Goal: Task Accomplishment & Management: Manage account settings

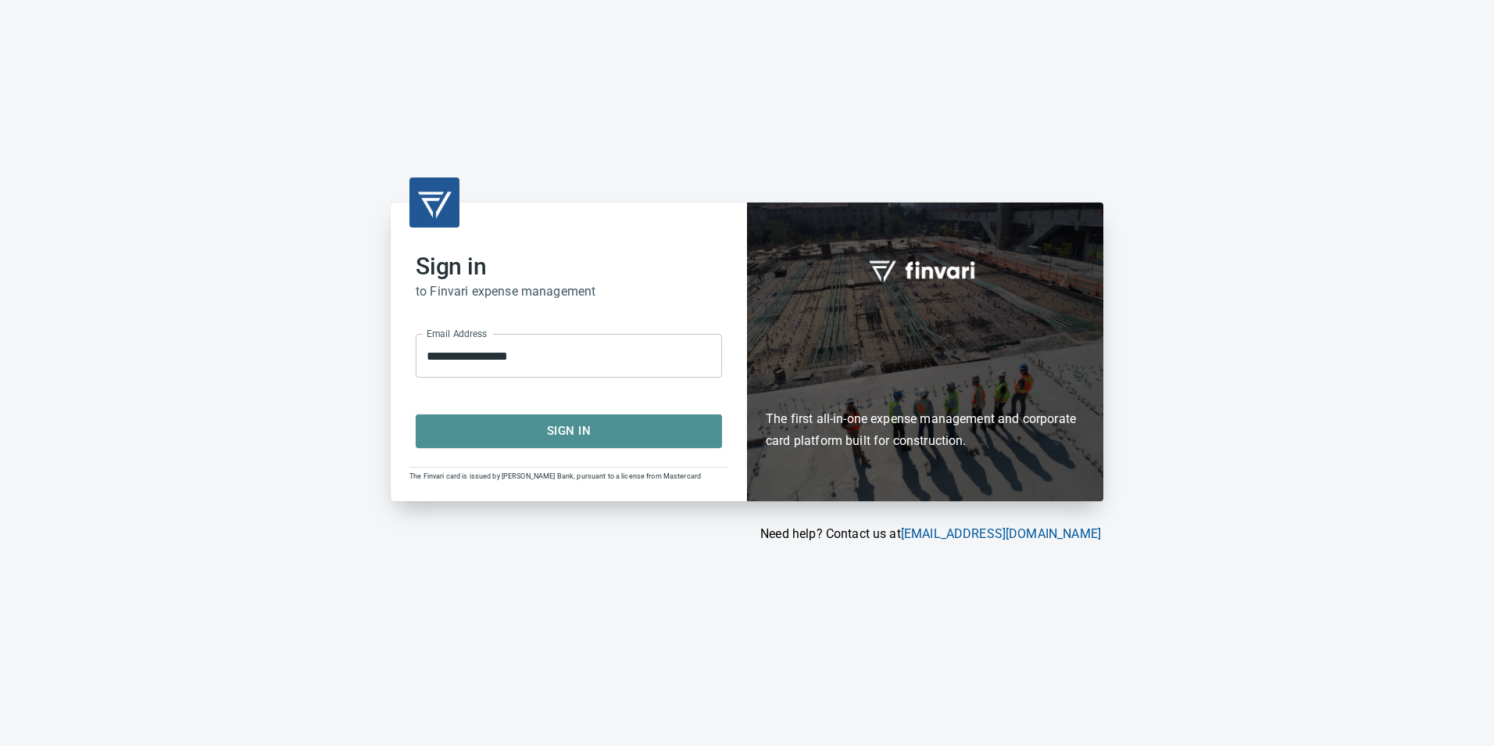
click at [556, 438] on span "Sign In" at bounding box center [569, 430] width 272 height 20
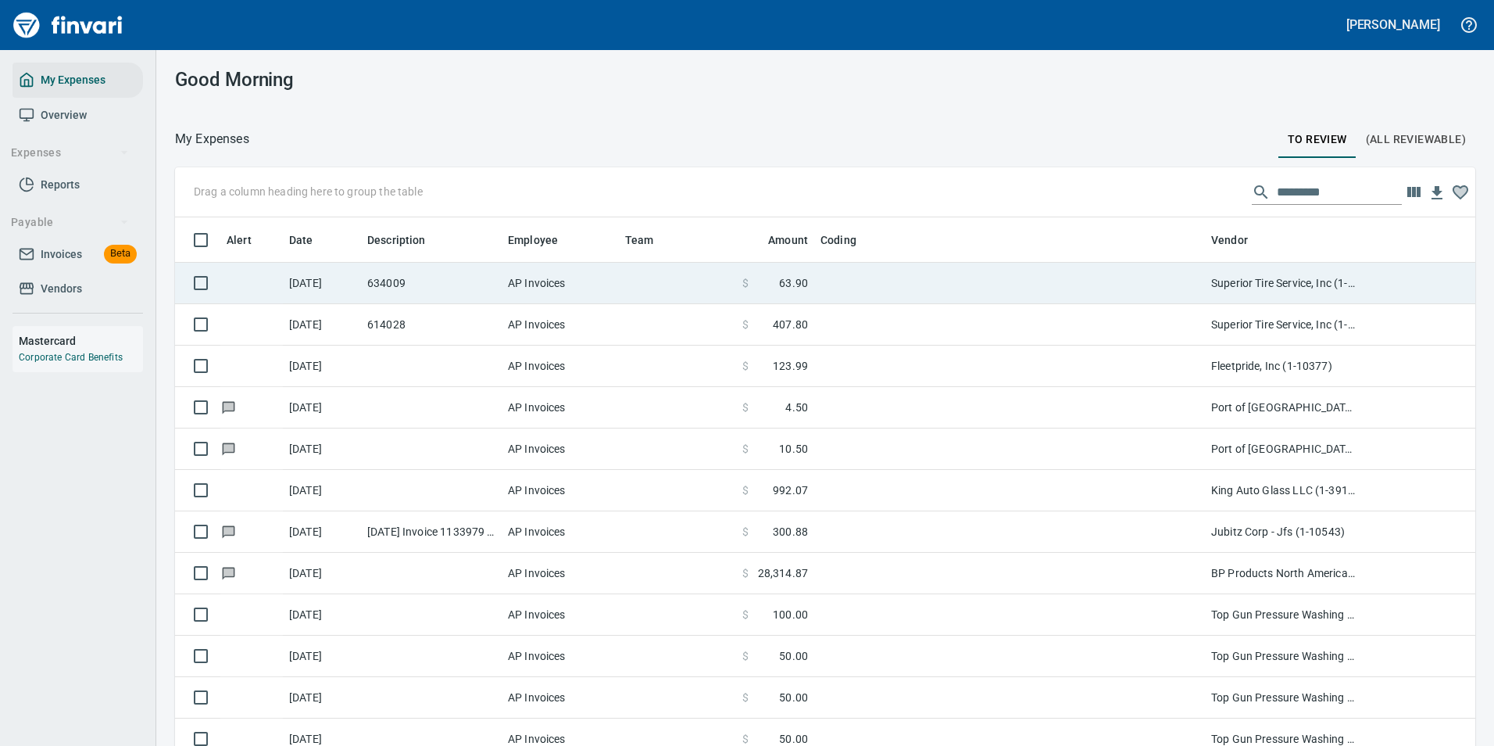
scroll to position [562, 1265]
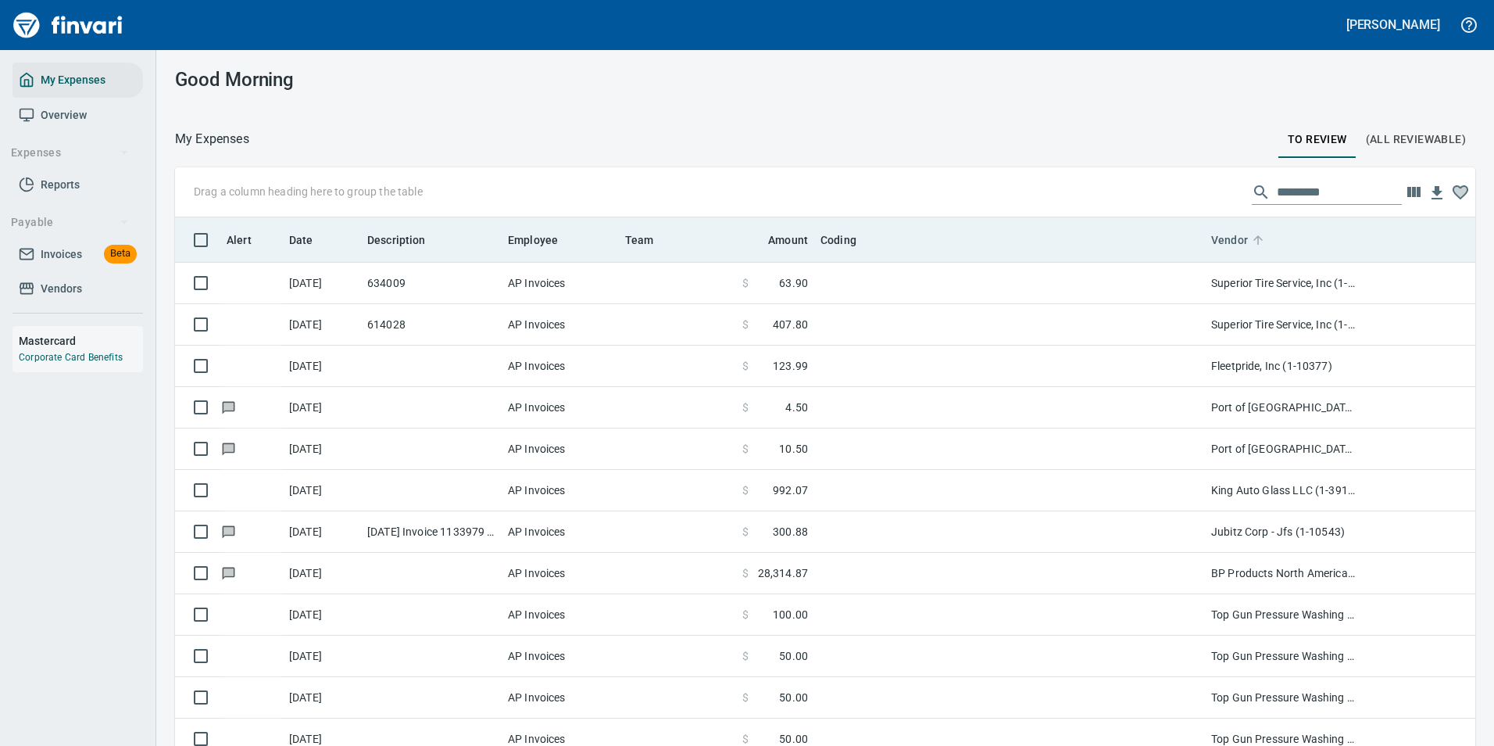
click at [1257, 243] on icon at bounding box center [1257, 239] width 9 height 9
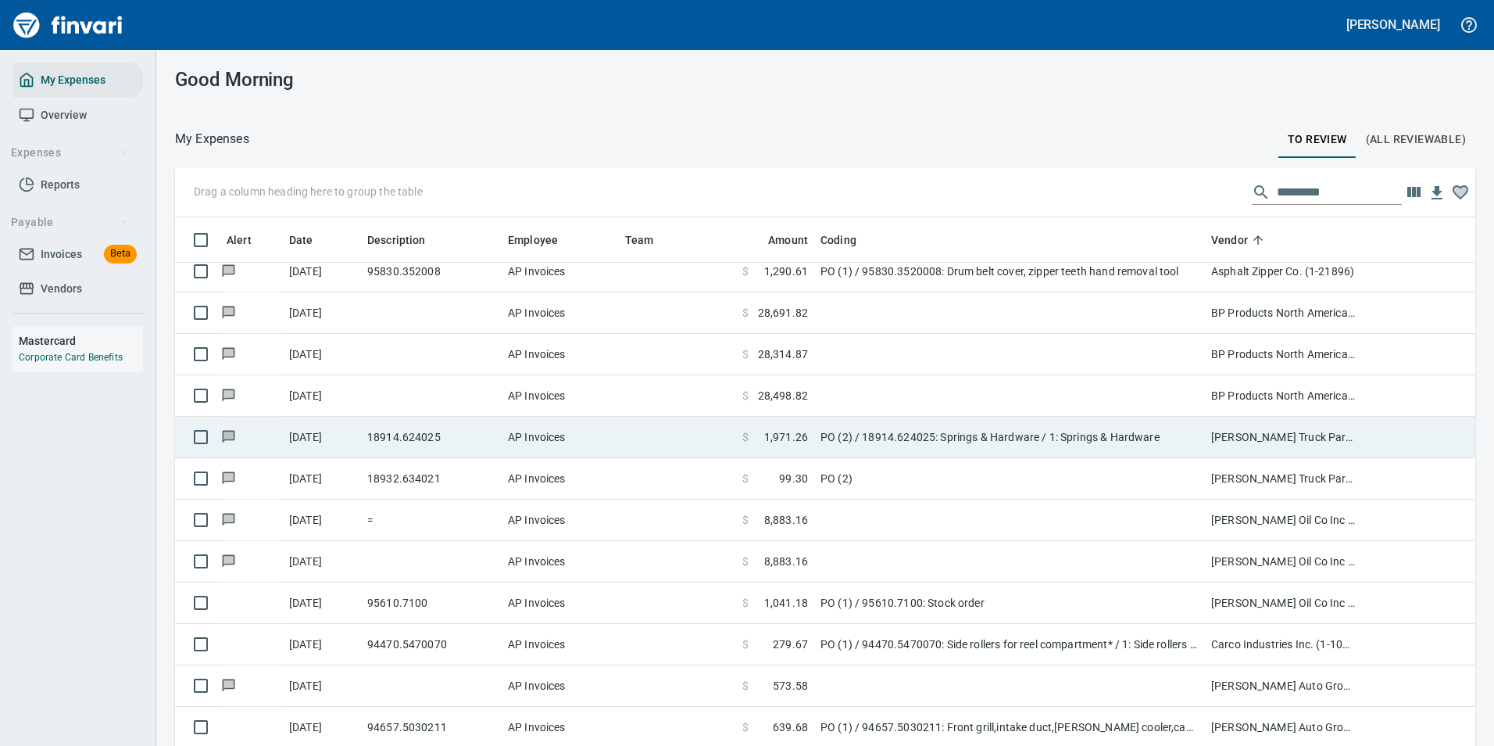
scroll to position [1094, 0]
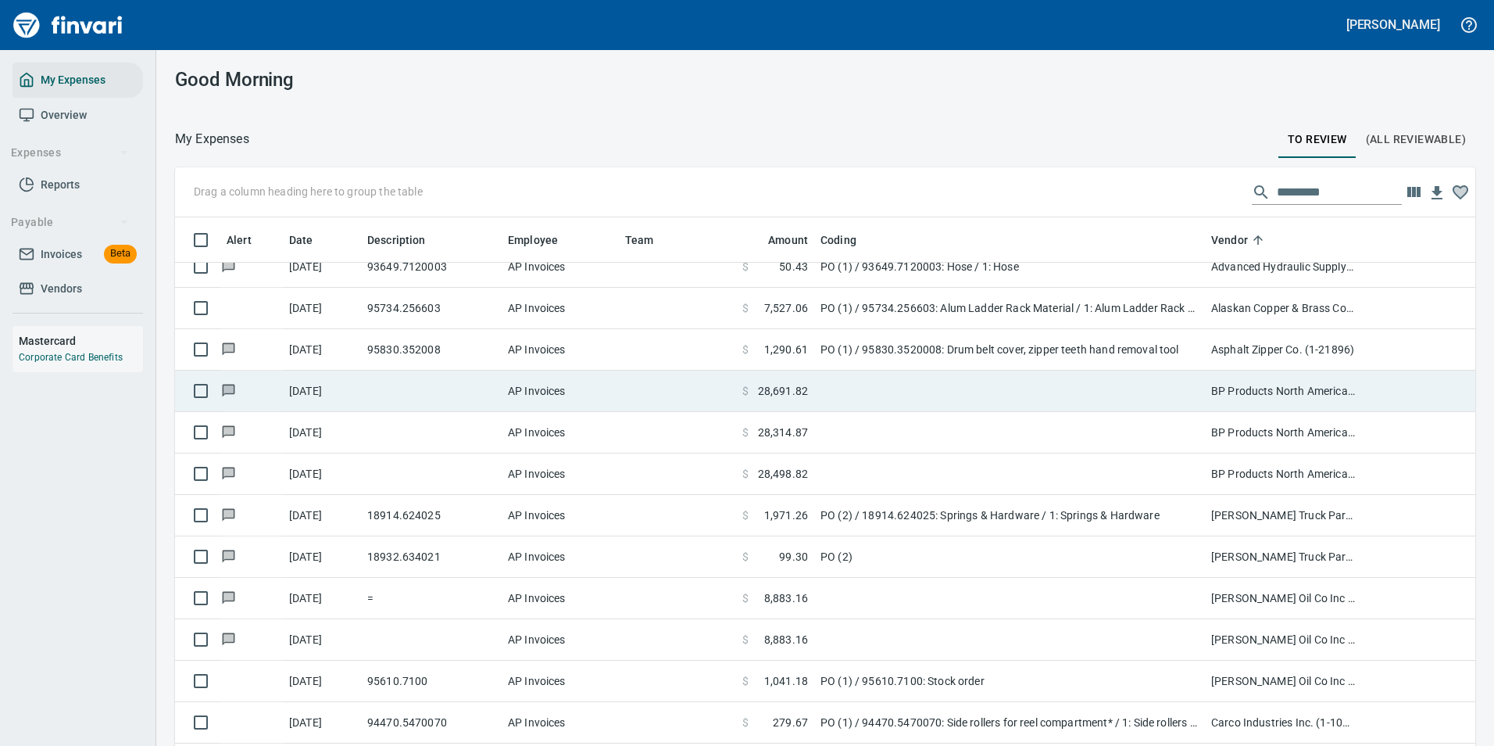
click at [234, 388] on icon at bounding box center [228, 390] width 13 height 13
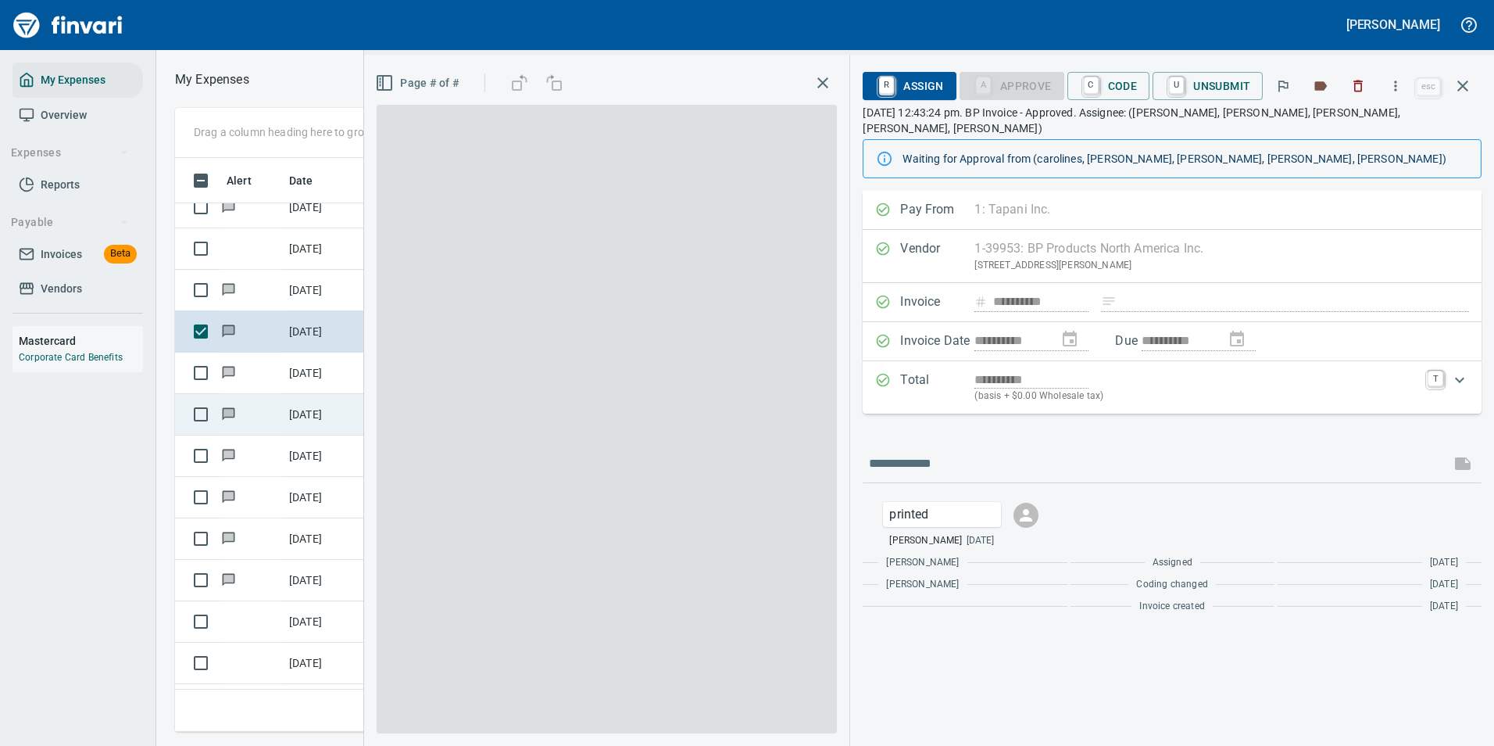
scroll to position [550, 886]
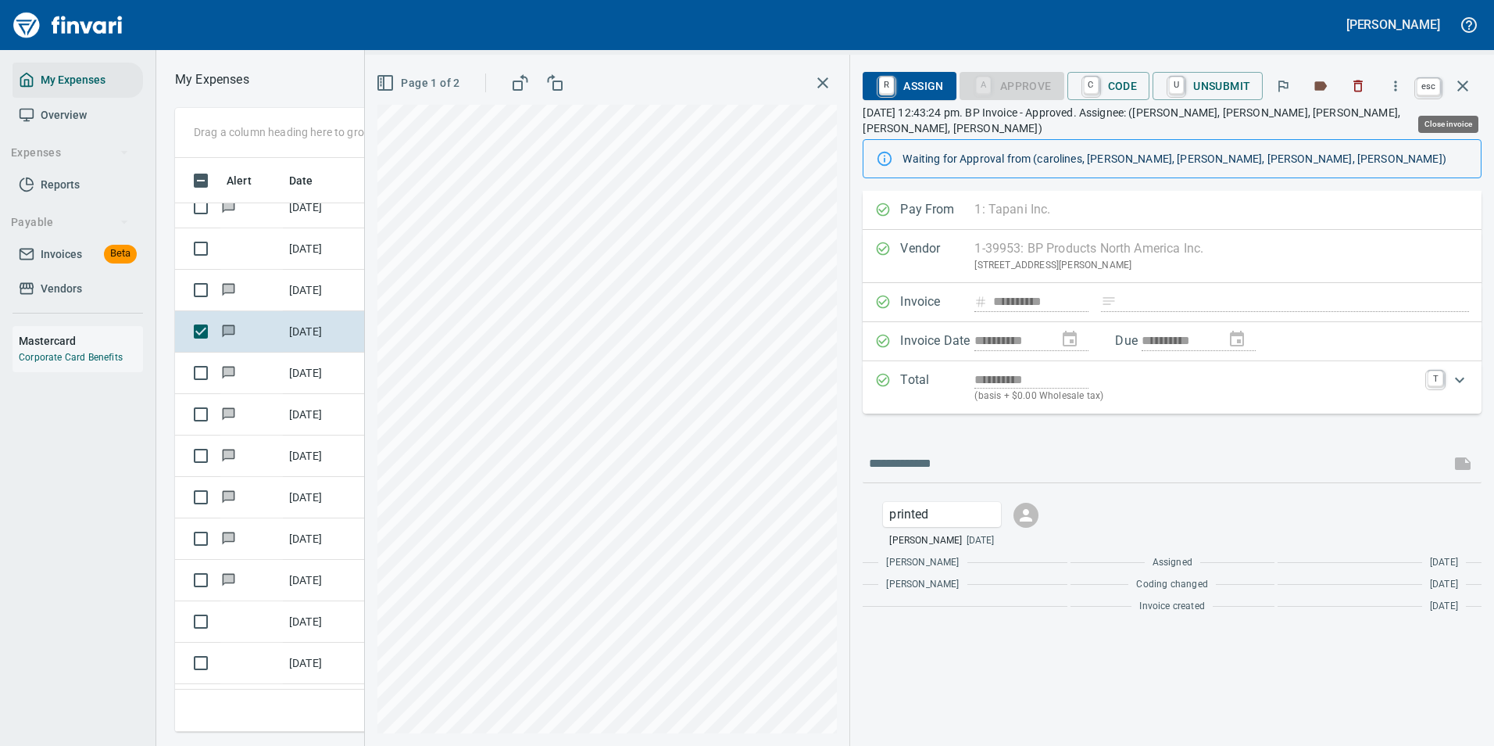
click at [1469, 83] on icon "button" at bounding box center [1463, 86] width 19 height 19
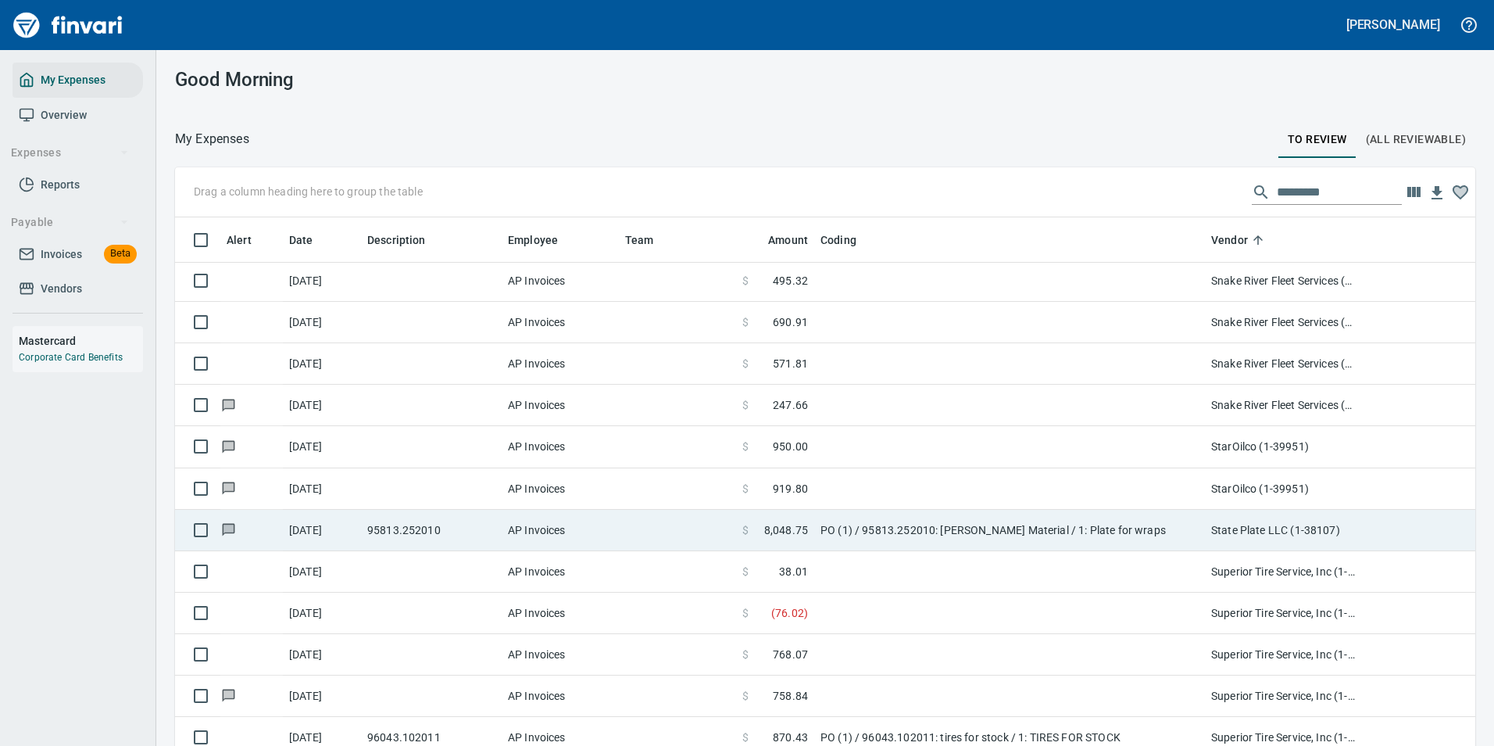
scroll to position [8362, 0]
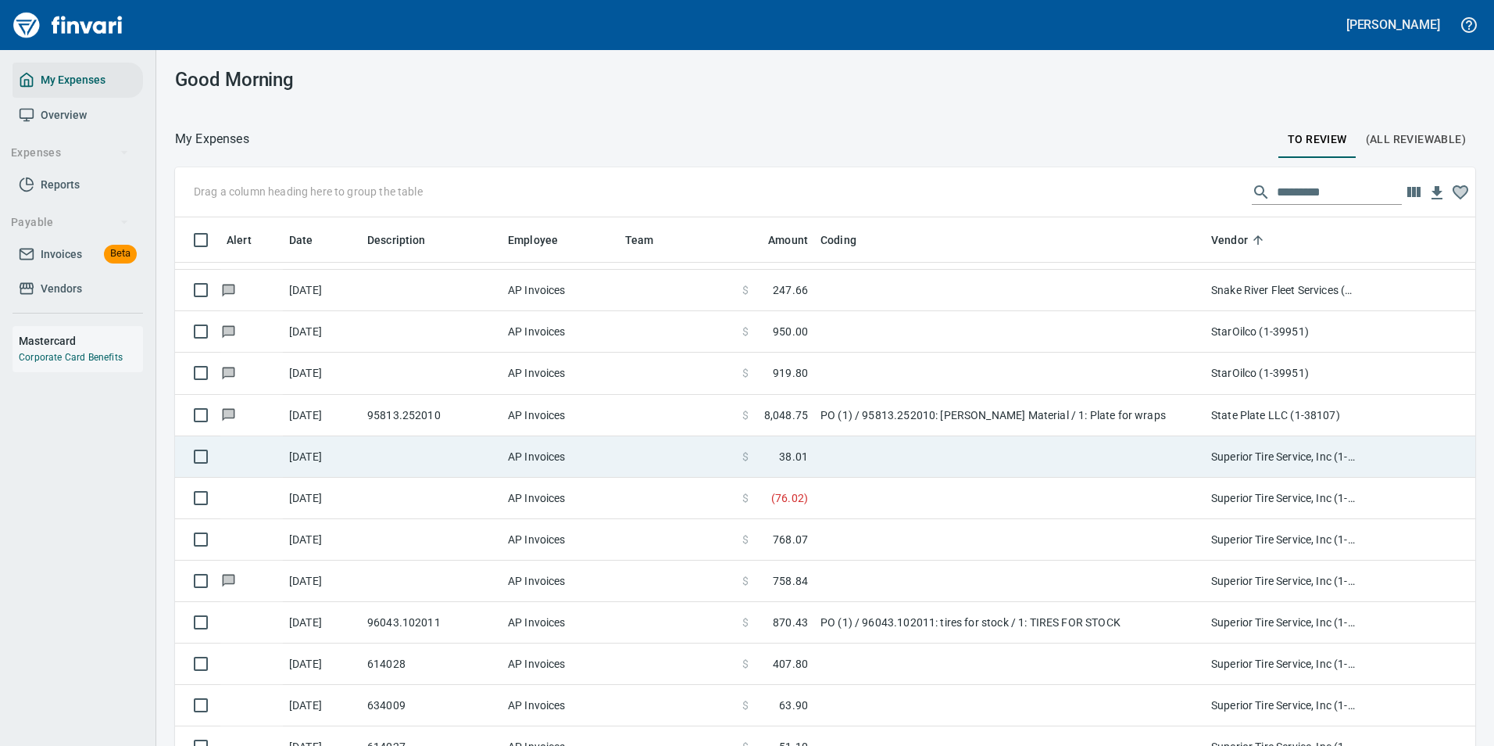
click at [879, 461] on td at bounding box center [1009, 456] width 391 height 41
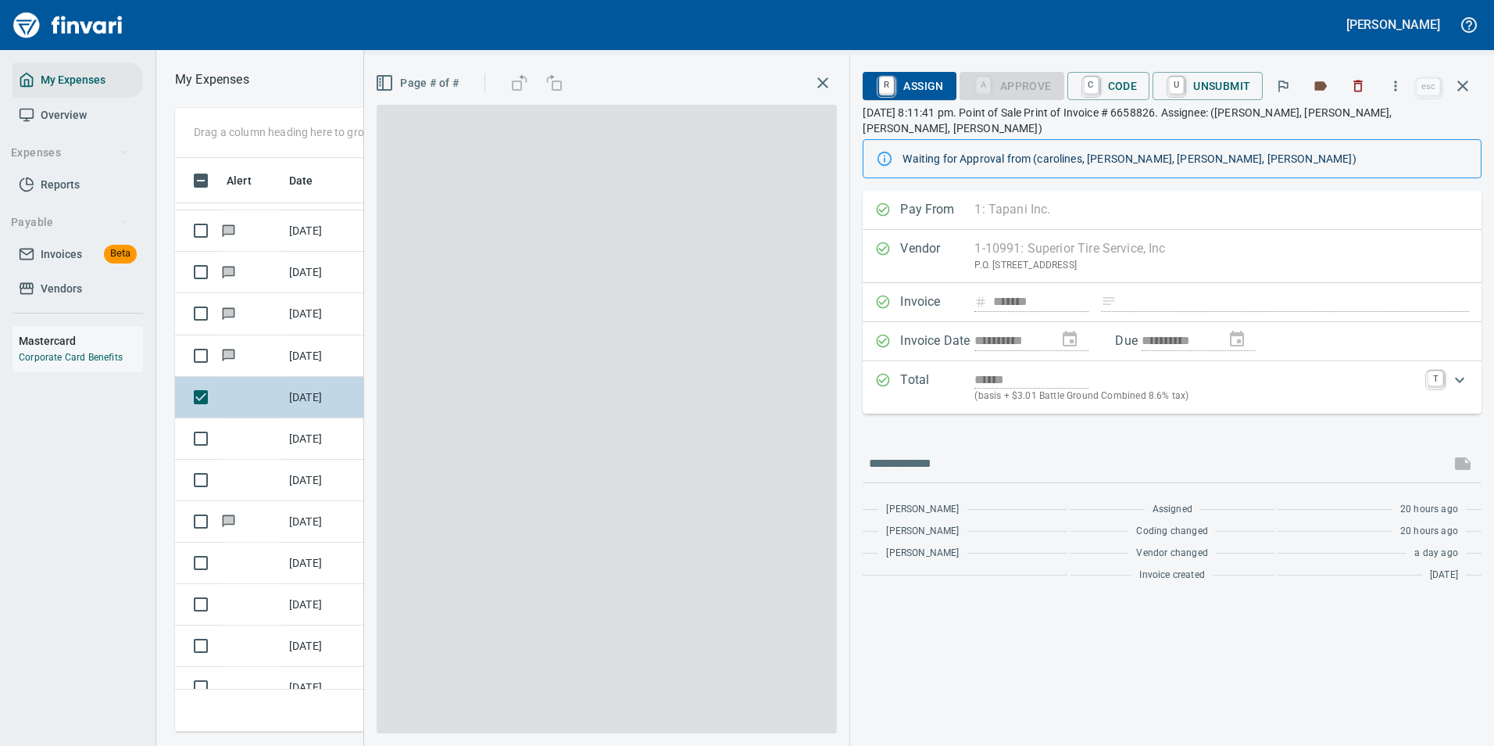
scroll to position [550, 886]
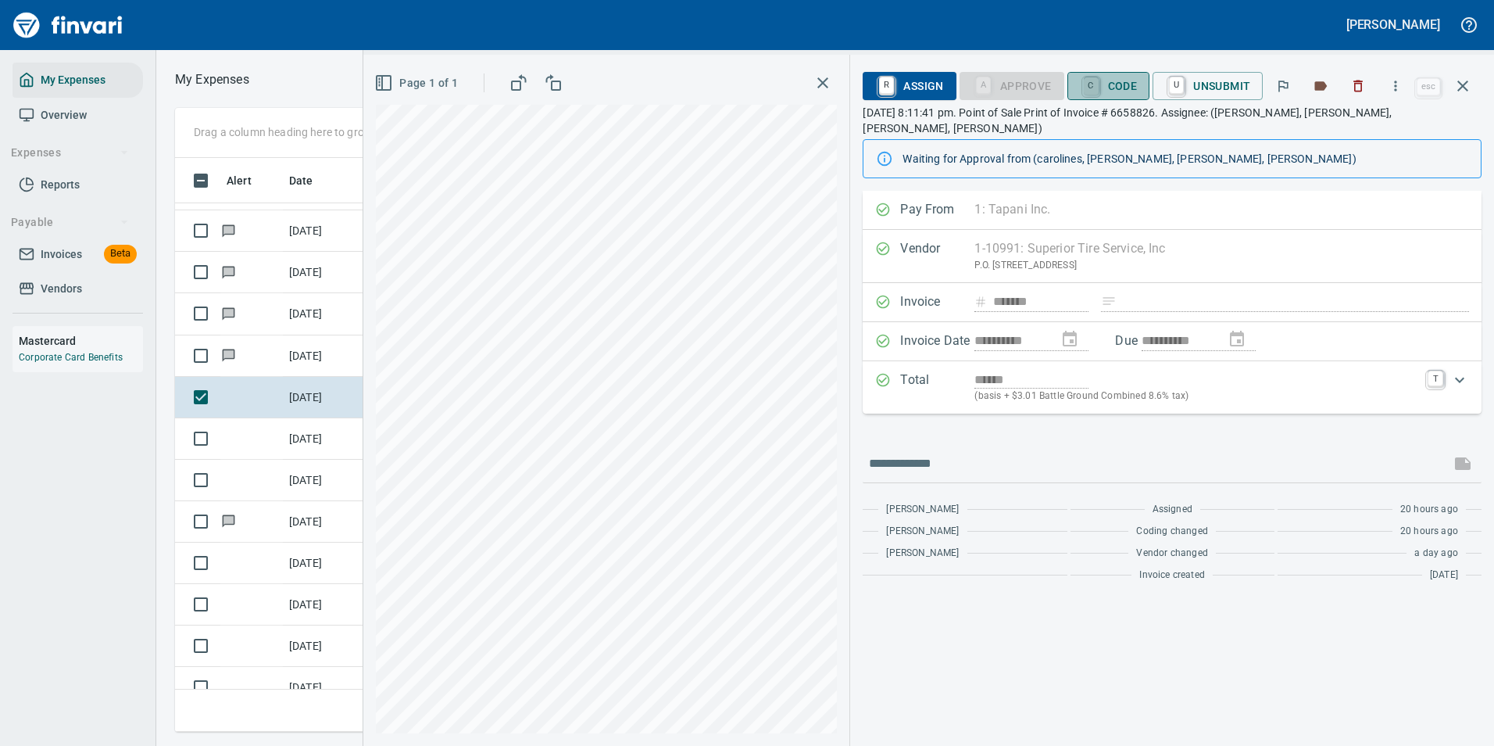
click at [1098, 88] on link "C" at bounding box center [1091, 85] width 15 height 17
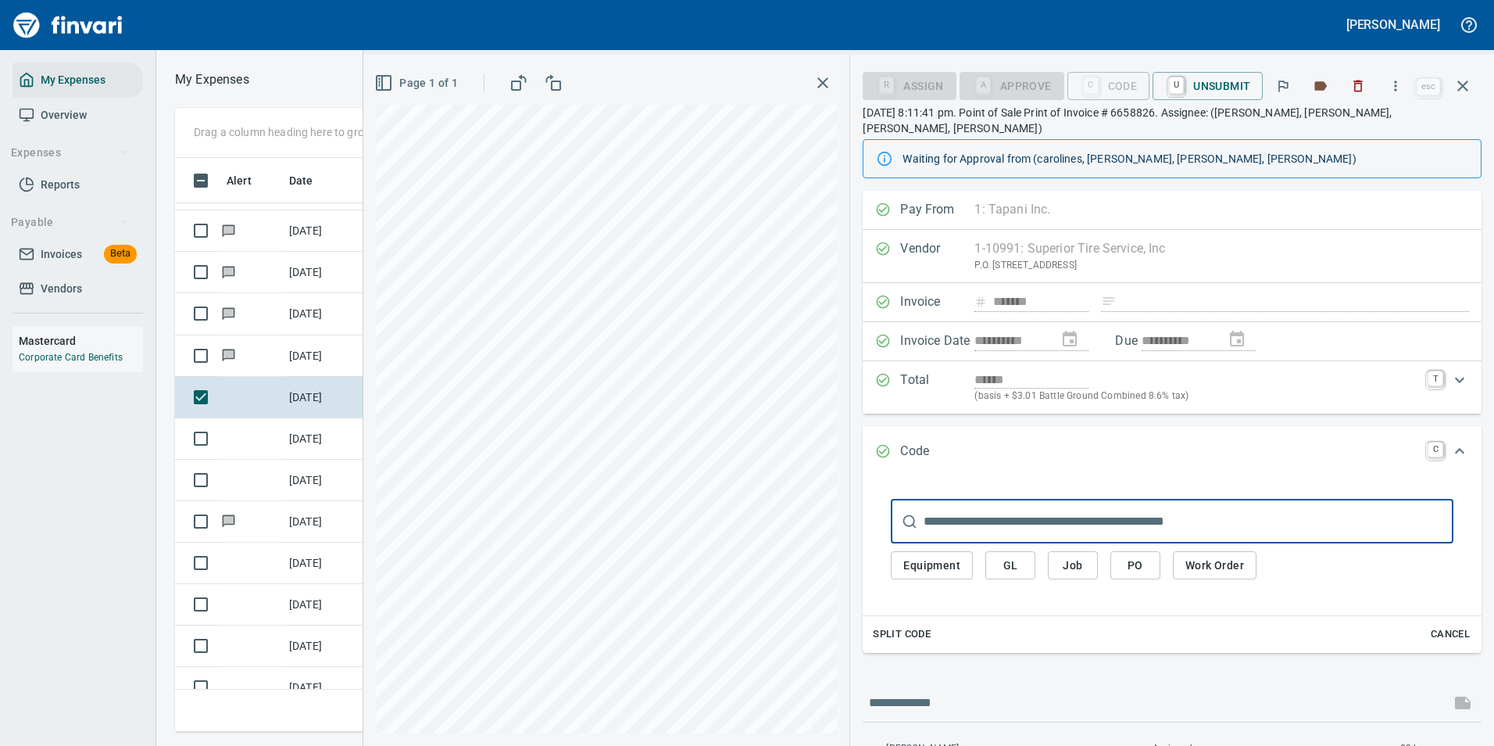
click at [1006, 556] on span "GL" at bounding box center [1010, 566] width 25 height 20
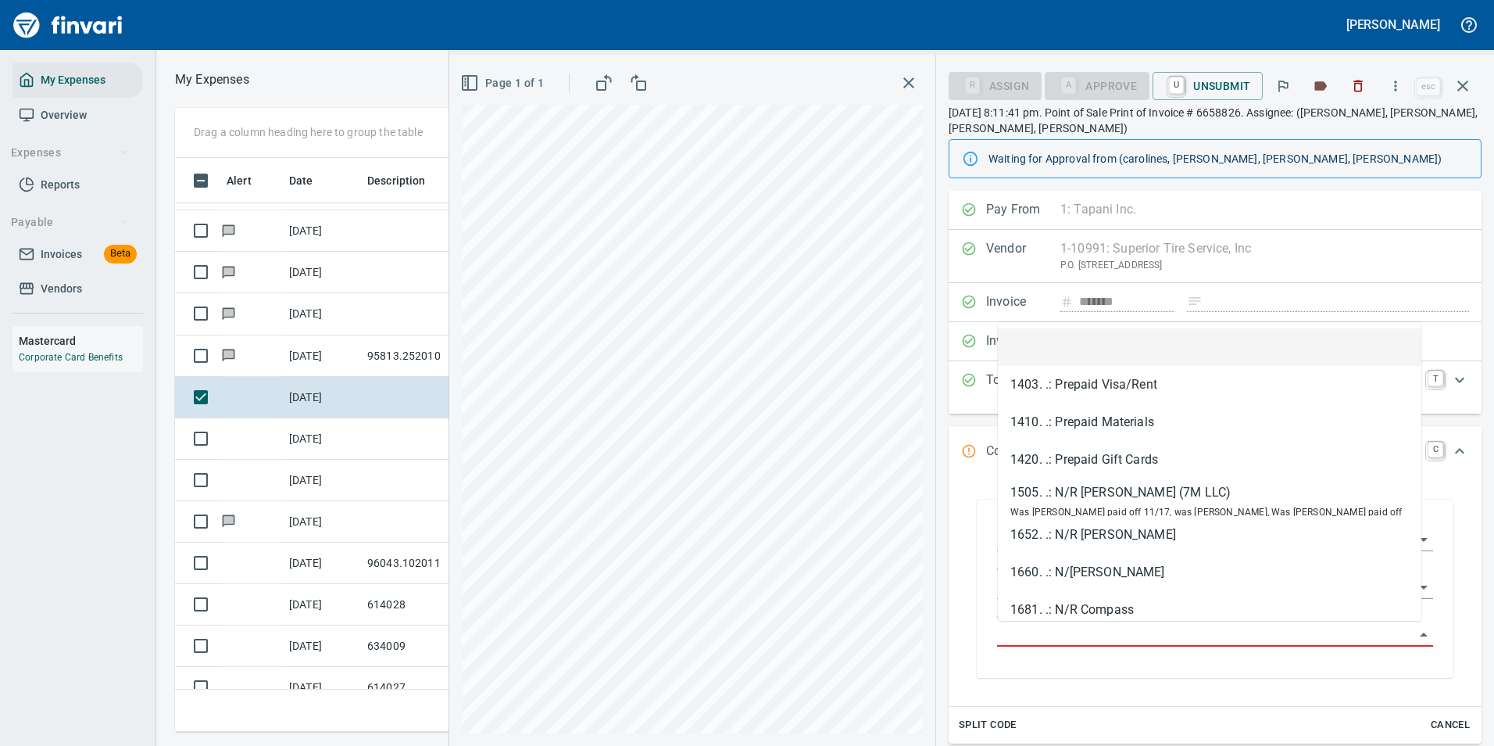
click at [1060, 628] on input "GL Account" at bounding box center [1205, 635] width 417 height 22
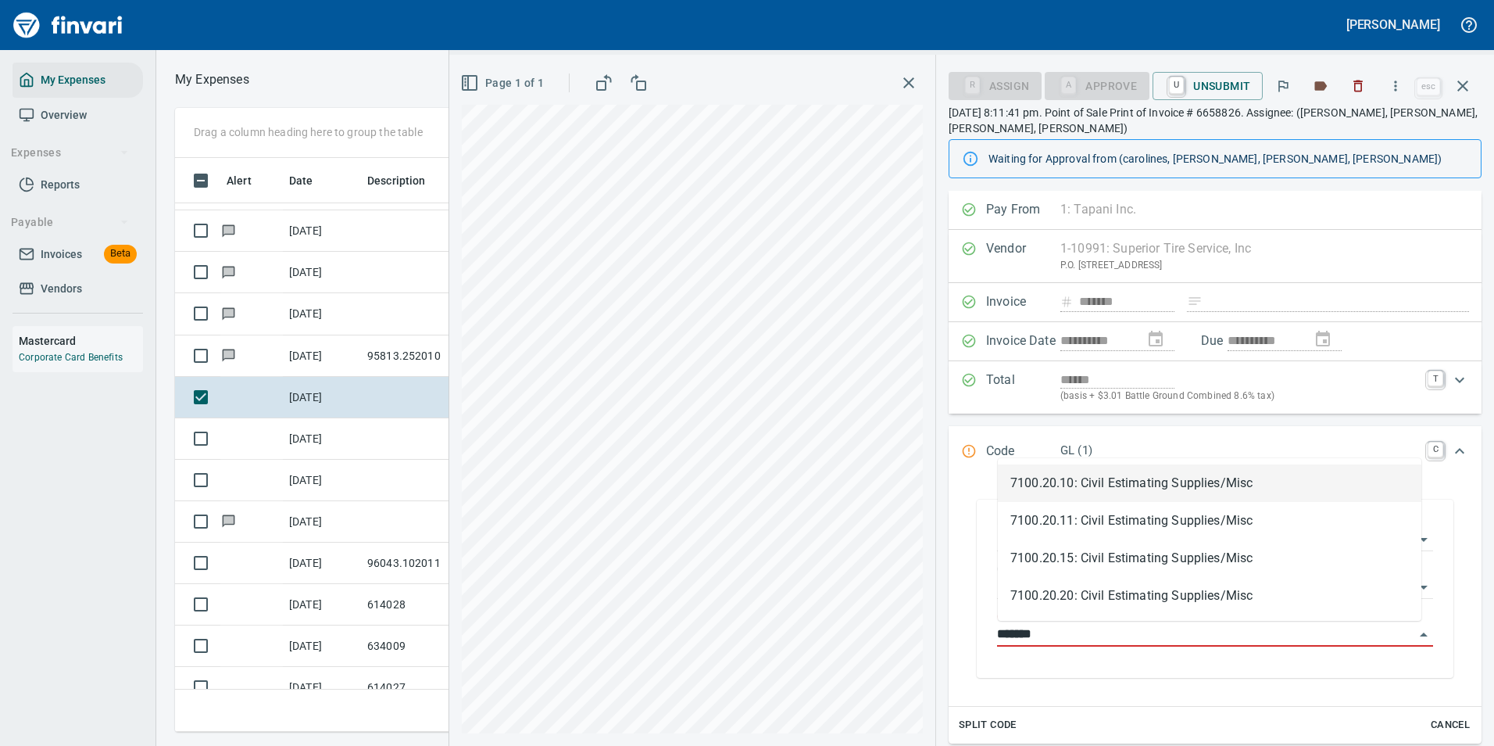
click at [1068, 492] on li "7100.20.10: Civil Estimating Supplies/Misc" at bounding box center [1210, 483] width 424 height 38
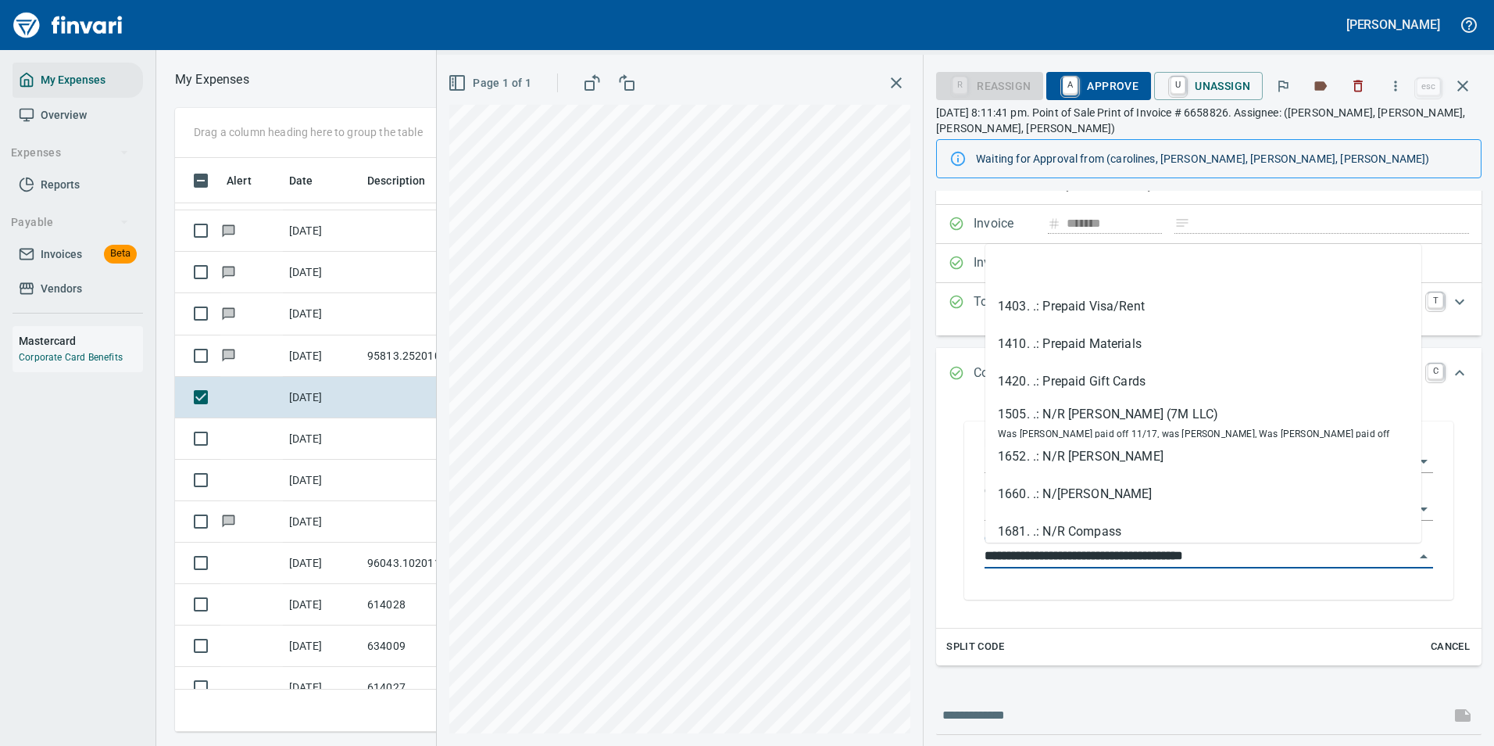
drag, startPoint x: 1246, startPoint y: 556, endPoint x: 966, endPoint y: 564, distance: 280.7
click at [967, 564] on div "**********" at bounding box center [1208, 510] width 489 height 178
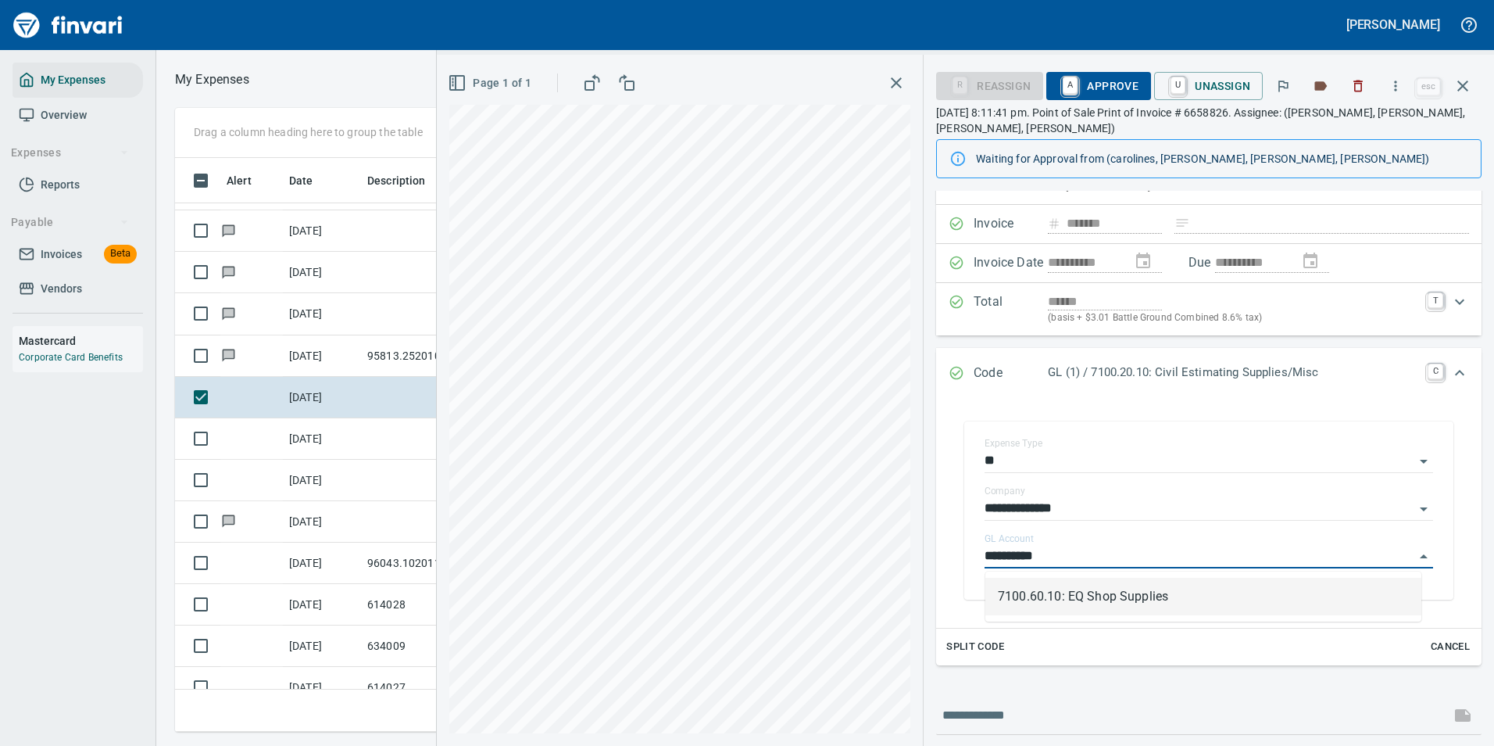
click at [1047, 587] on li "7100.60.10: EQ Shop Supplies" at bounding box center [1203, 597] width 436 height 38
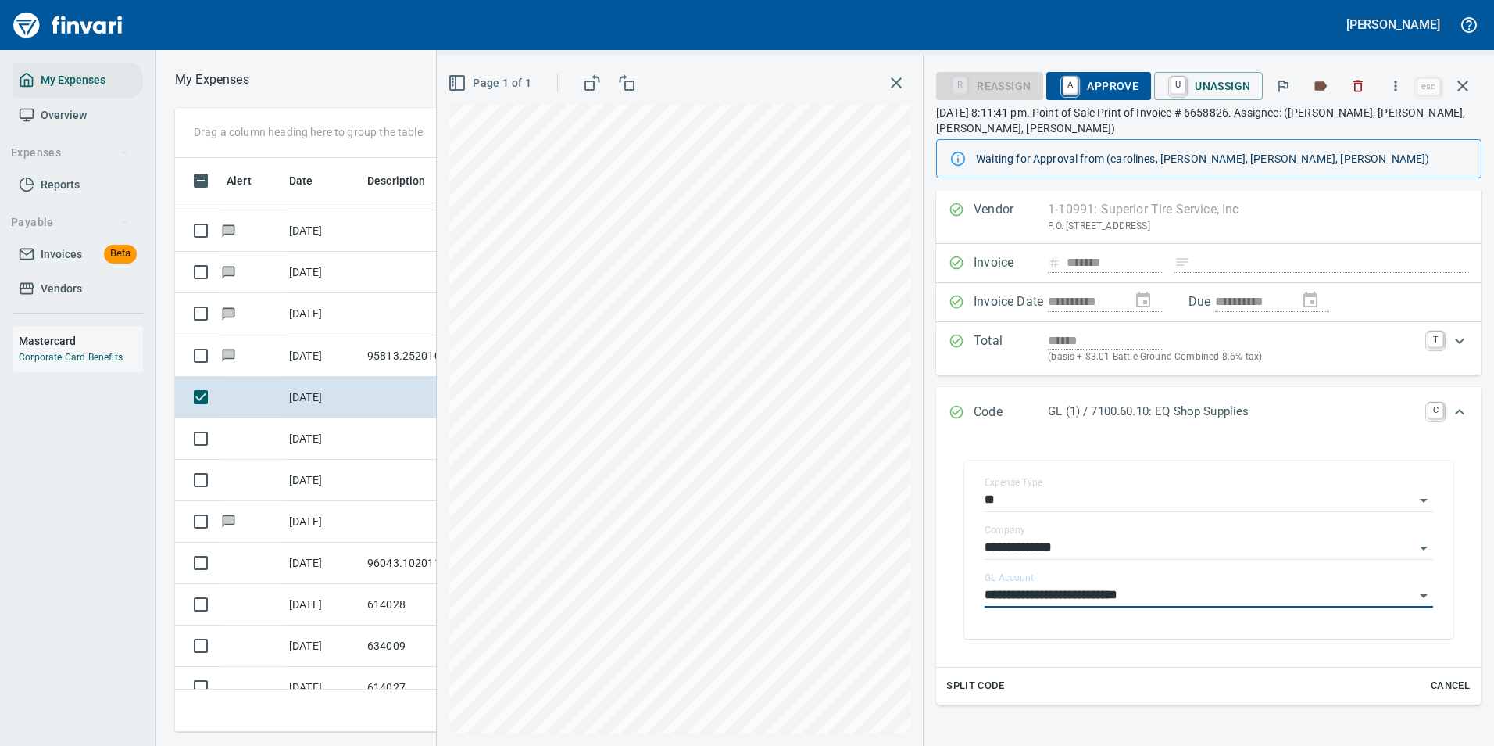
scroll to position [0, 0]
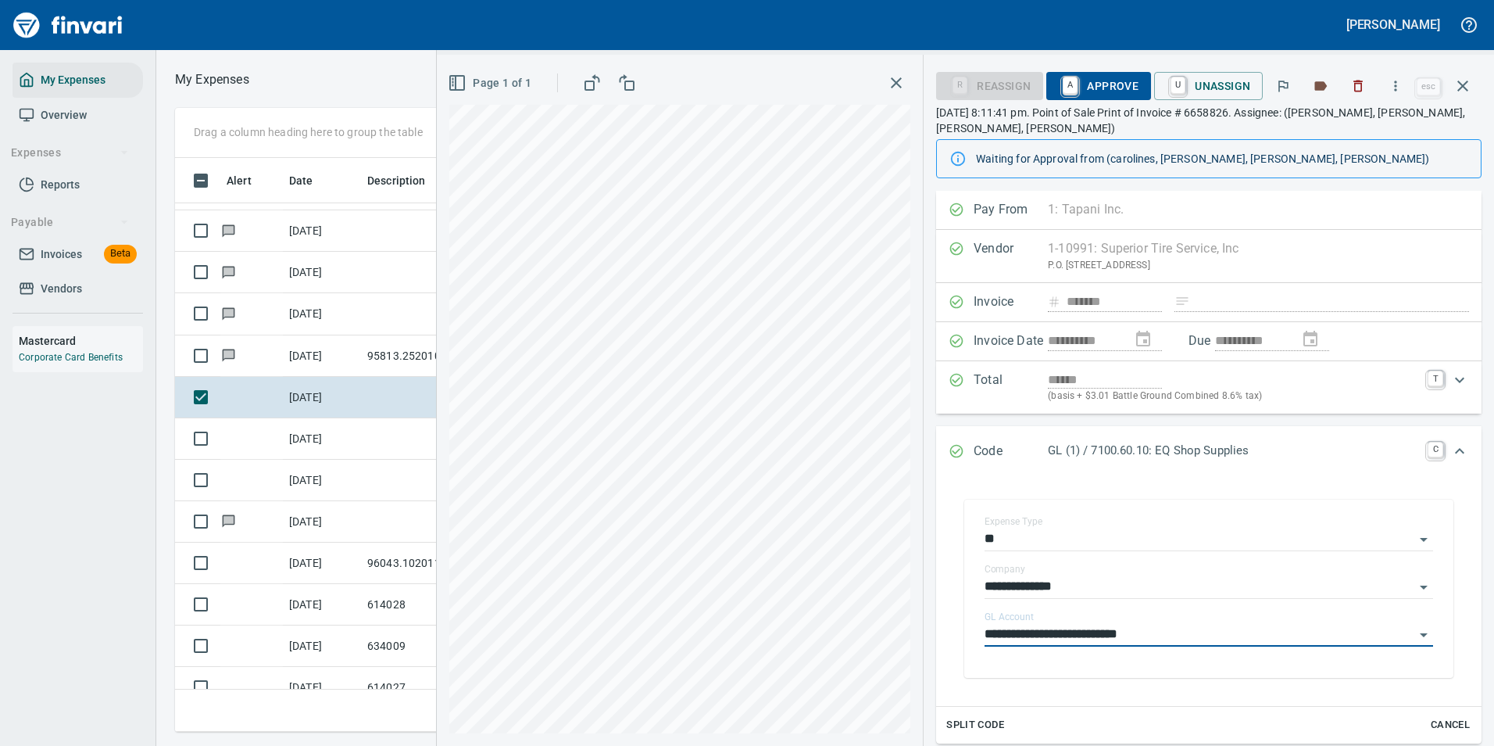
type input "**********"
click at [1082, 78] on span "A Approve" at bounding box center [1099, 86] width 80 height 27
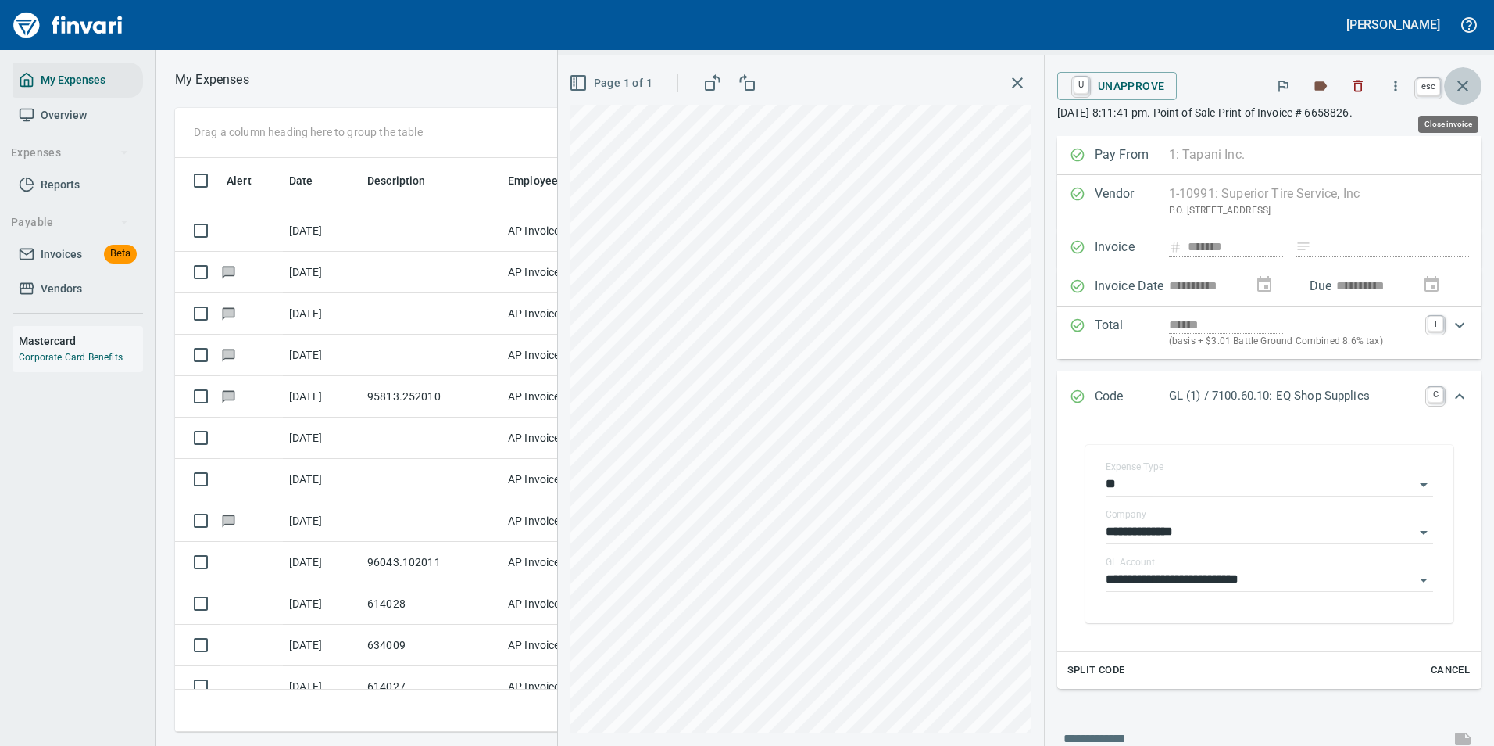
click at [1476, 86] on button "button" at bounding box center [1463, 86] width 38 height 38
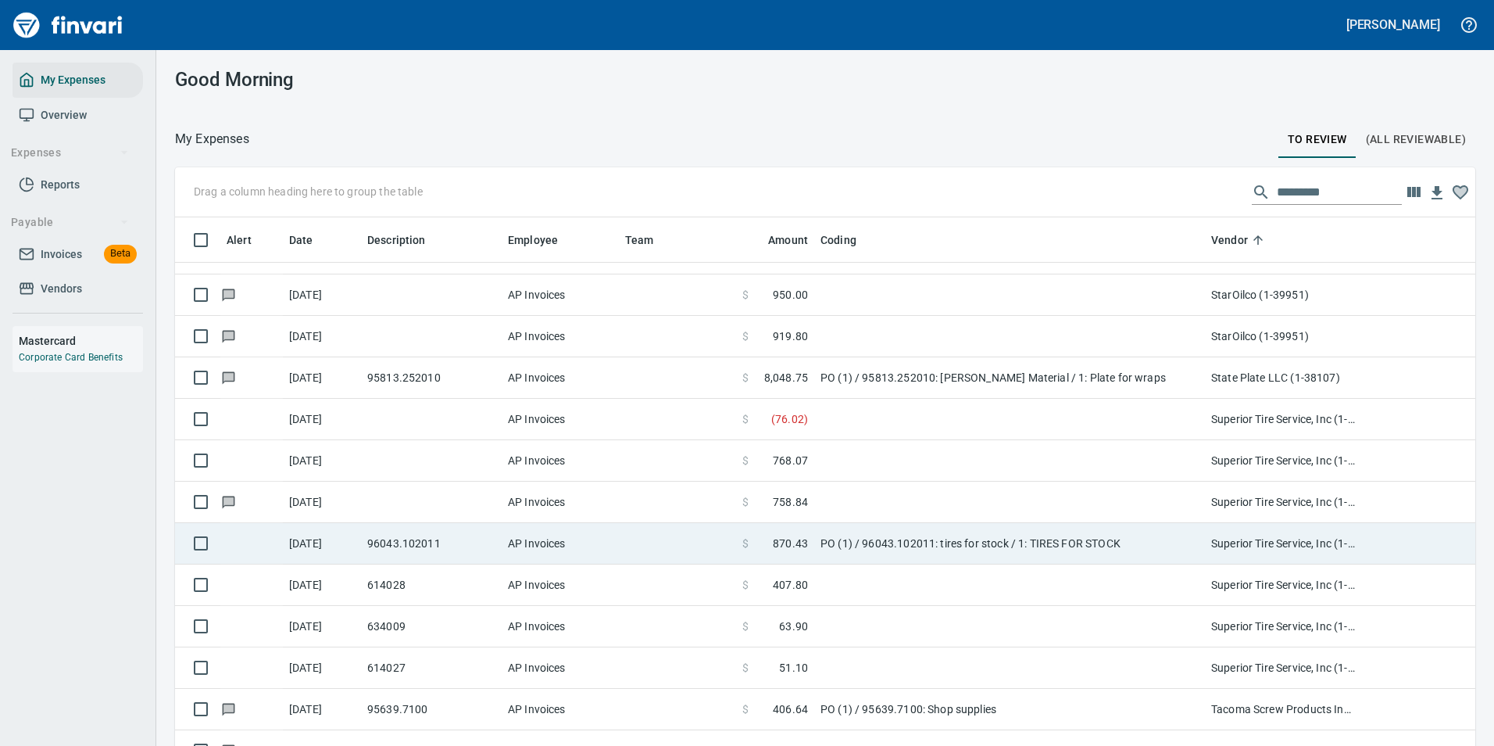
scroll to position [8518, 0]
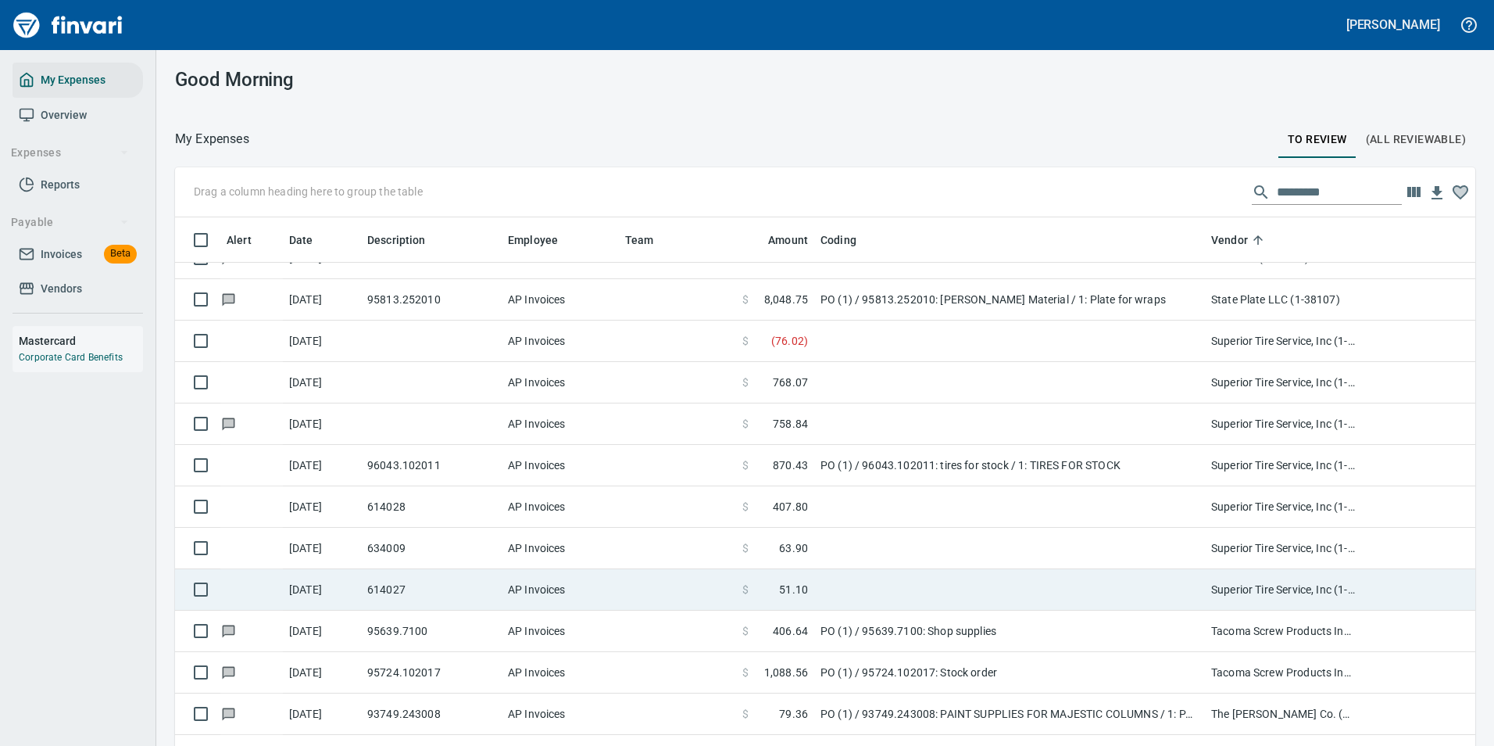
click at [853, 589] on td at bounding box center [1009, 589] width 391 height 41
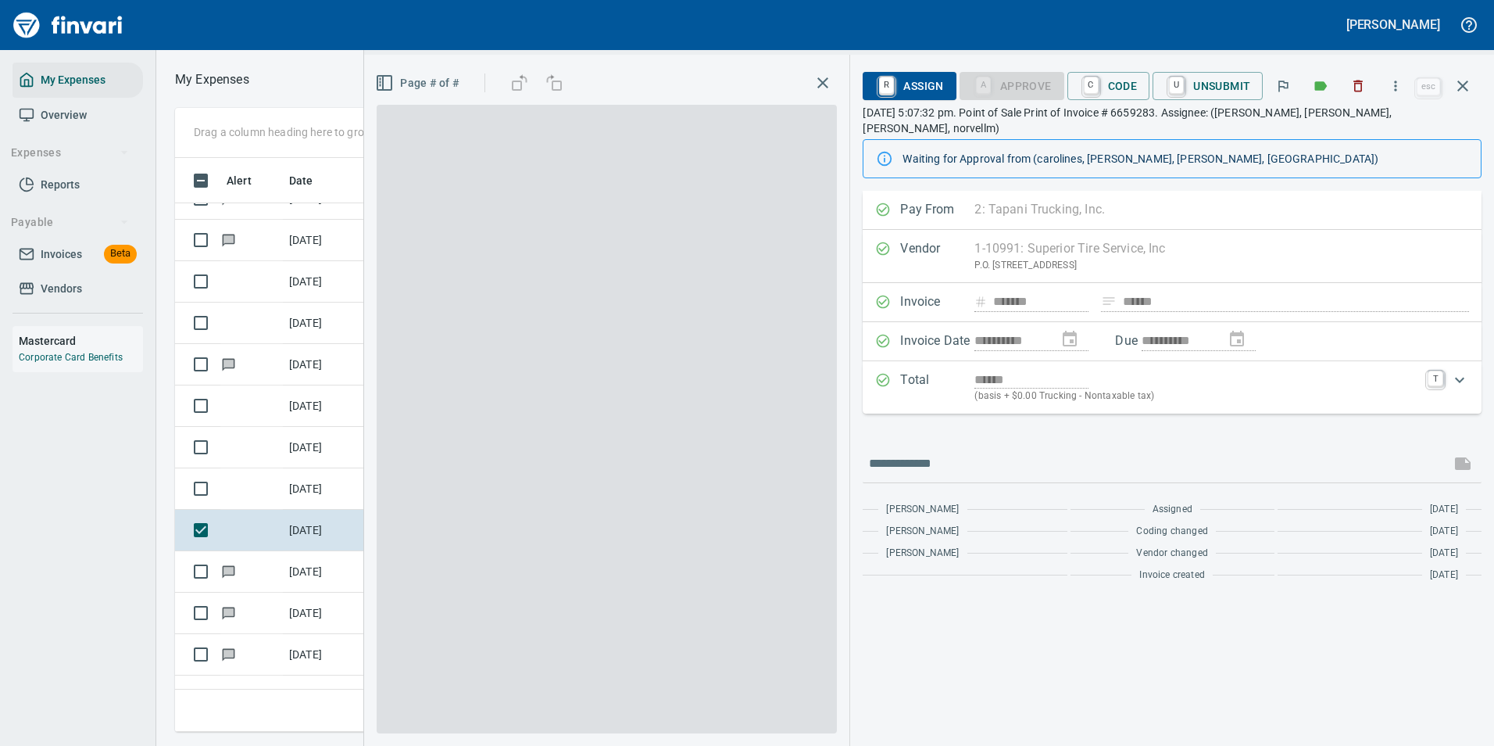
scroll to position [550, 886]
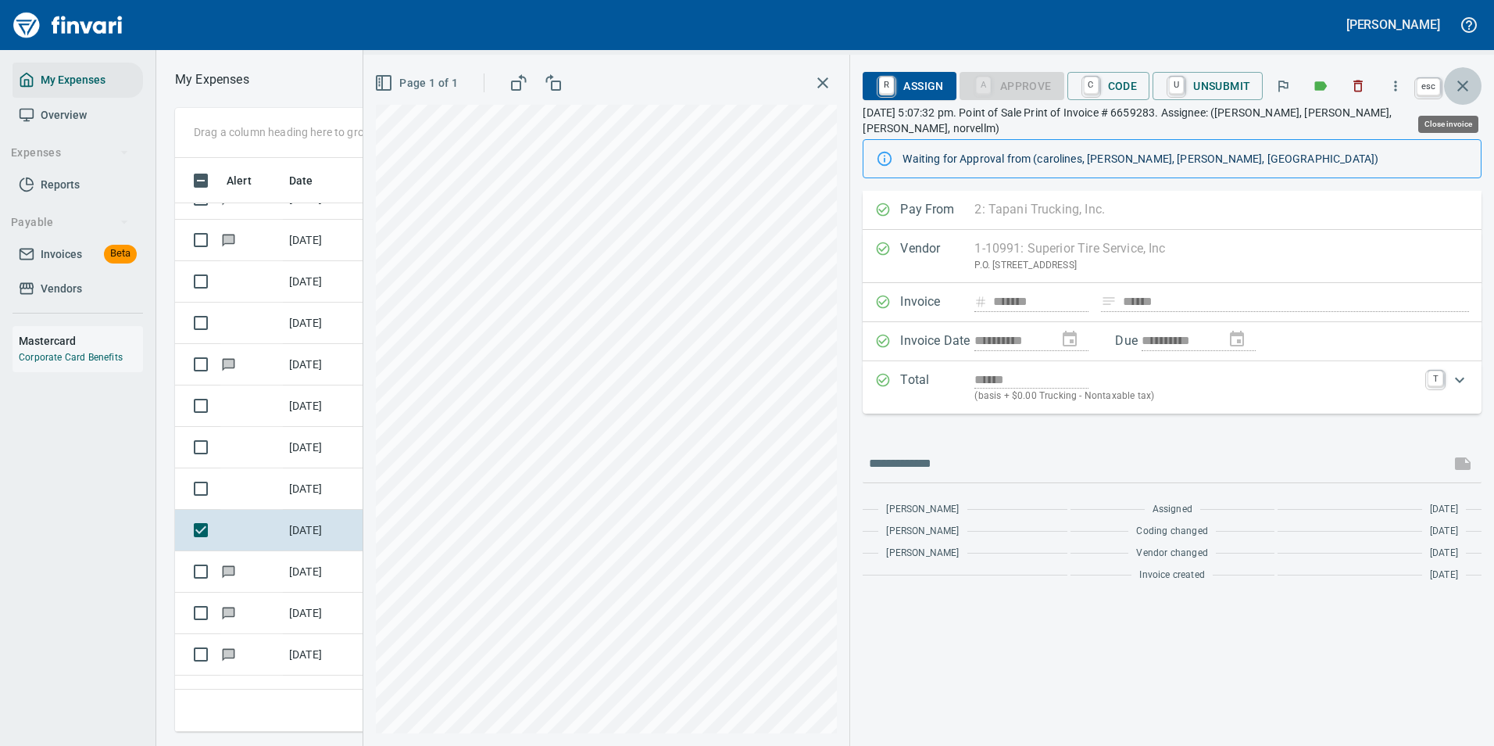
click at [1462, 87] on icon "button" at bounding box center [1462, 85] width 11 height 11
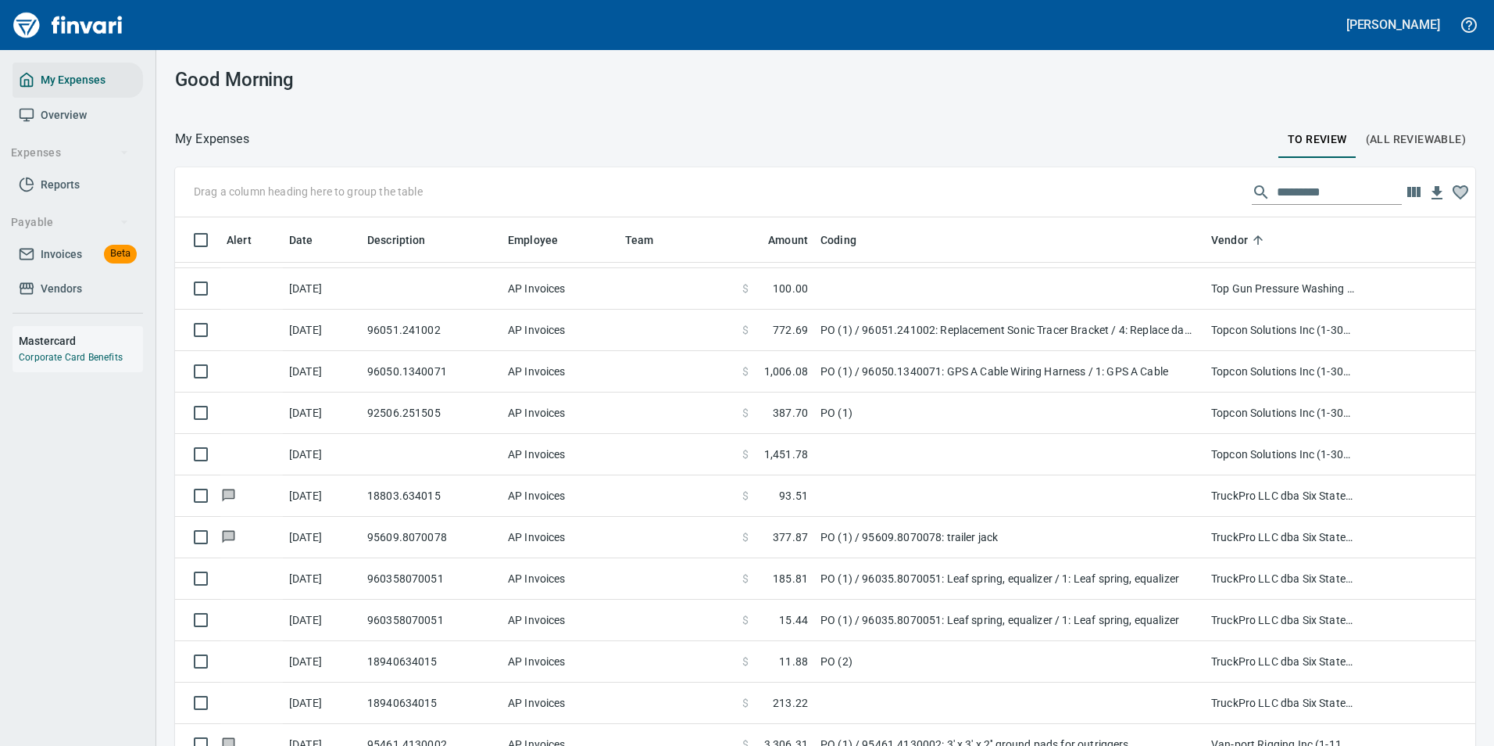
scroll to position [9085, 0]
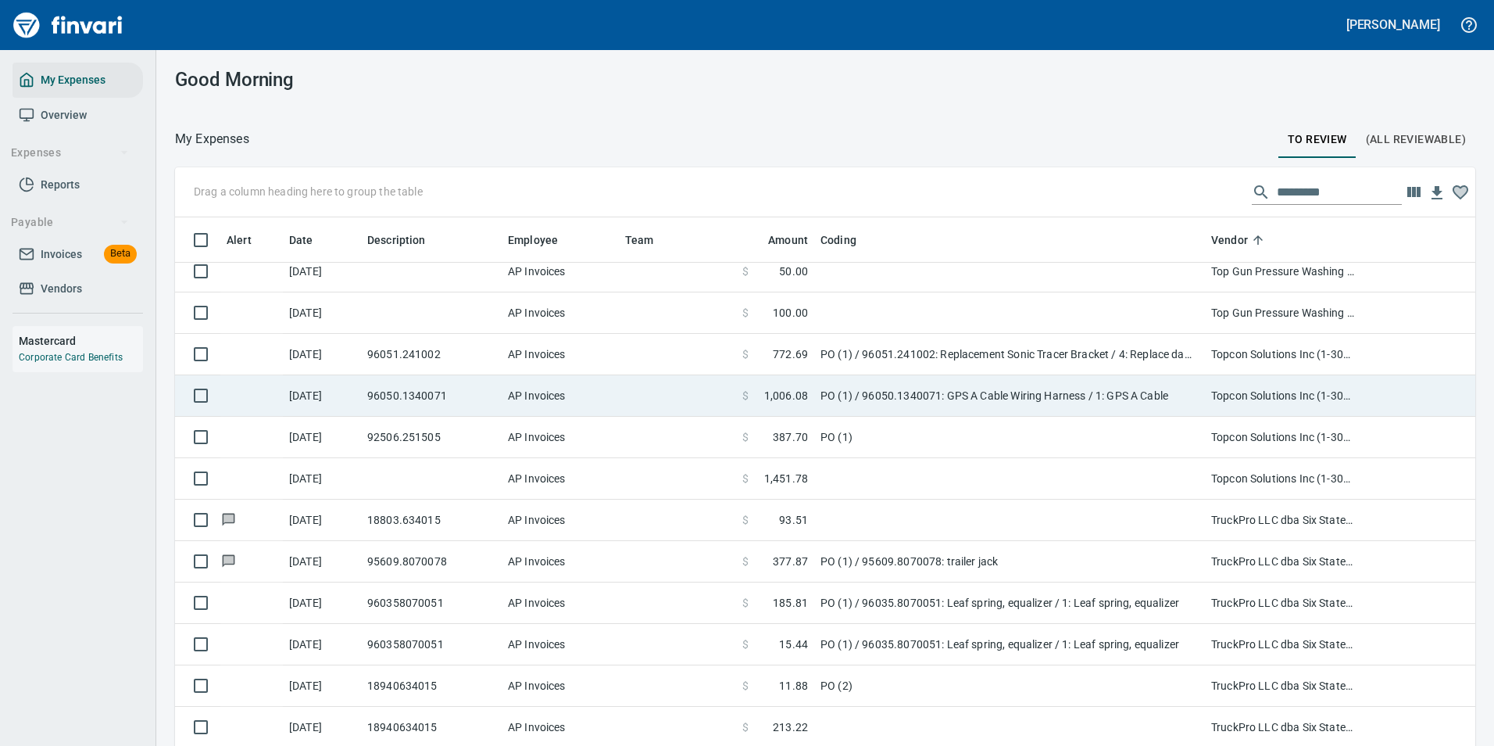
click at [959, 388] on td "PO (1) / 96050.1340071: GPS A Cable Wiring Harness / 1: GPS A Cable" at bounding box center [1009, 395] width 391 height 41
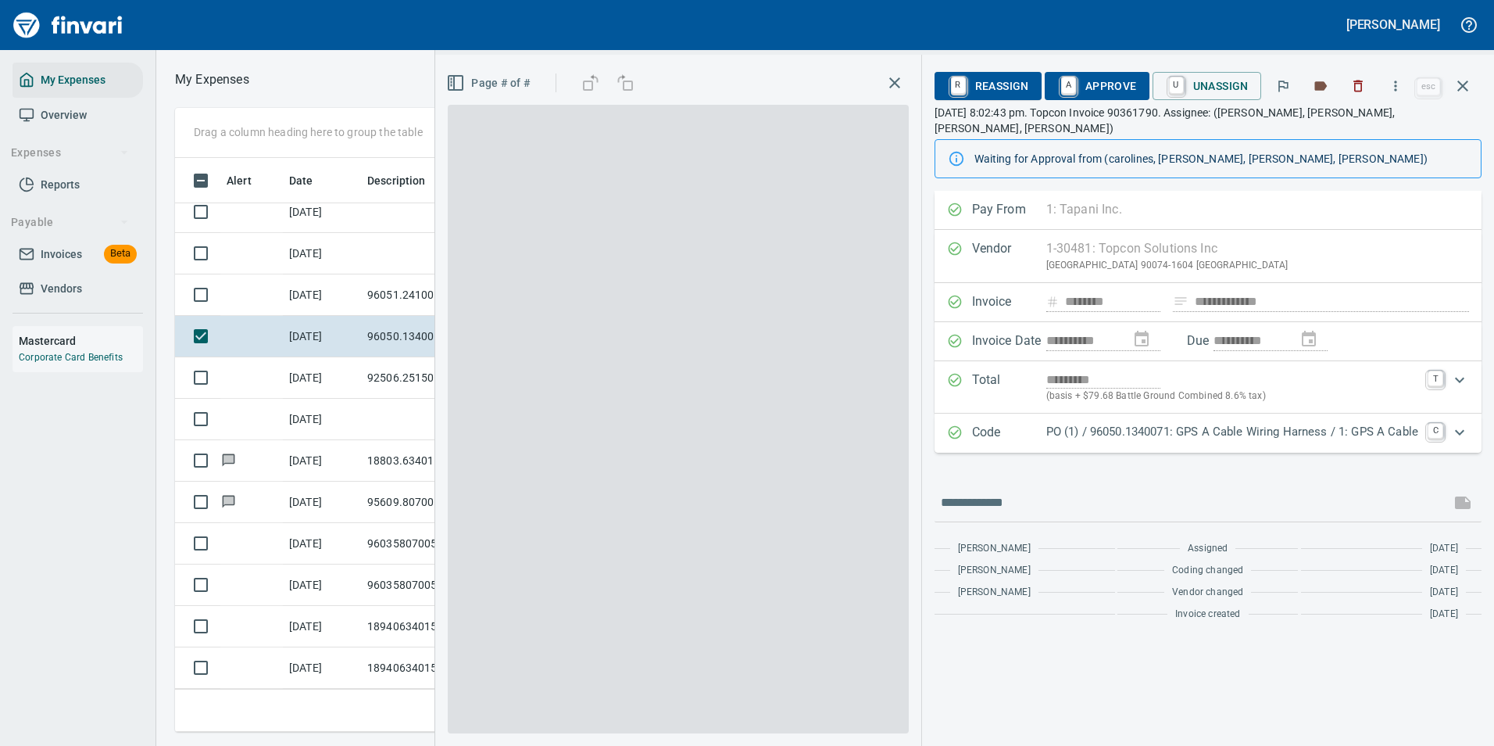
scroll to position [550, 886]
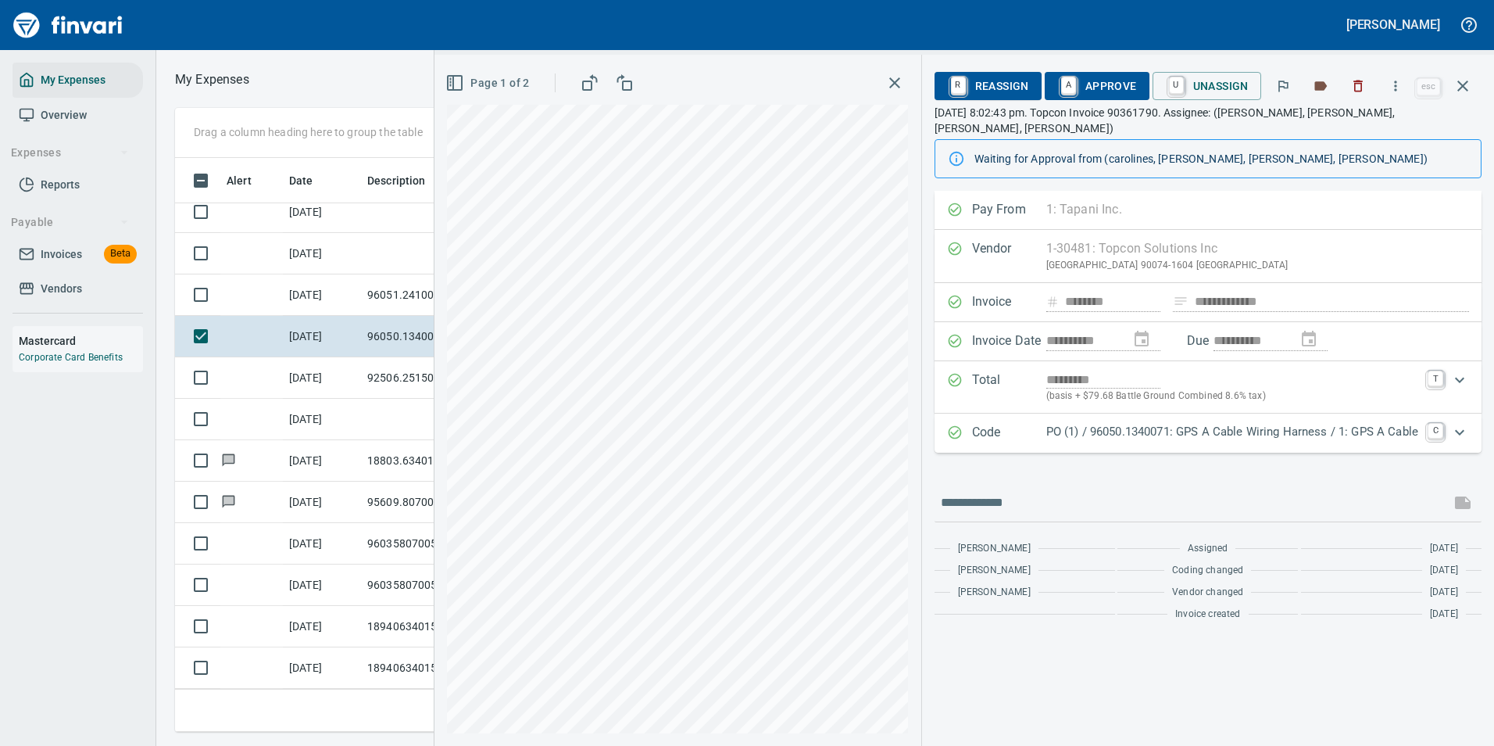
click at [1202, 423] on p "PO (1) / 96050.1340071: GPS A Cable Wiring Harness / 1: GPS A Cable" at bounding box center [1232, 432] width 372 height 18
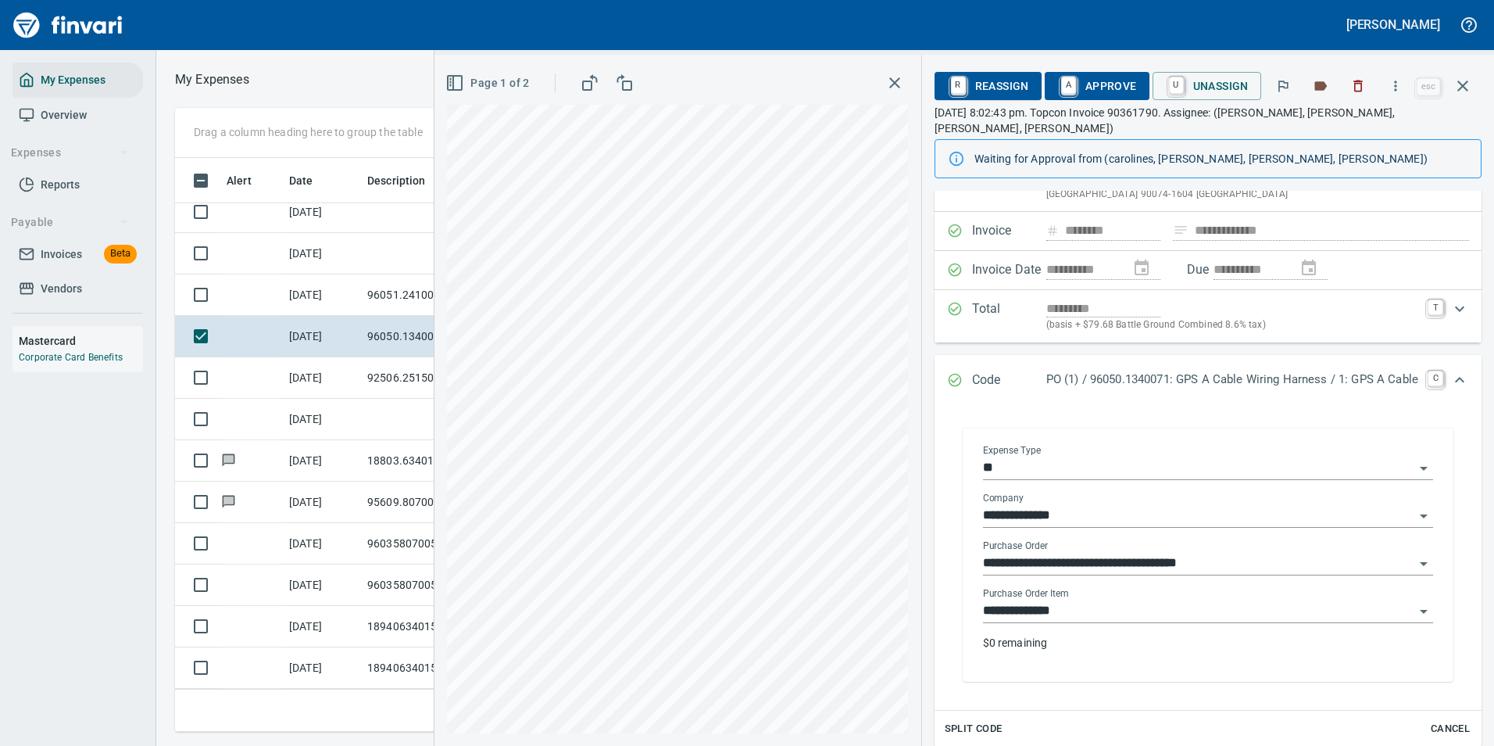
scroll to position [156, 0]
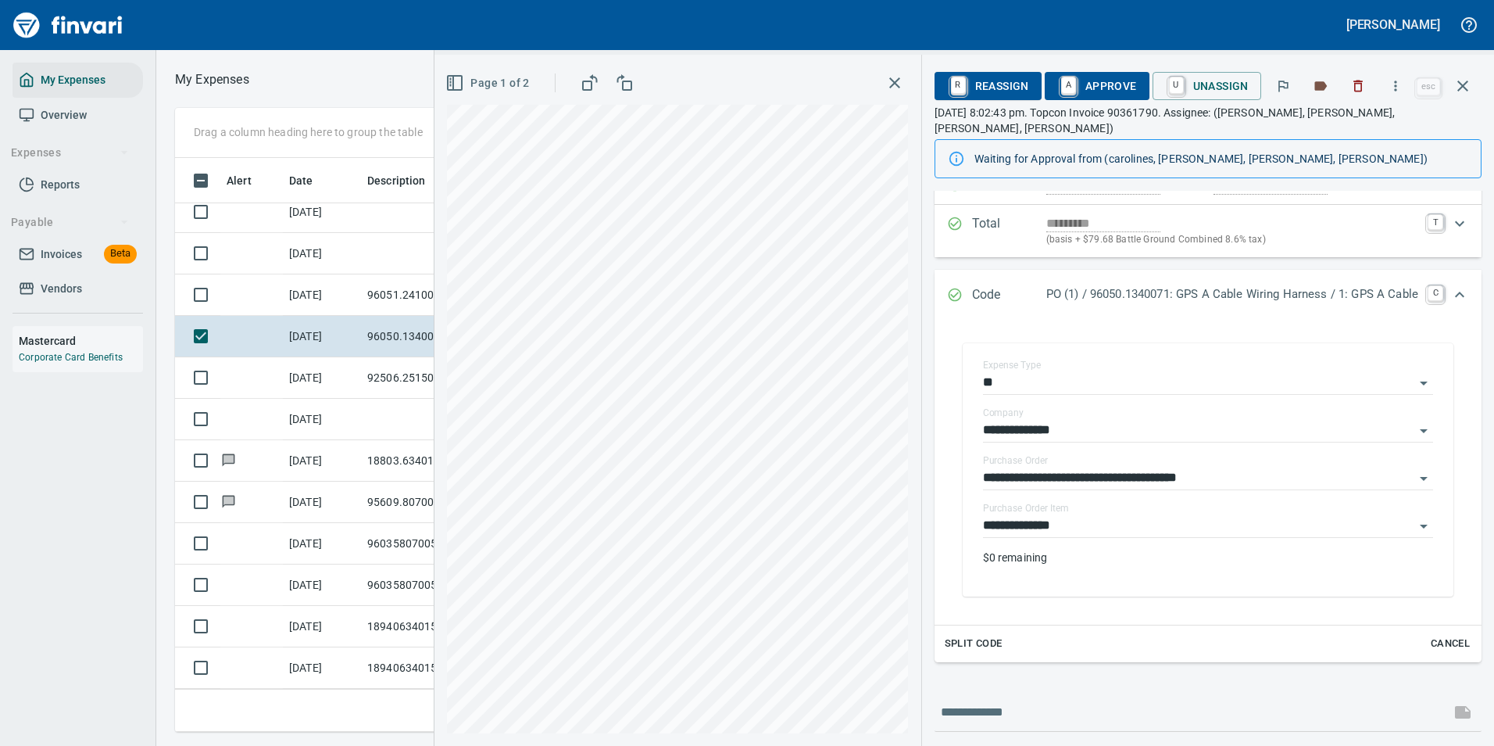
click at [1301, 285] on p "PO (1) / 96050.1340071: GPS A Cable Wiring Harness / 1: GPS A Cable" at bounding box center [1232, 294] width 372 height 18
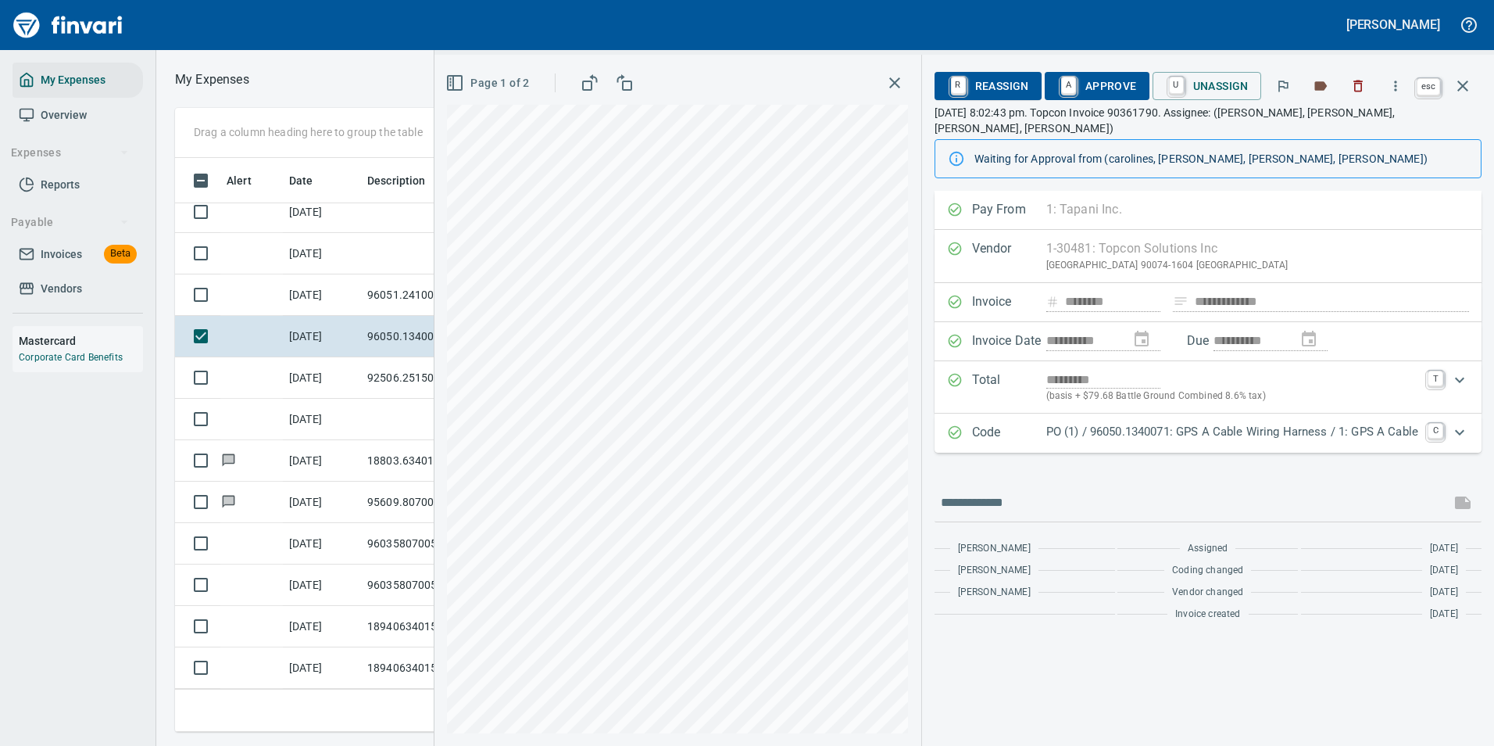
scroll to position [0, 0]
click at [1454, 92] on icon "button" at bounding box center [1463, 86] width 19 height 19
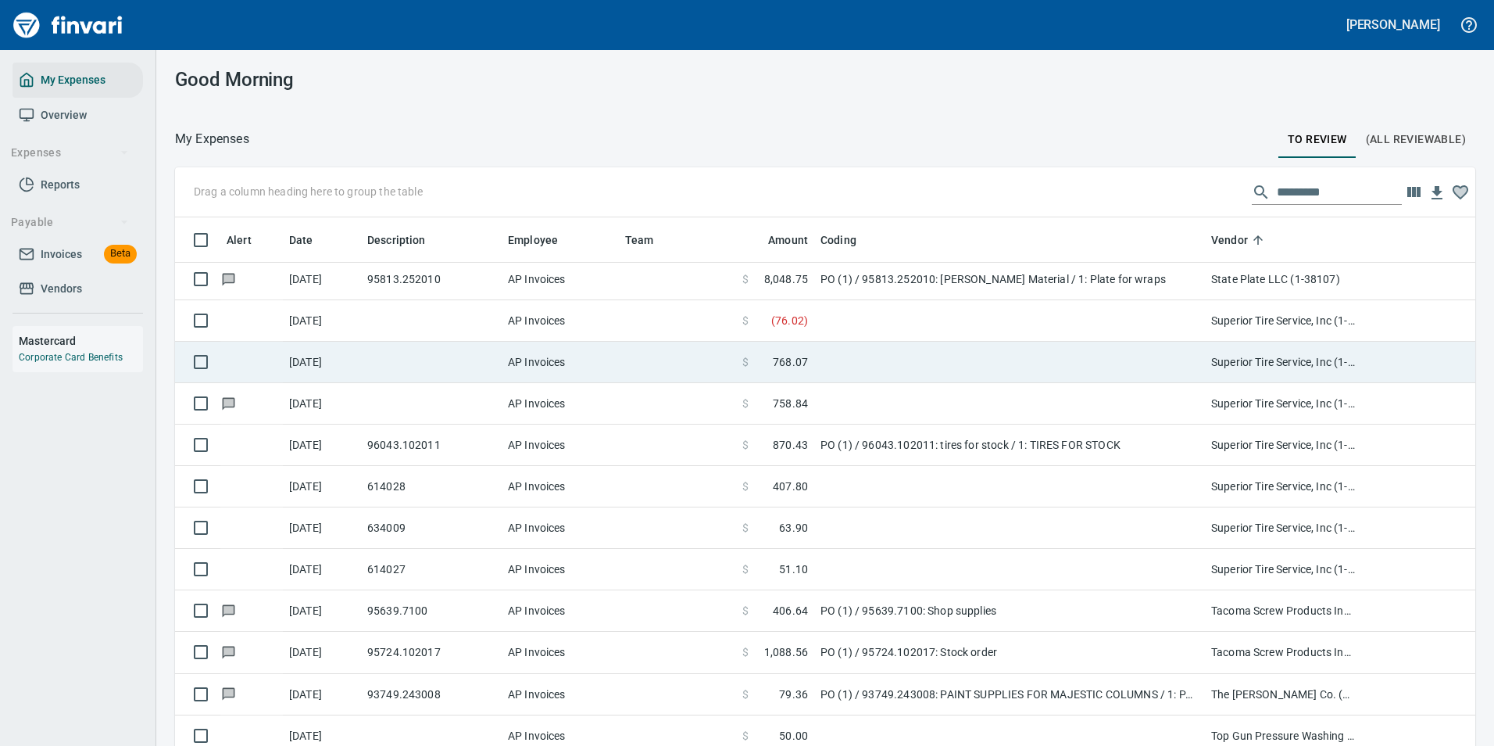
click at [924, 373] on td at bounding box center [1009, 362] width 391 height 41
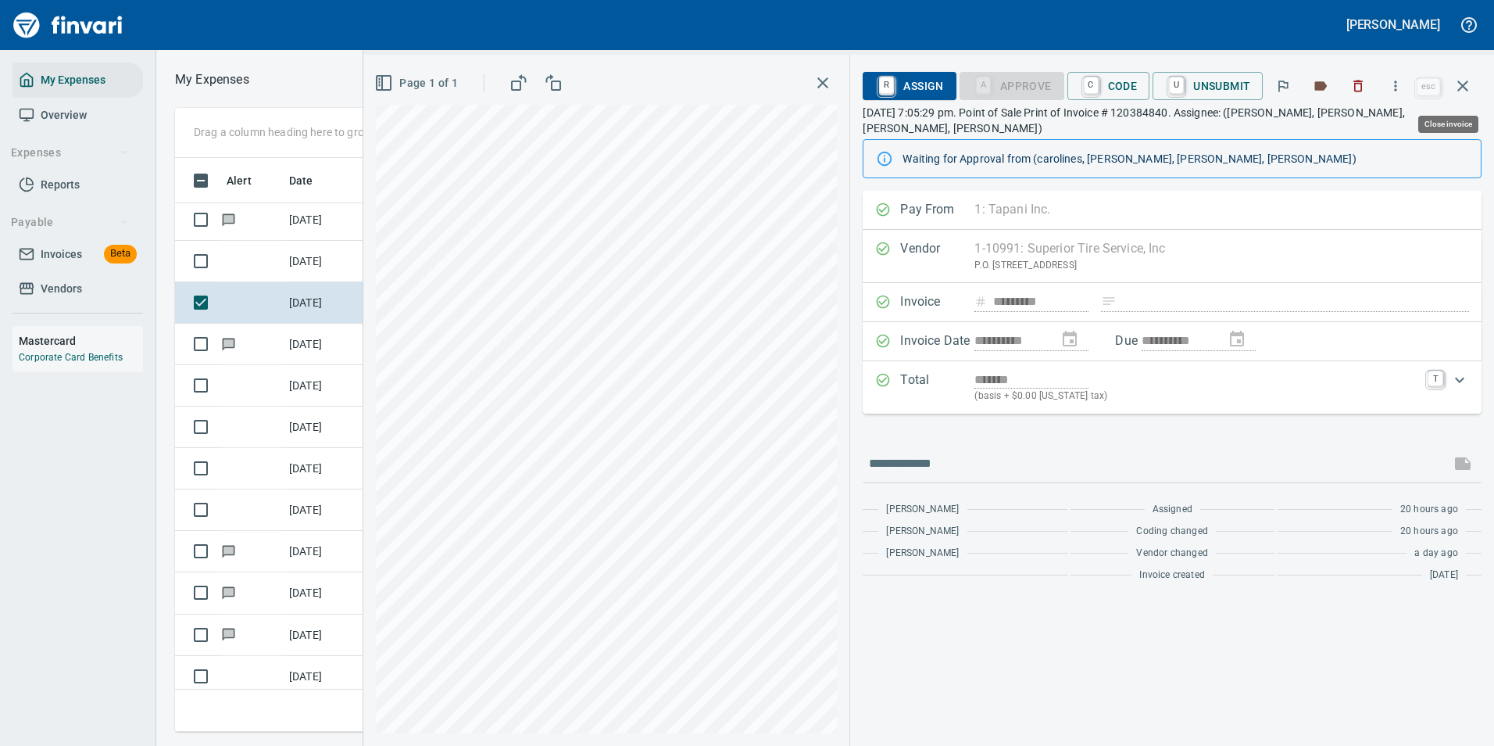
scroll to position [550, 886]
click at [1395, 87] on icon "button" at bounding box center [1396, 86] width 16 height 16
click at [1332, 124] on span "Download" at bounding box center [1393, 131] width 150 height 19
click at [1080, 680] on div "**********" at bounding box center [1172, 468] width 644 height 555
click at [1098, 84] on link "C" at bounding box center [1091, 85] width 15 height 17
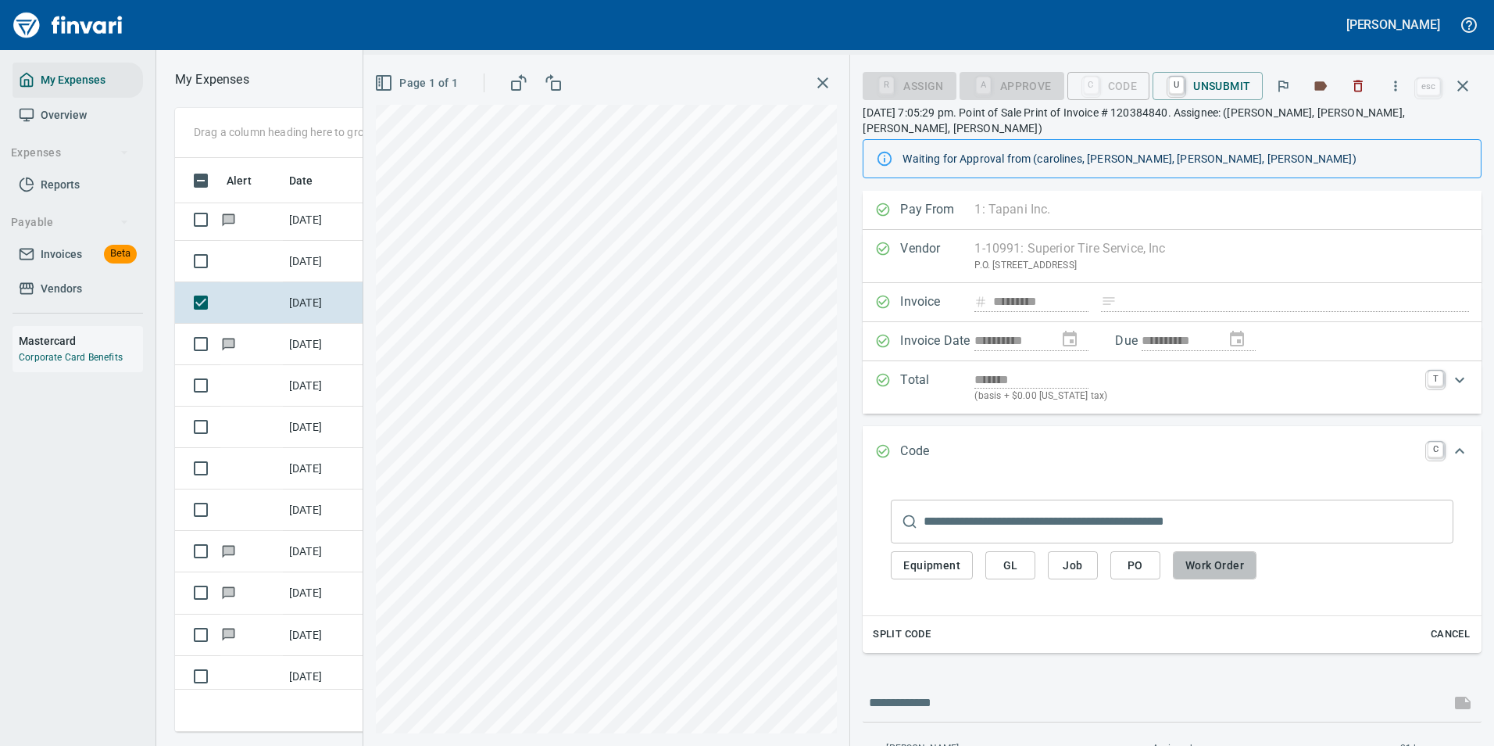
click at [1200, 556] on span "Work Order" at bounding box center [1214, 566] width 59 height 20
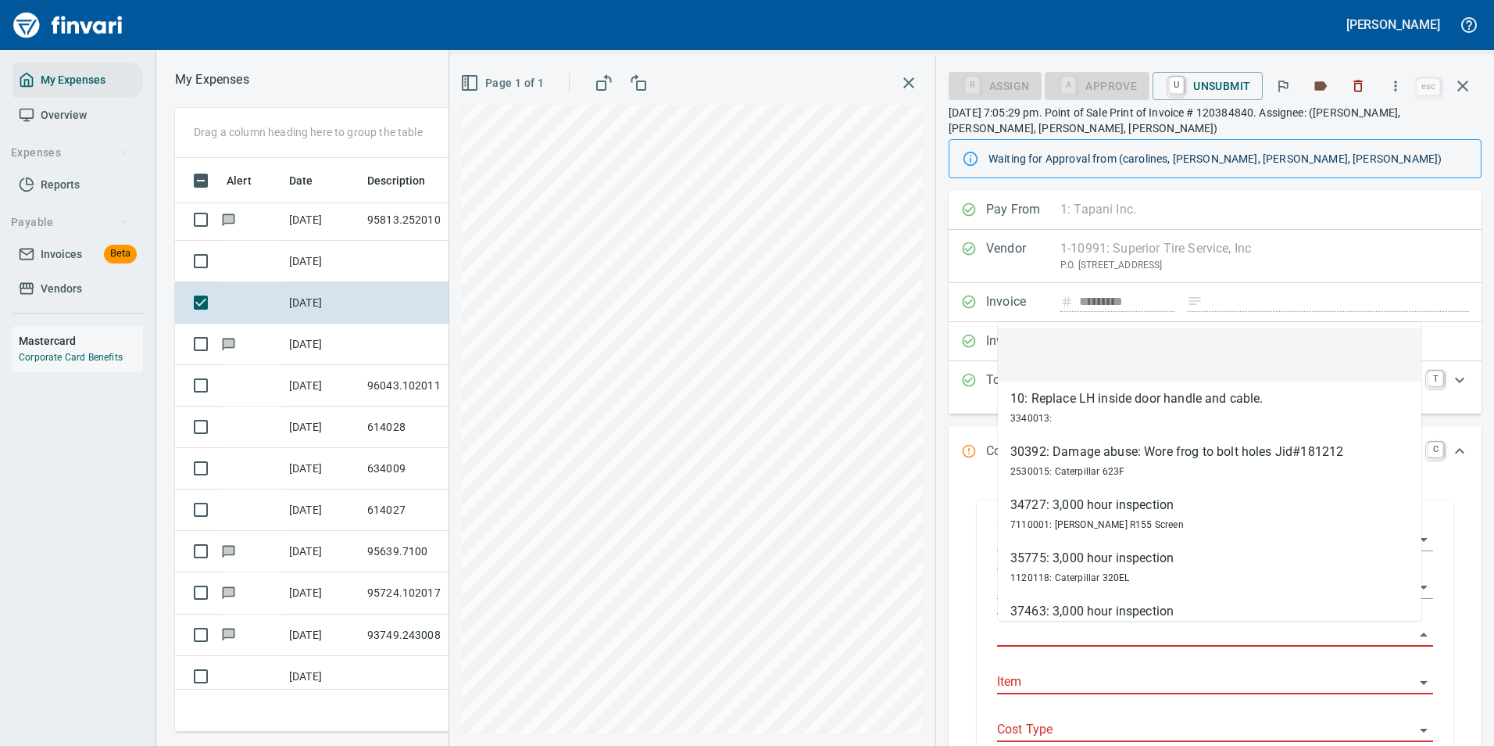
click at [1039, 639] on input "Work Order" at bounding box center [1205, 635] width 417 height 22
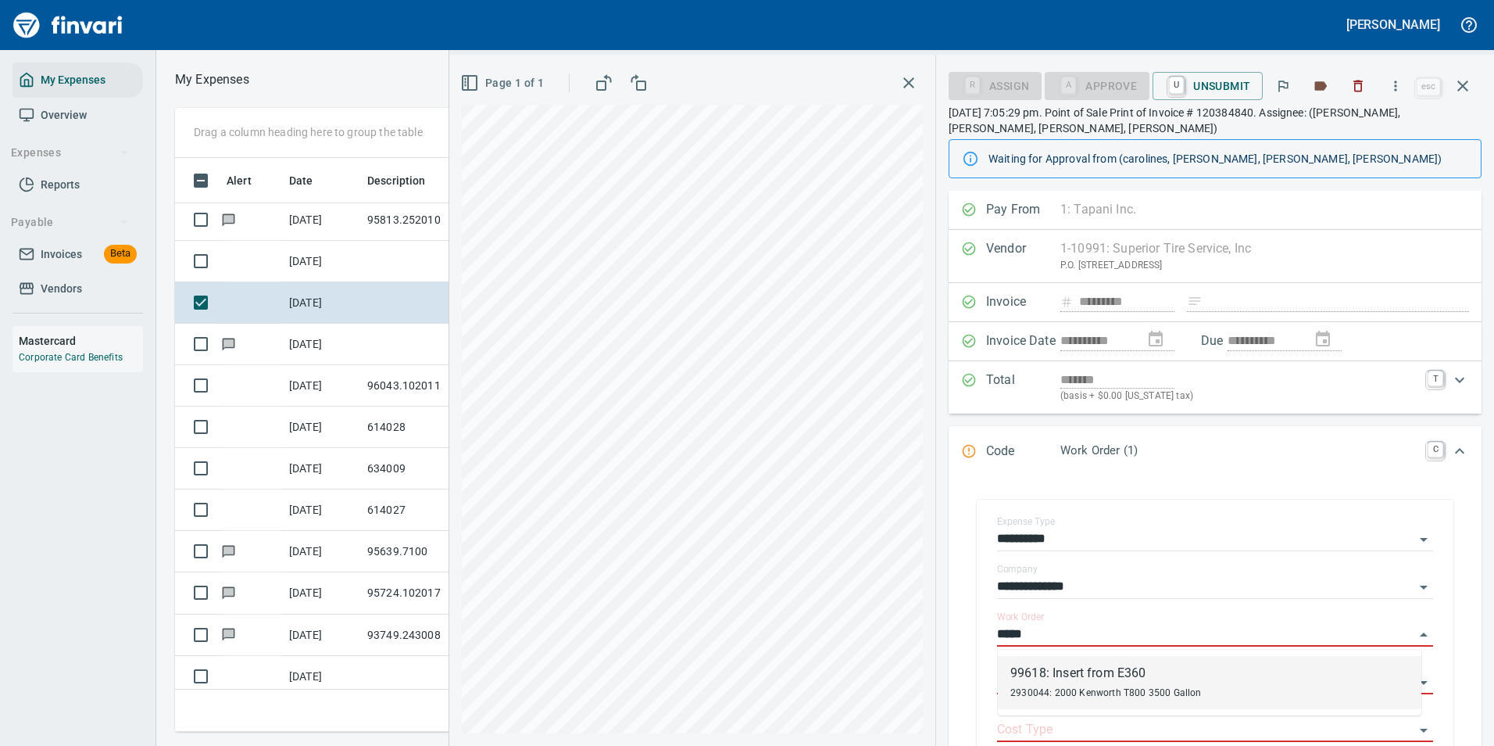
click at [1050, 683] on div "2930044: 2000 Kenworth T800 3500 Gallon" at bounding box center [1105, 691] width 191 height 19
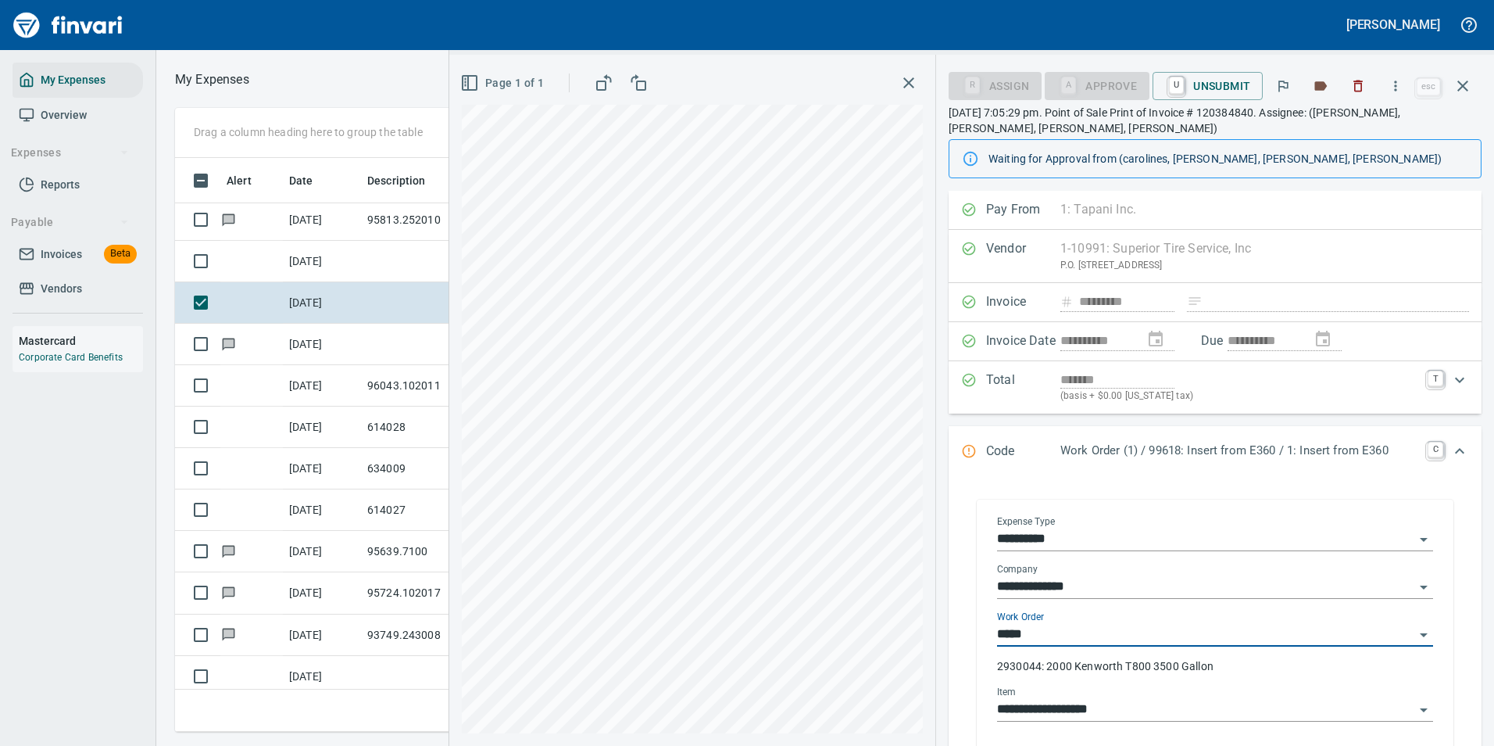
type input "**********"
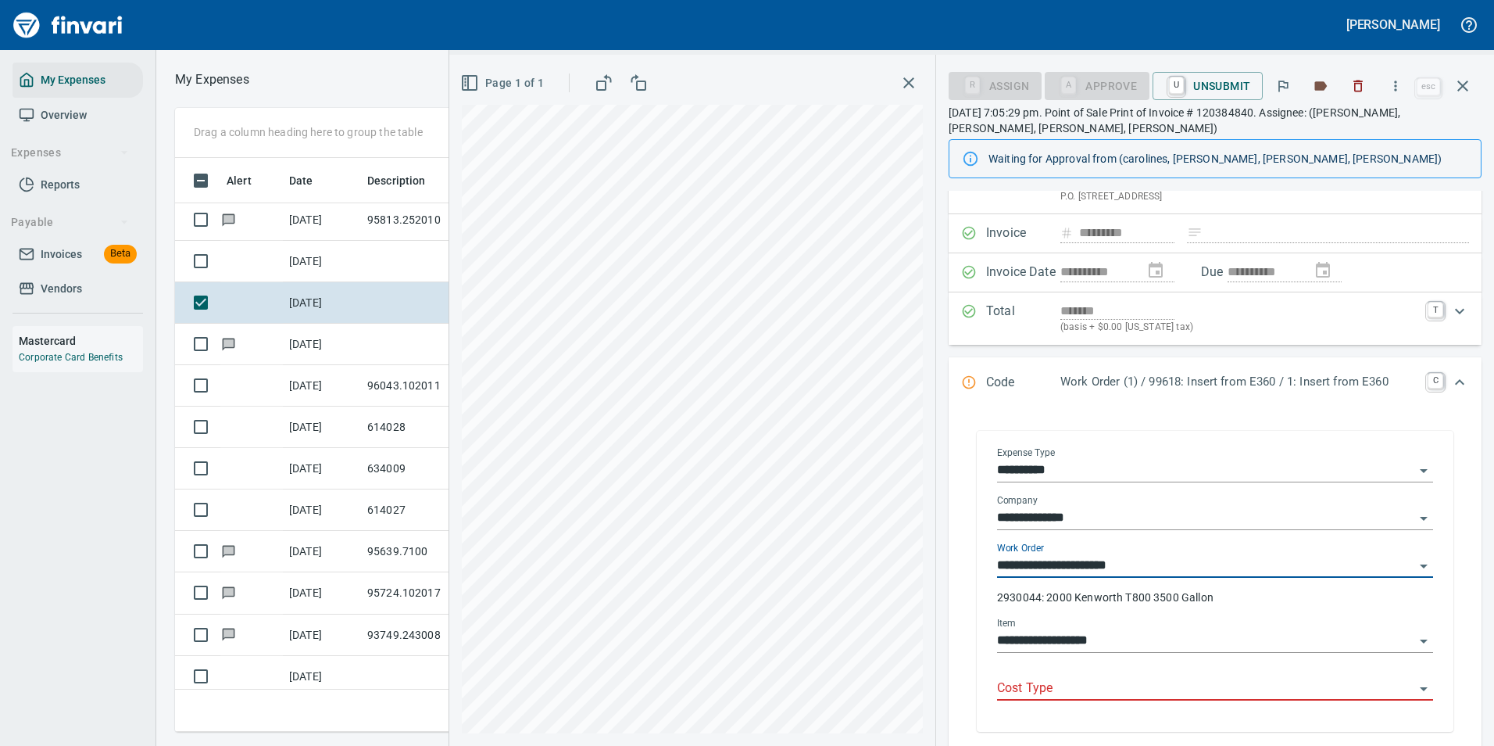
scroll to position [156, 0]
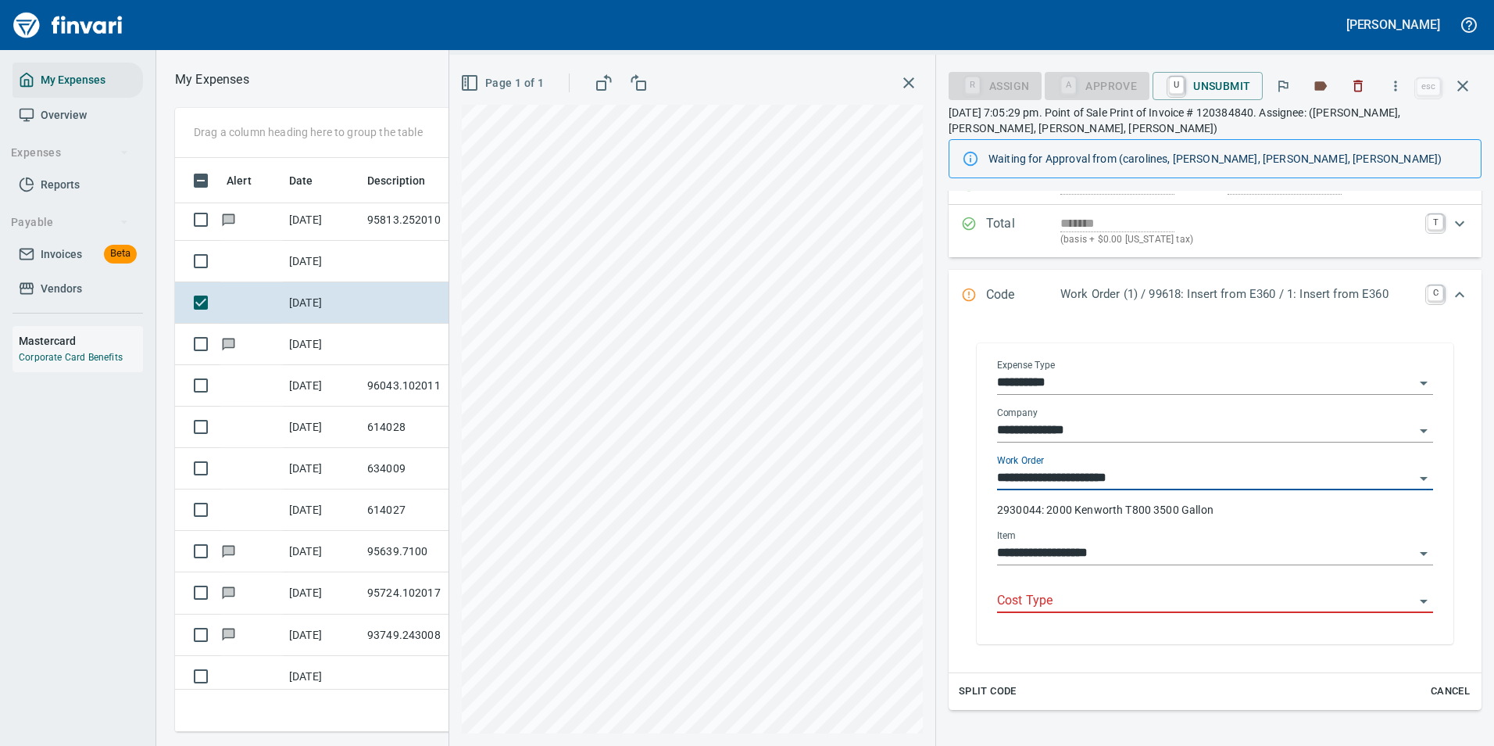
type input "**********"
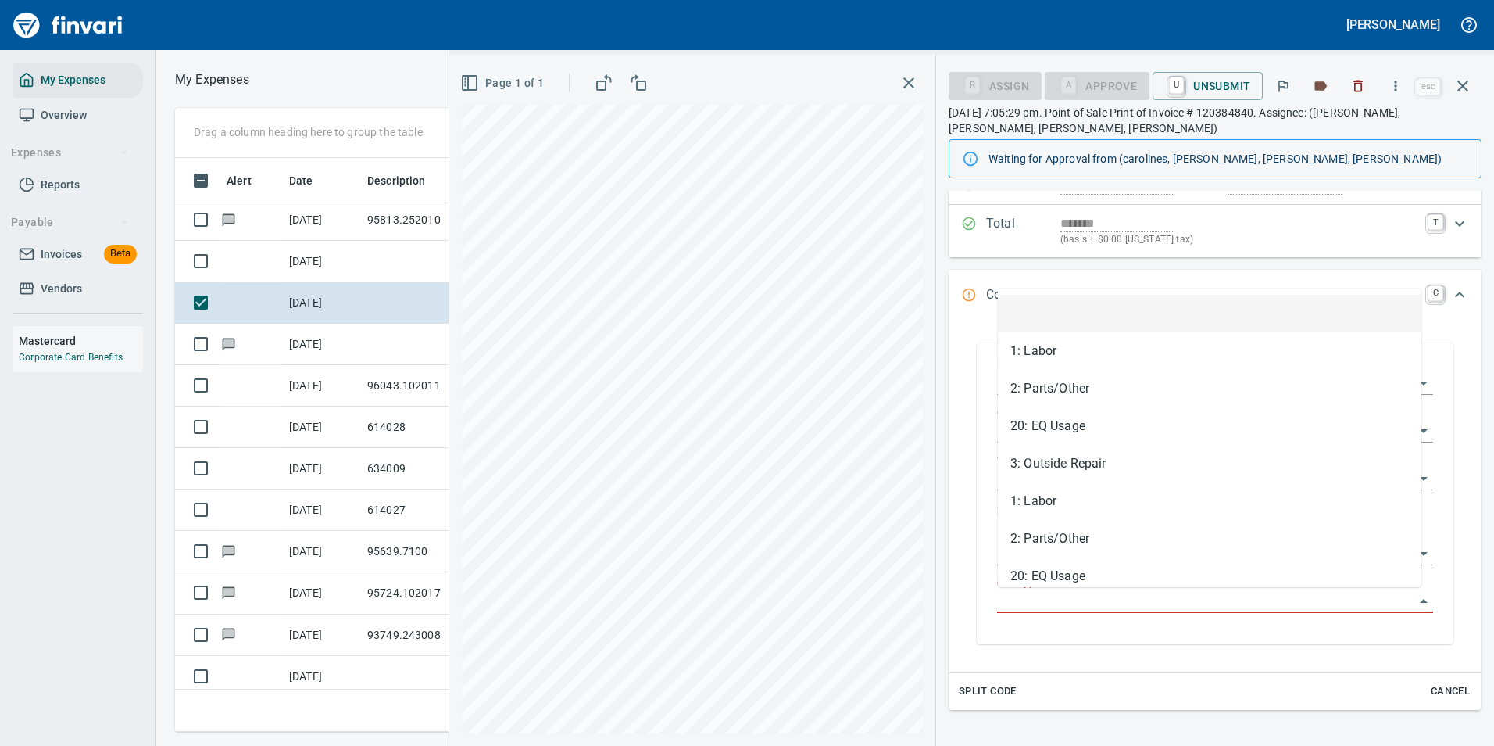
click at [1050, 610] on input "Cost Type" at bounding box center [1205, 601] width 417 height 22
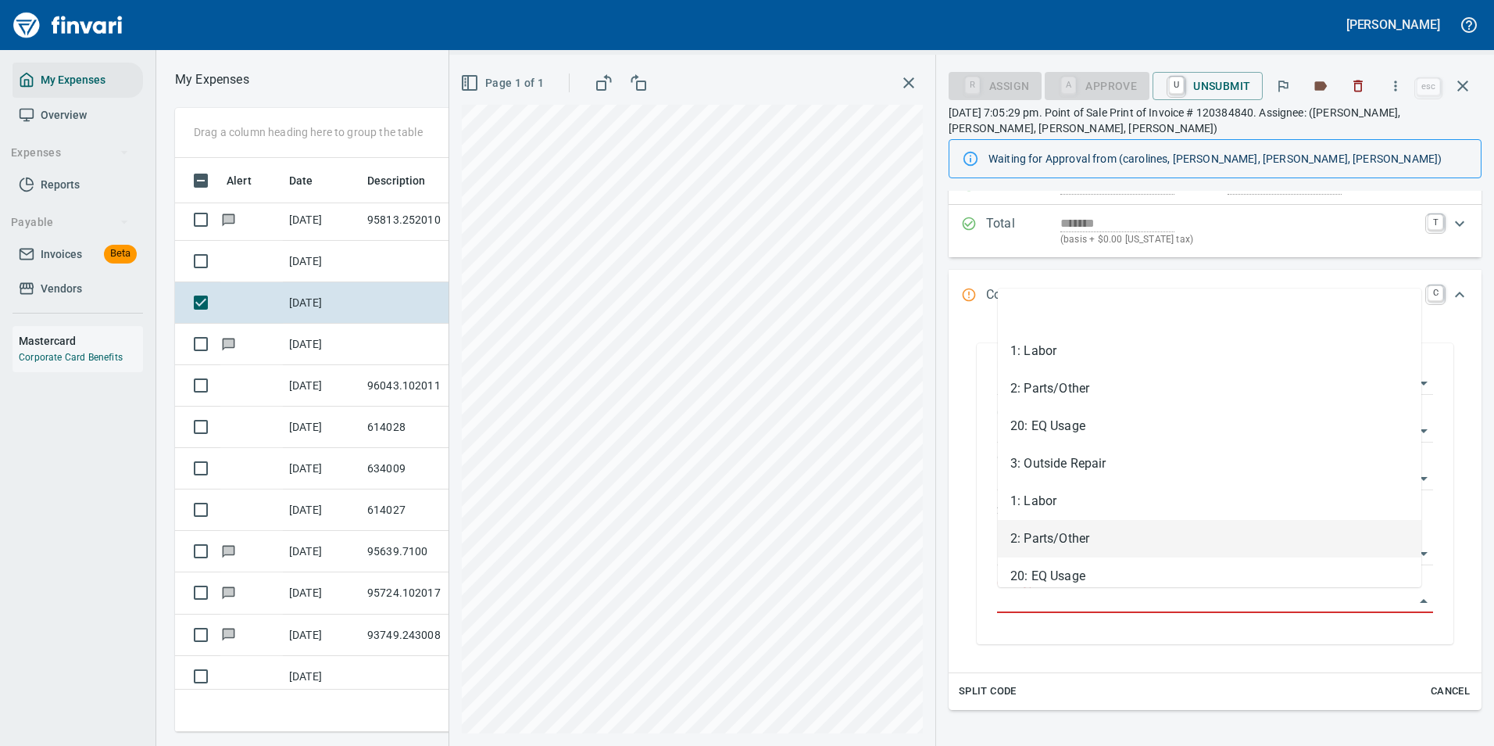
click at [1052, 543] on li "2: Parts/Other" at bounding box center [1210, 539] width 424 height 38
type input "**********"
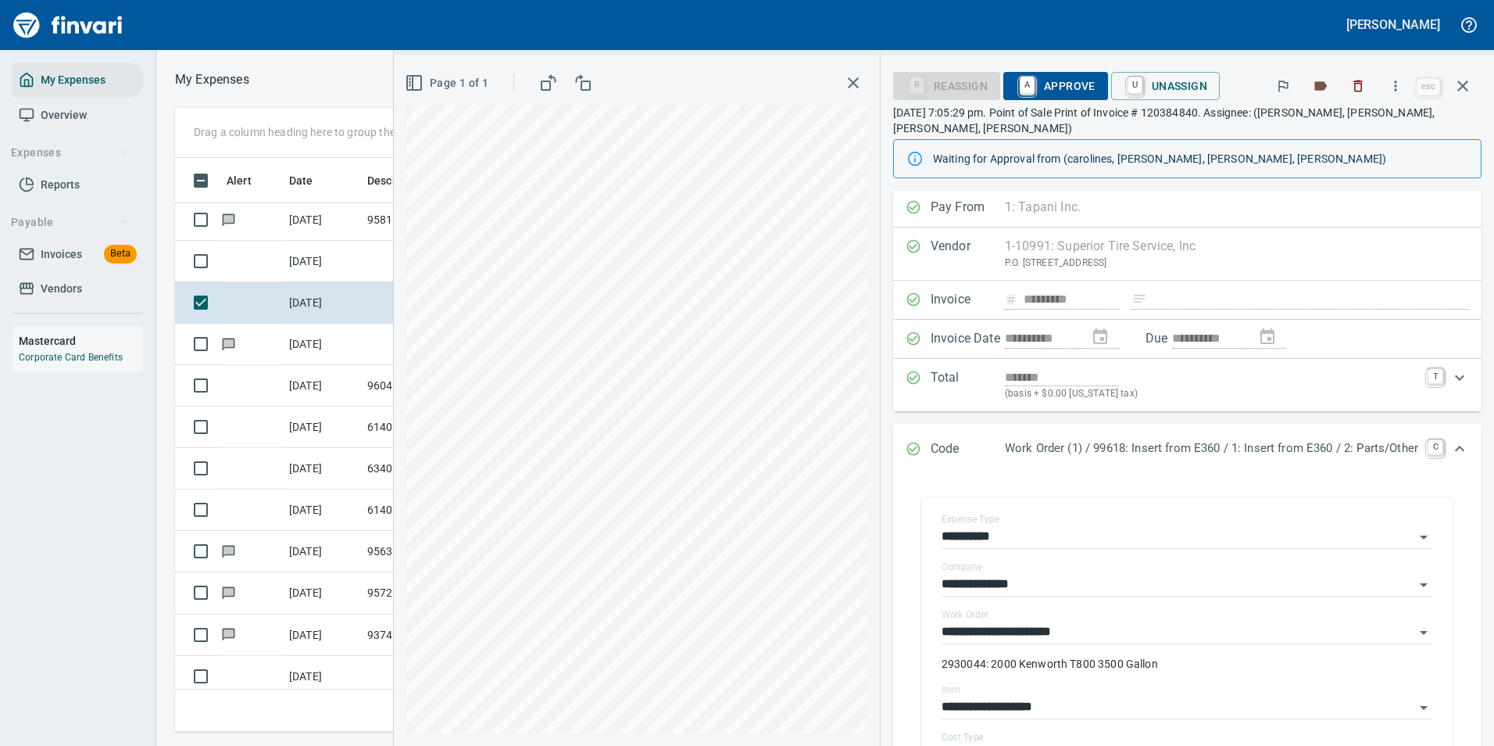
scroll to position [0, 0]
click at [1025, 88] on span "A Approve" at bounding box center [1056, 86] width 80 height 27
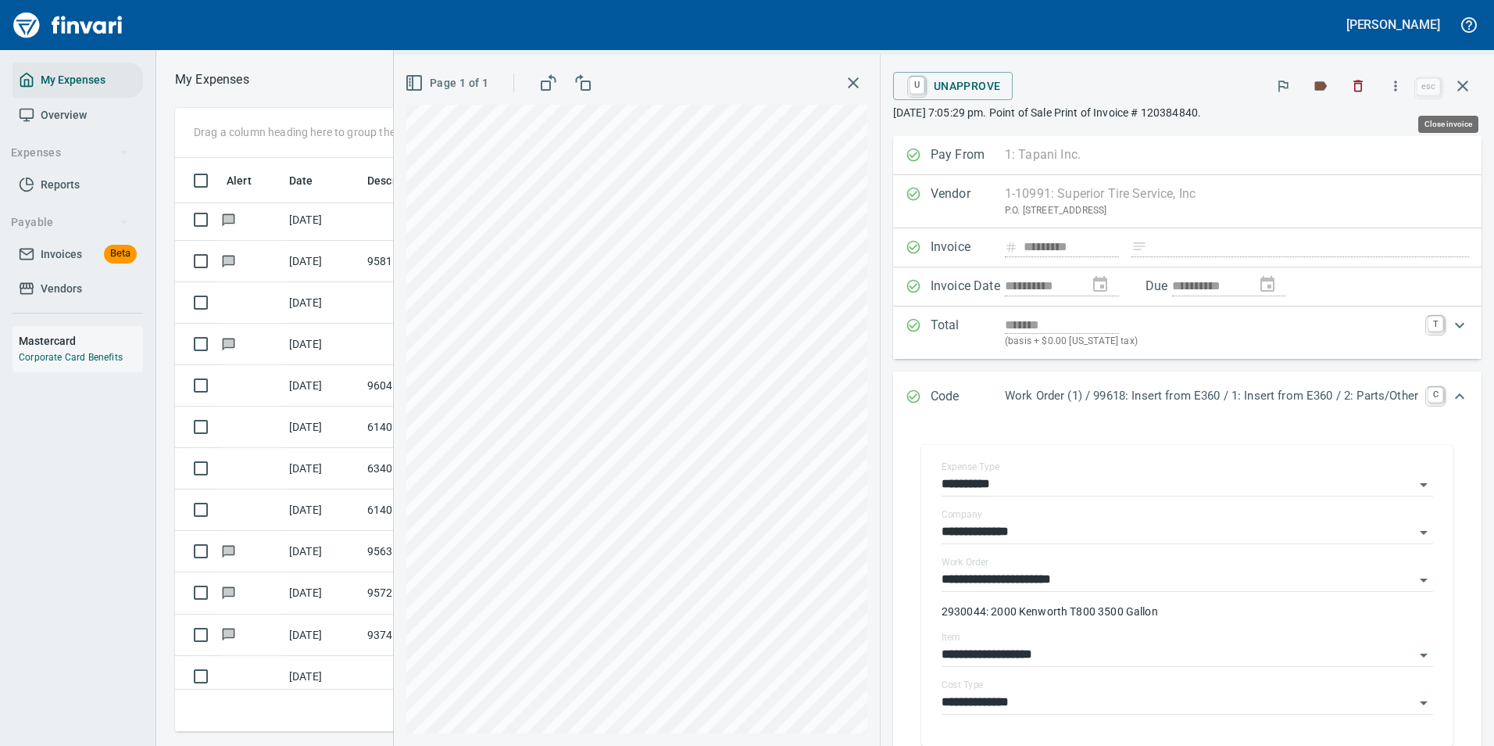
click at [1473, 86] on button "button" at bounding box center [1463, 86] width 38 height 38
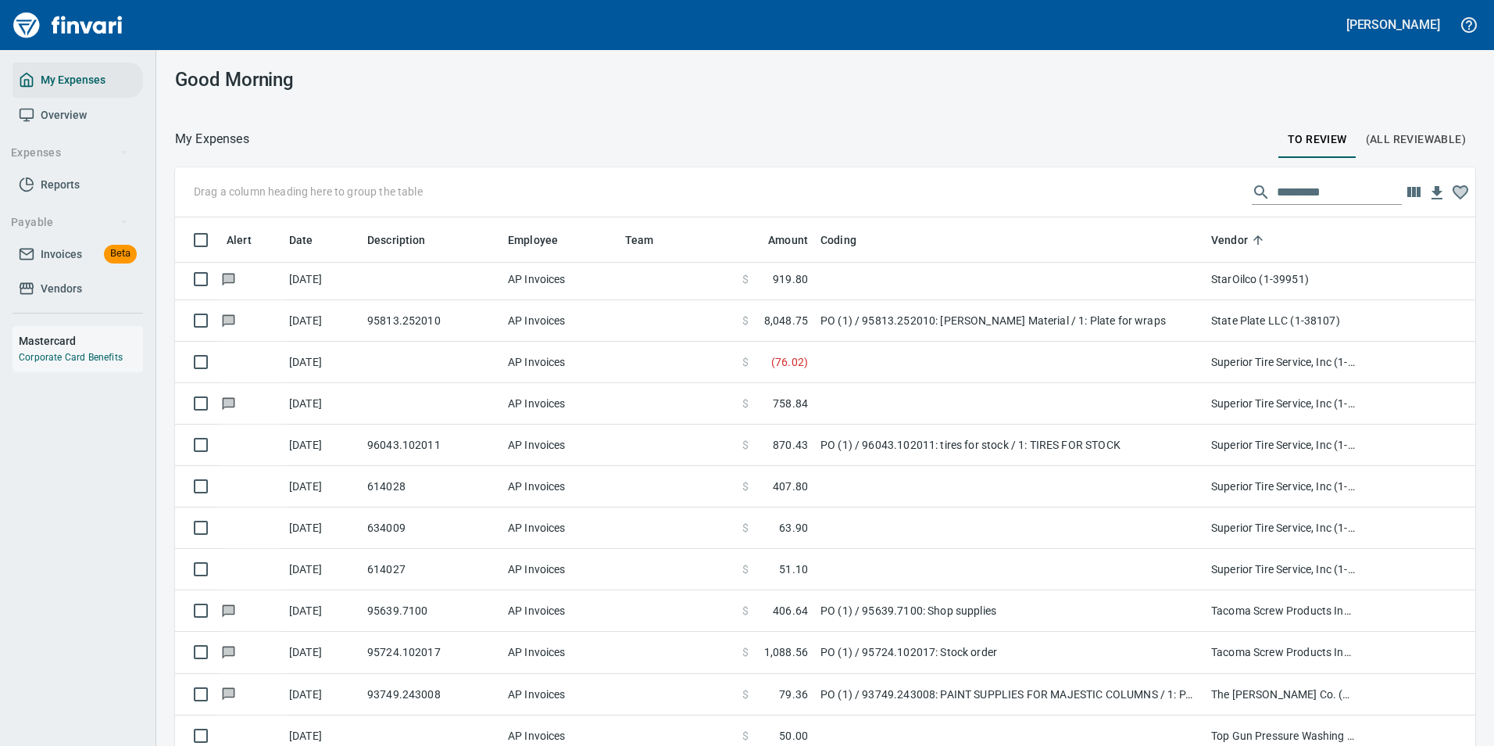
scroll to position [2, 2]
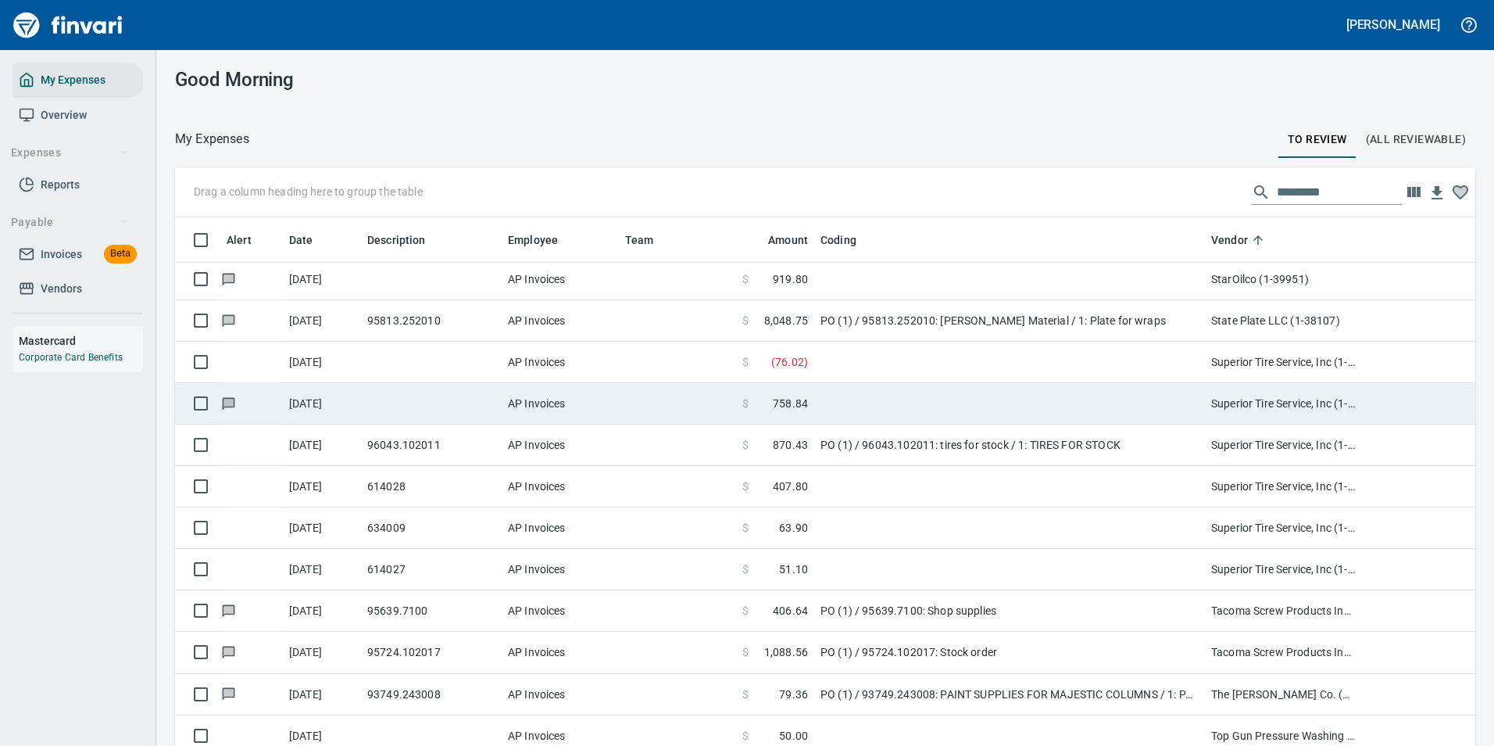
click at [899, 418] on td at bounding box center [1009, 403] width 391 height 41
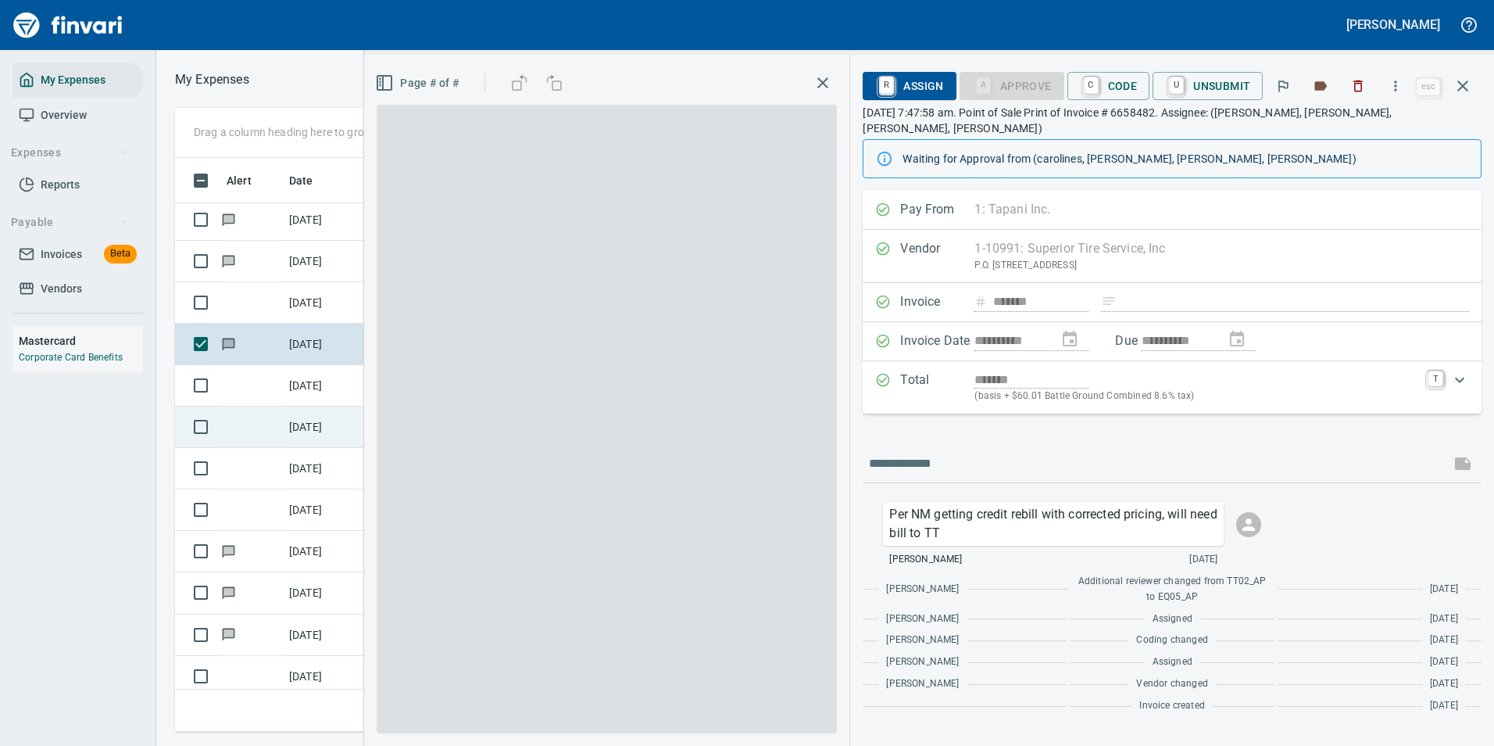
scroll to position [550, 886]
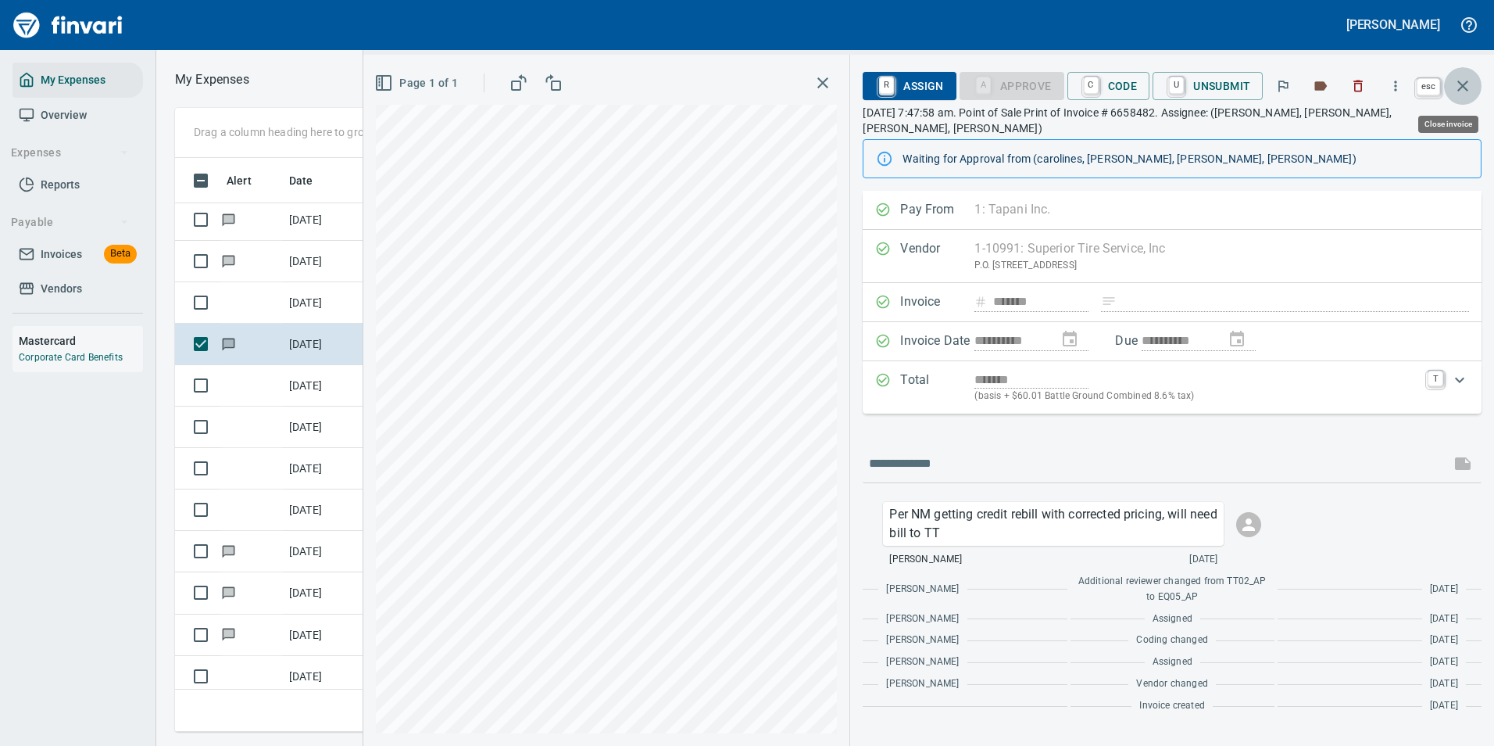
click at [1472, 84] on icon "button" at bounding box center [1463, 86] width 19 height 19
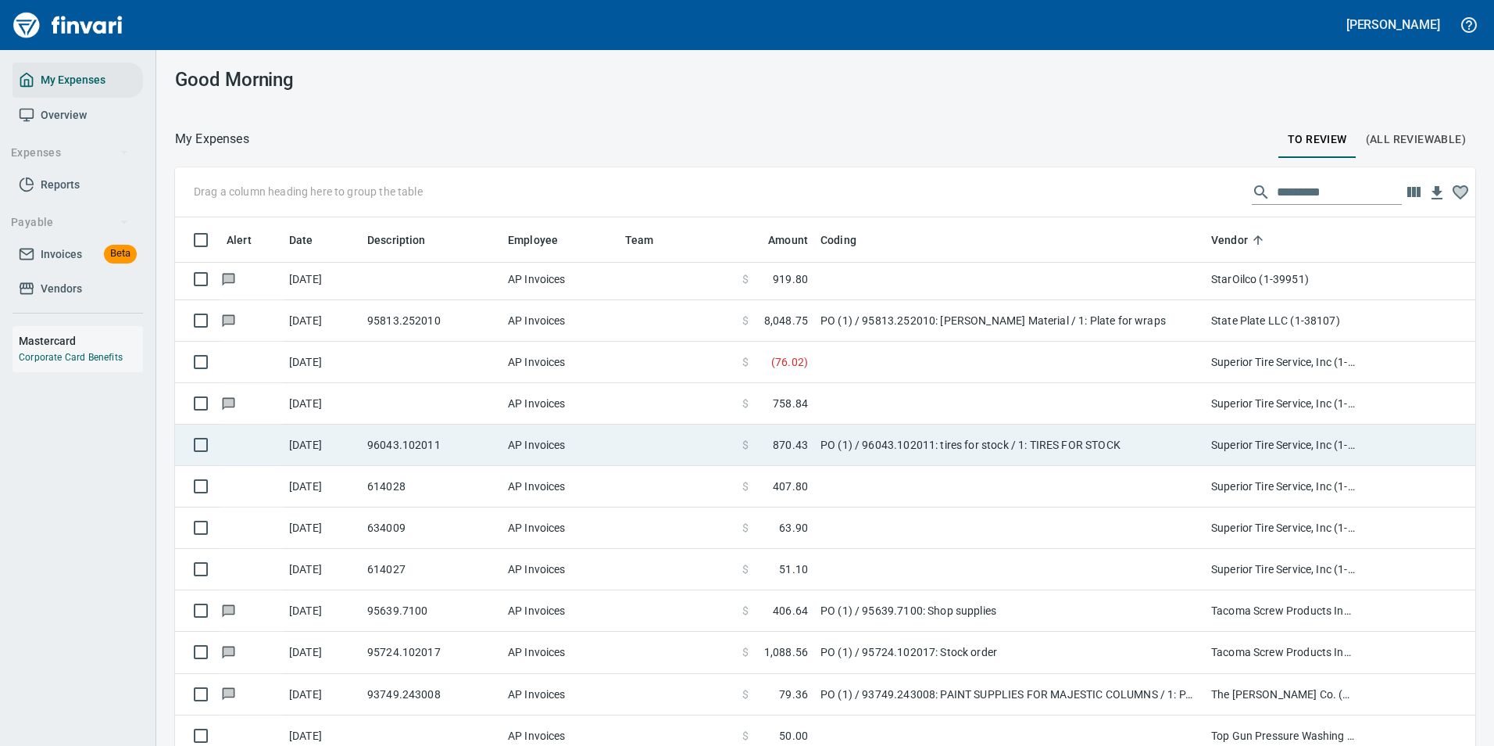
scroll to position [562, 1265]
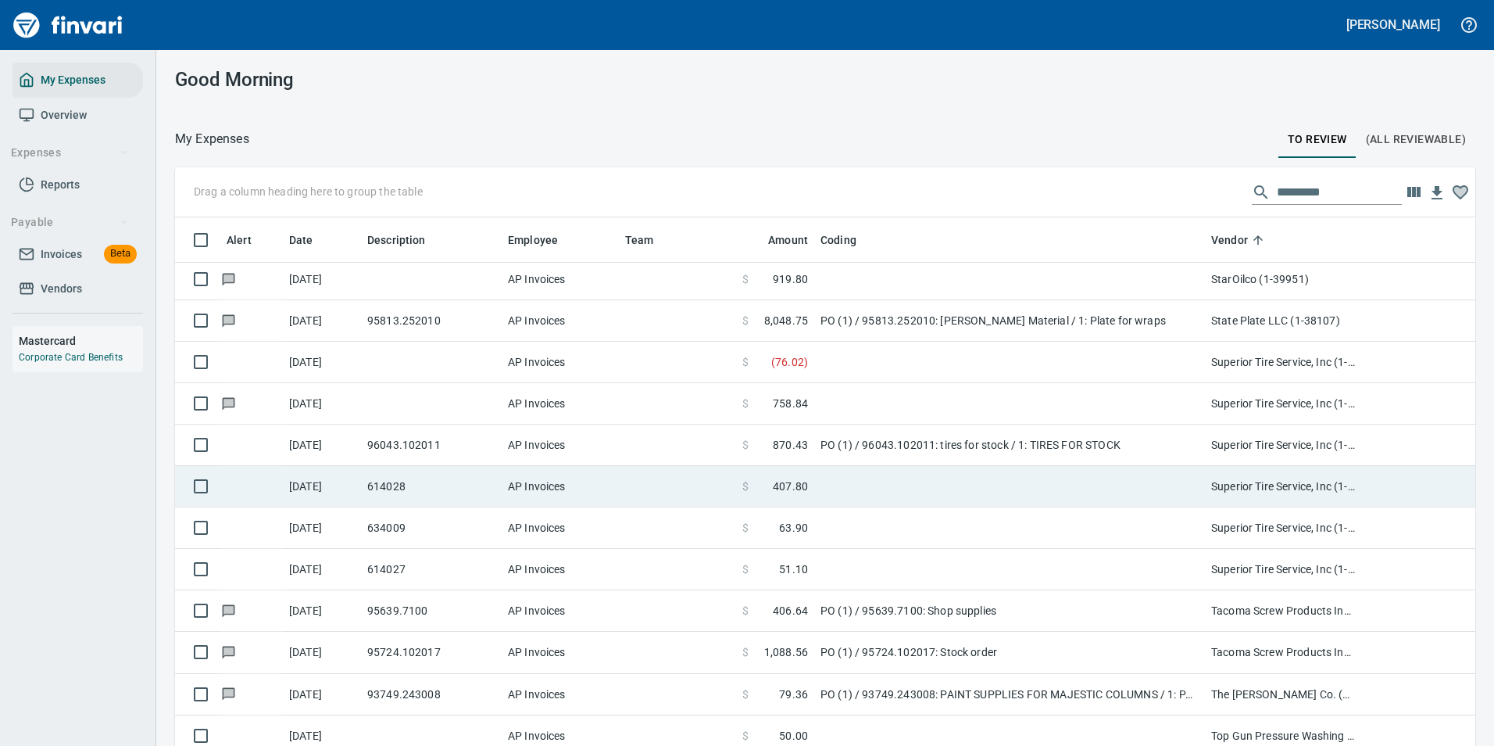
click at [867, 478] on td at bounding box center [1009, 486] width 391 height 41
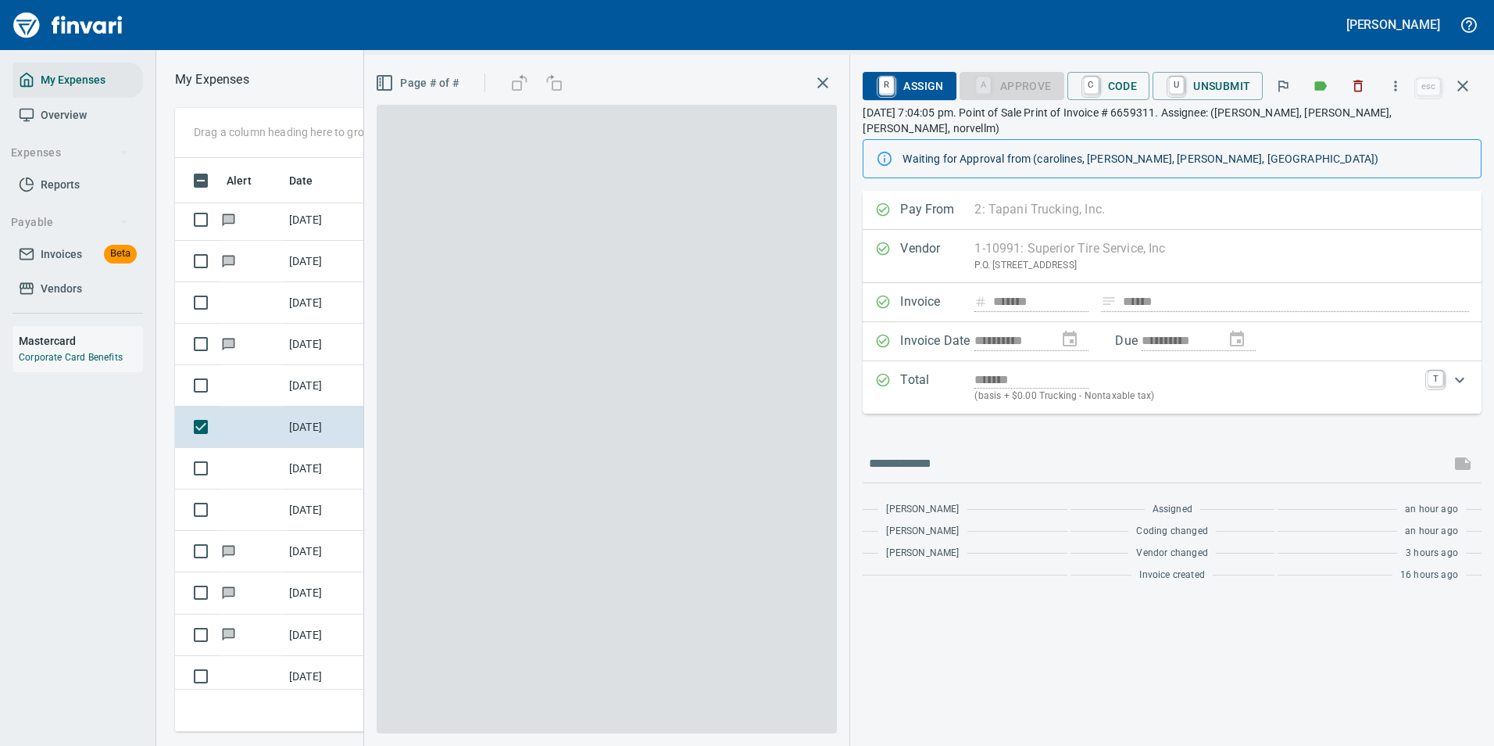
scroll to position [550, 886]
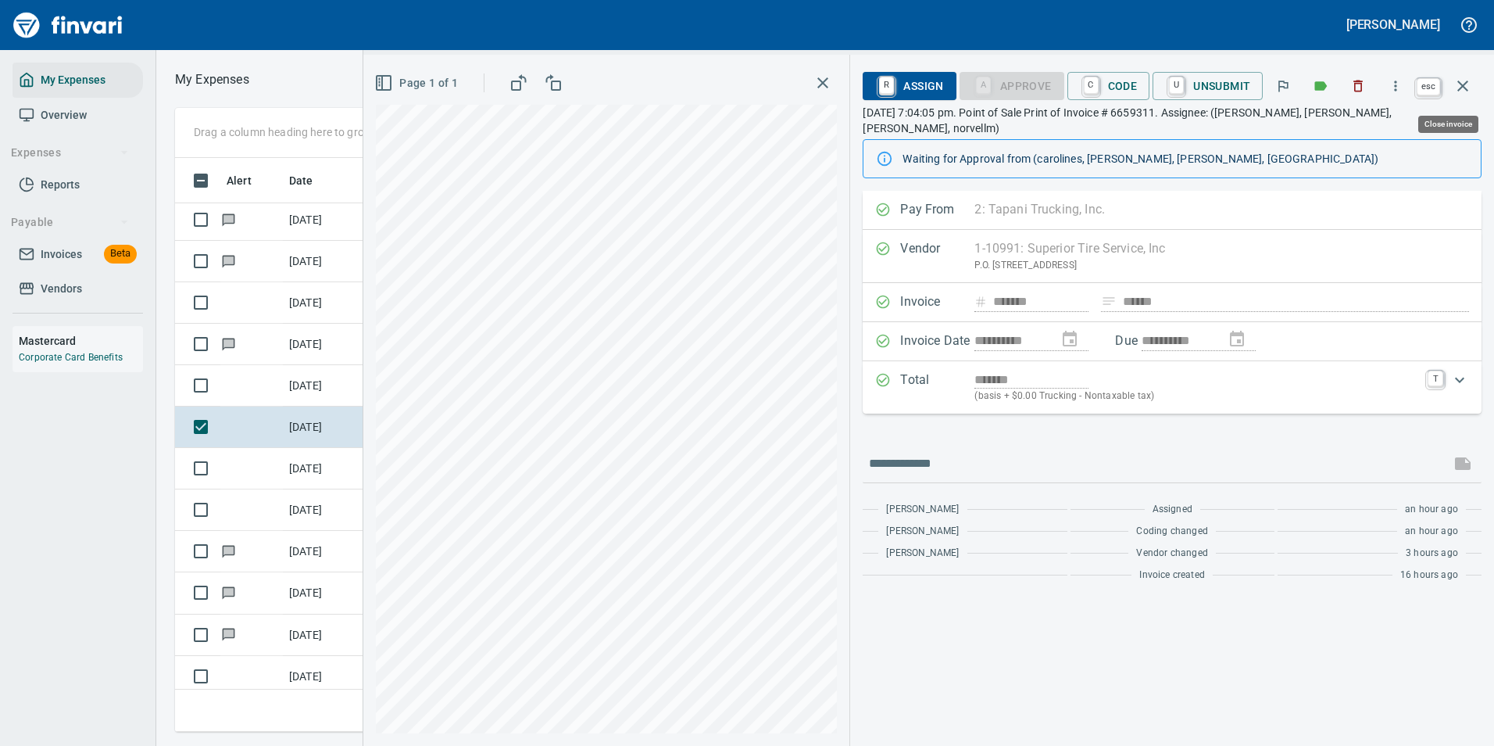
click at [1460, 87] on icon "button" at bounding box center [1463, 86] width 19 height 19
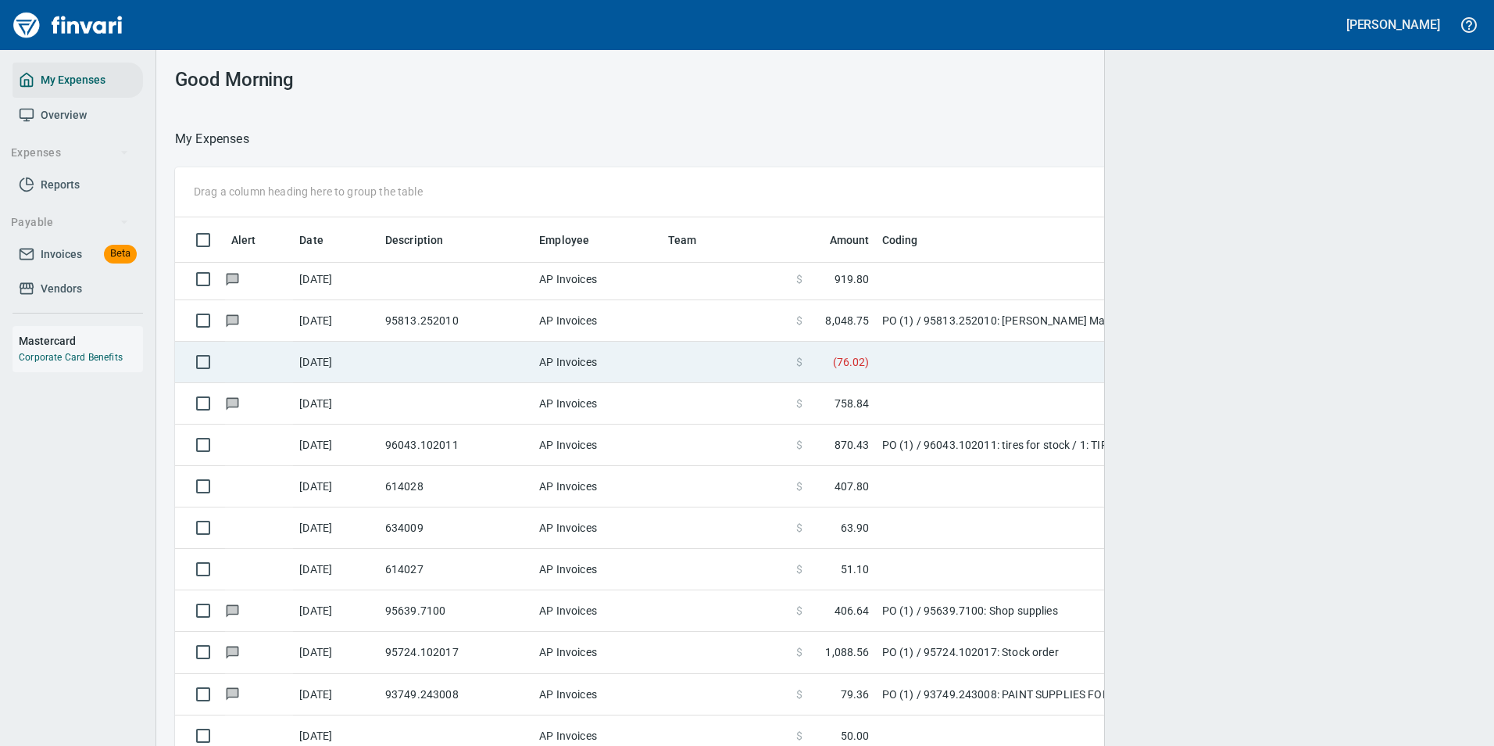
scroll to position [2, 2]
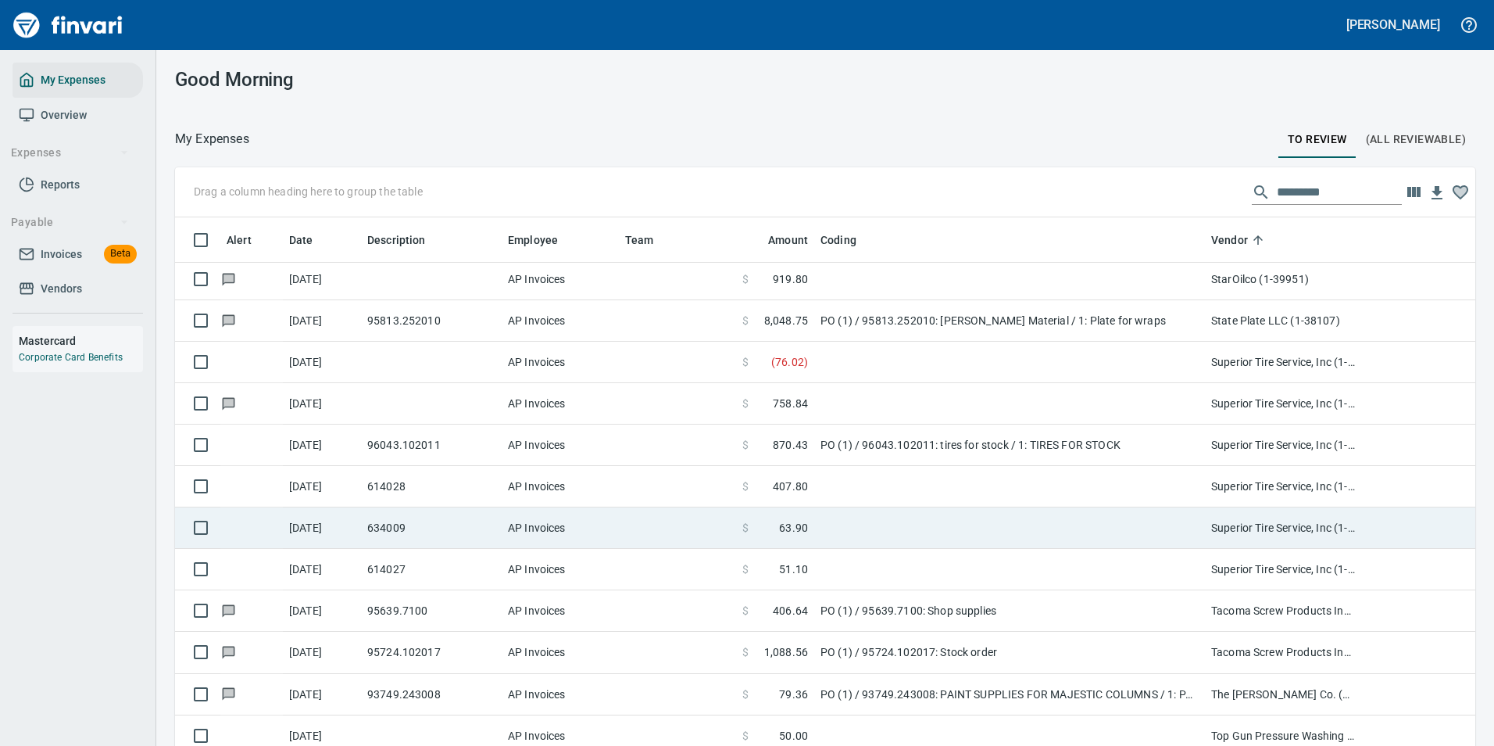
click at [822, 517] on td at bounding box center [1009, 527] width 391 height 41
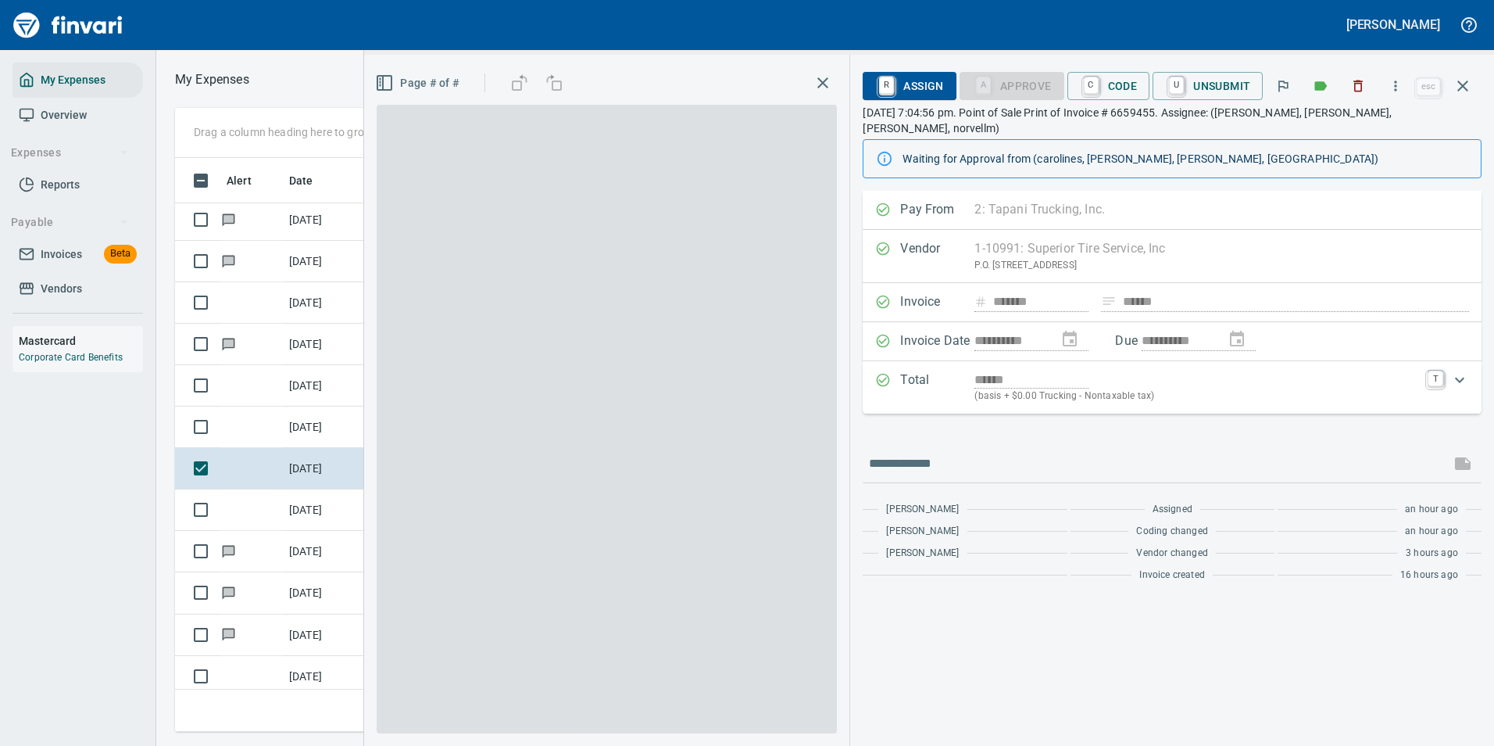
scroll to position [550, 886]
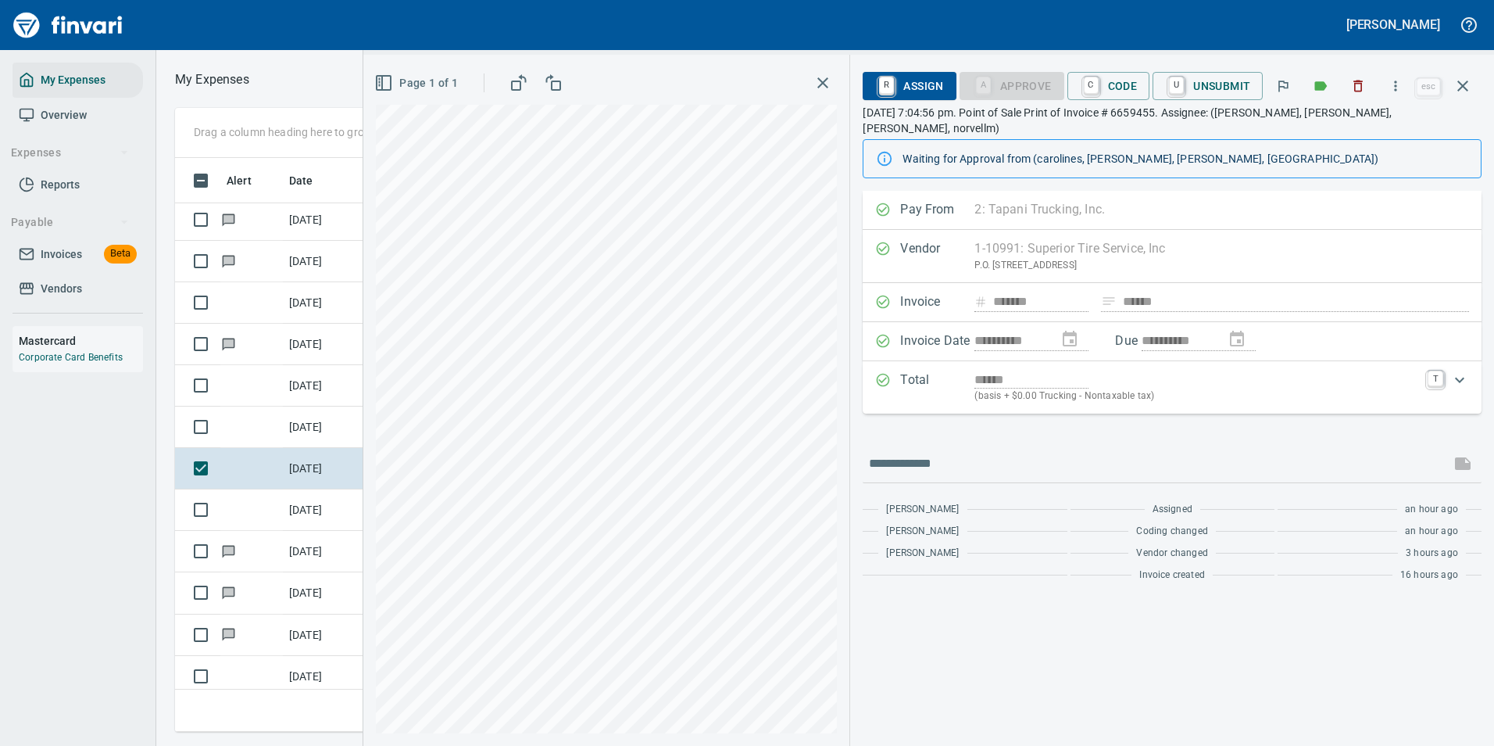
click at [1090, 90] on link "C" at bounding box center [1091, 85] width 15 height 17
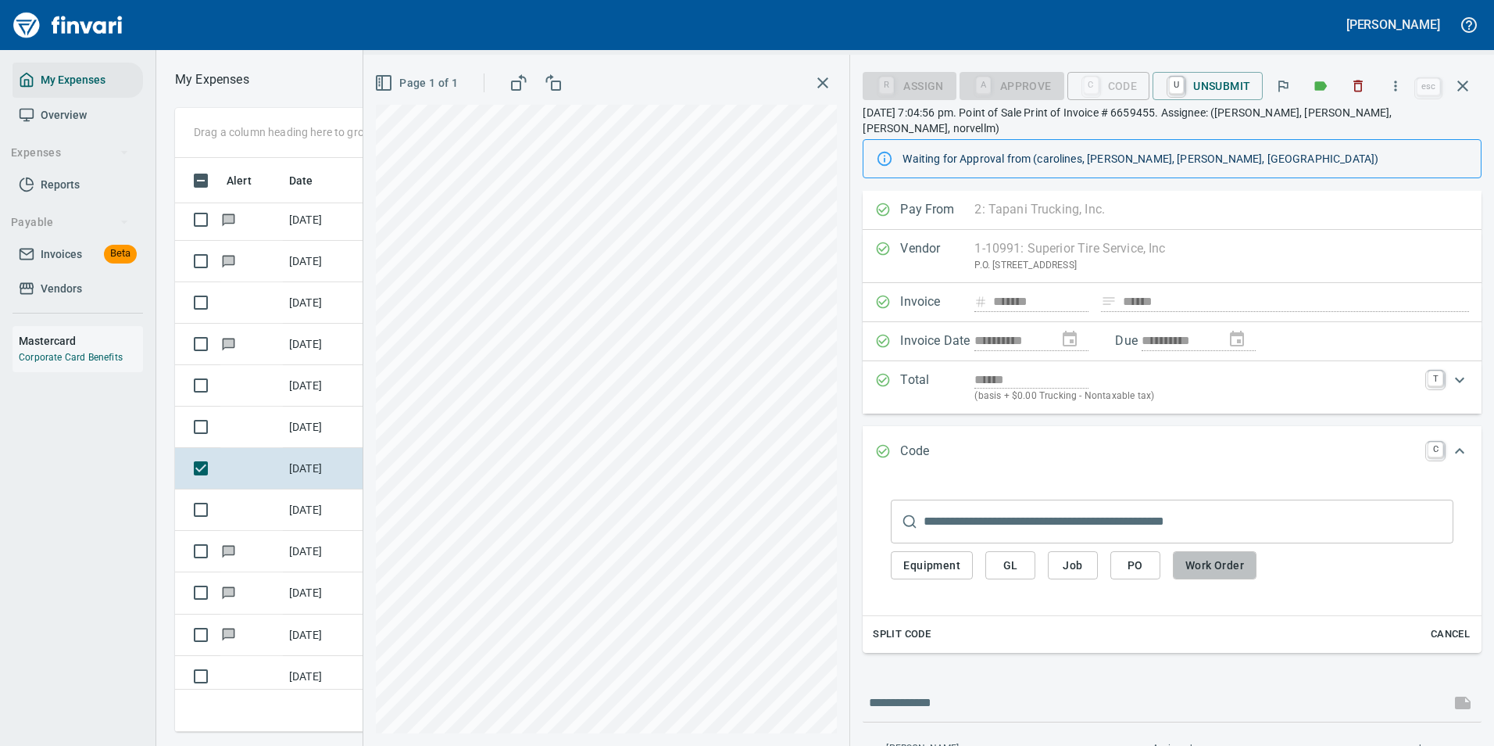
click at [1206, 556] on span "Work Order" at bounding box center [1214, 566] width 59 height 20
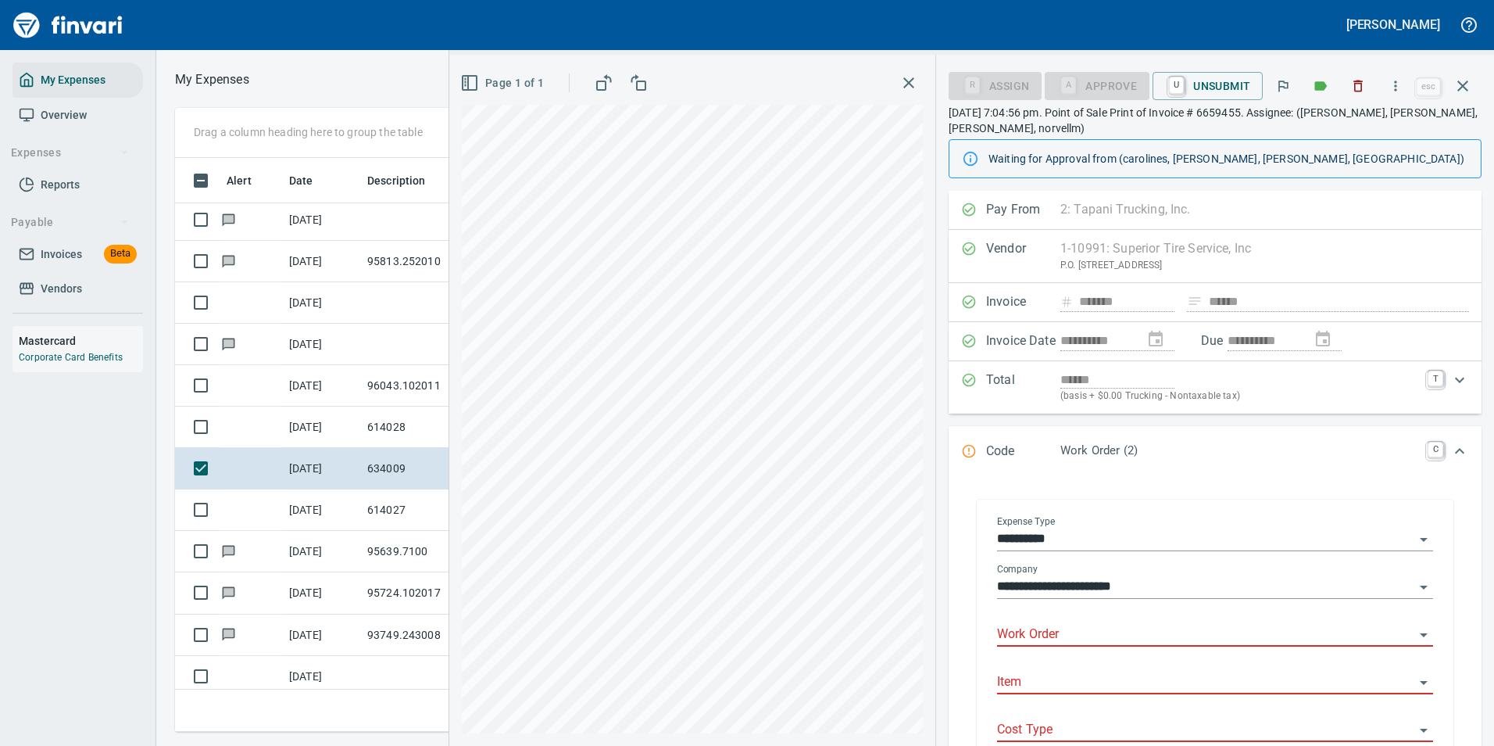
click at [1046, 631] on input "Work Order" at bounding box center [1205, 635] width 417 height 22
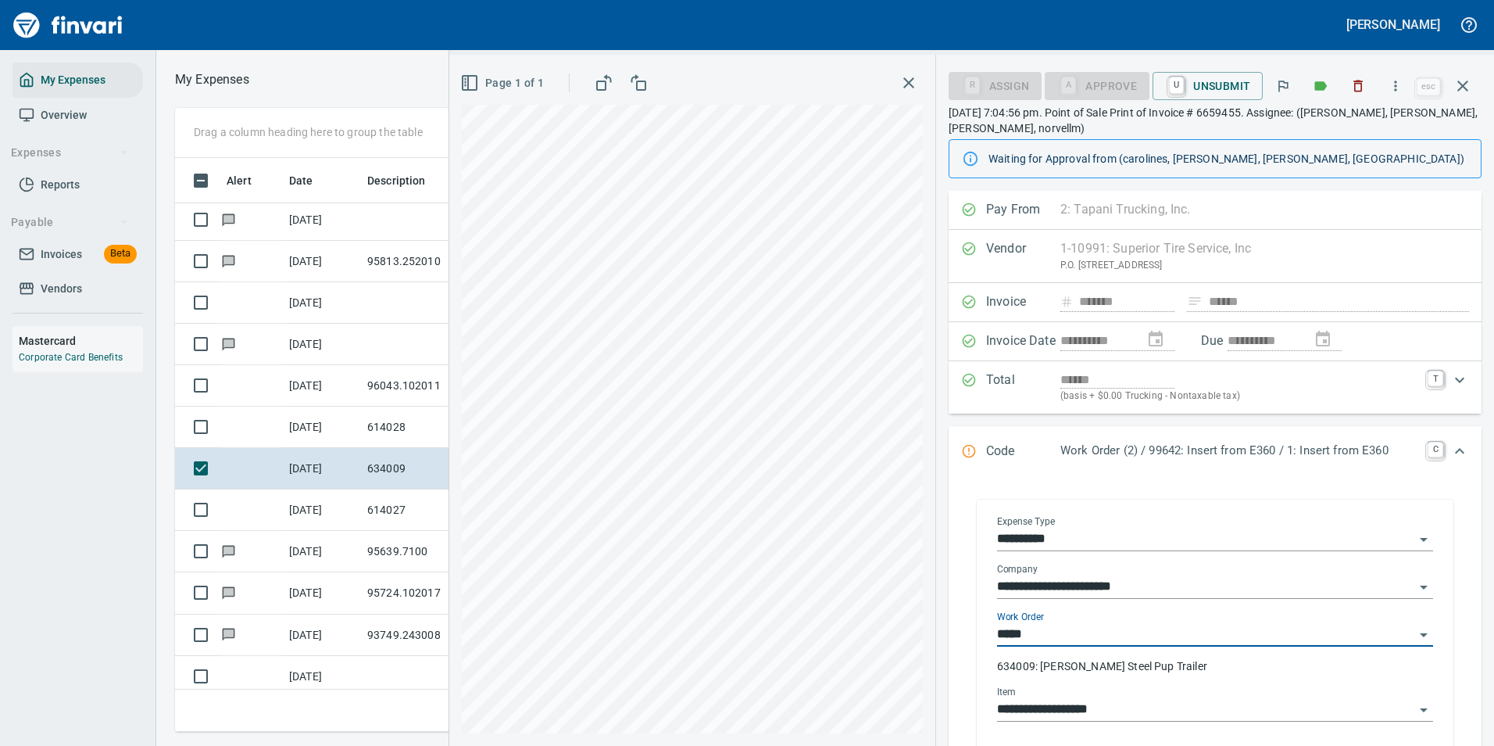
type input "**********"
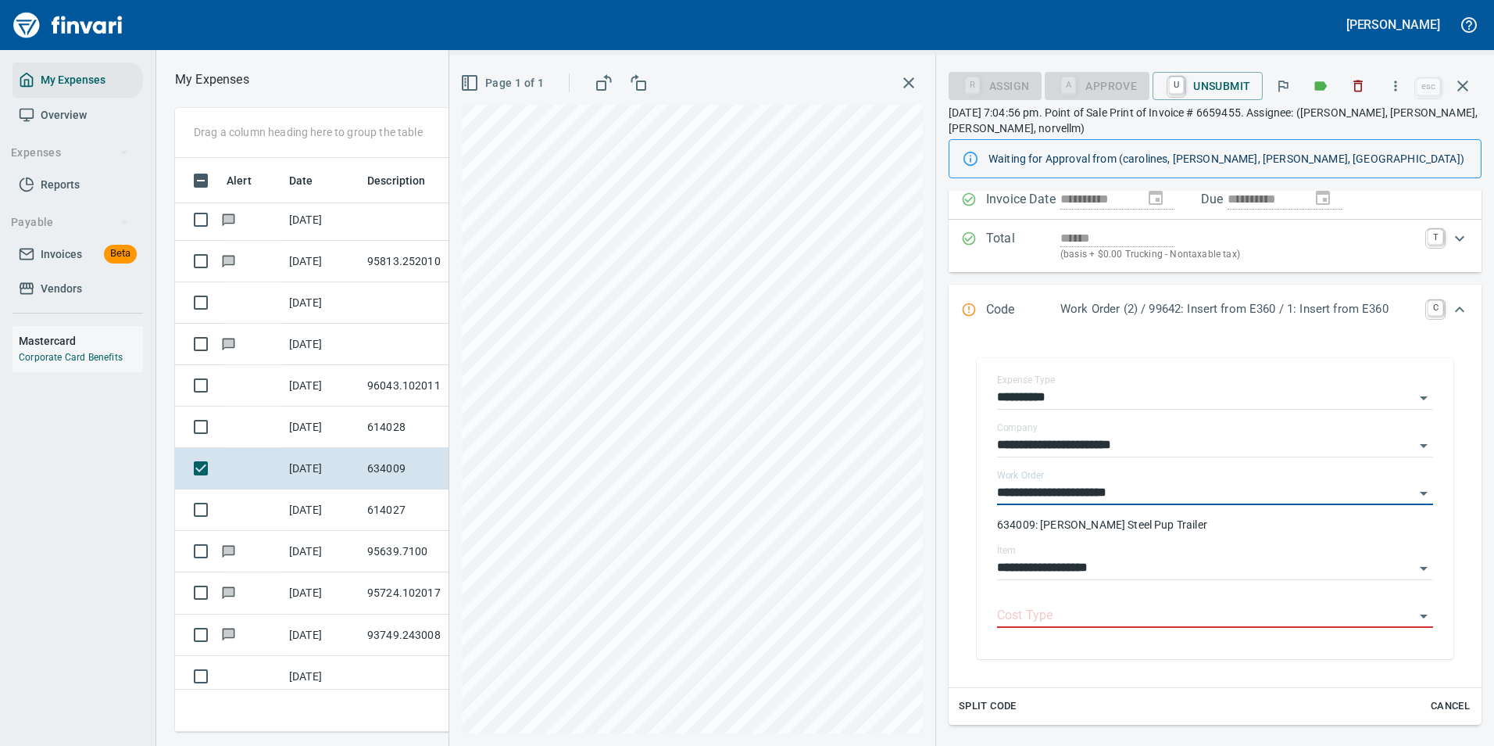
scroll to position [308, 0]
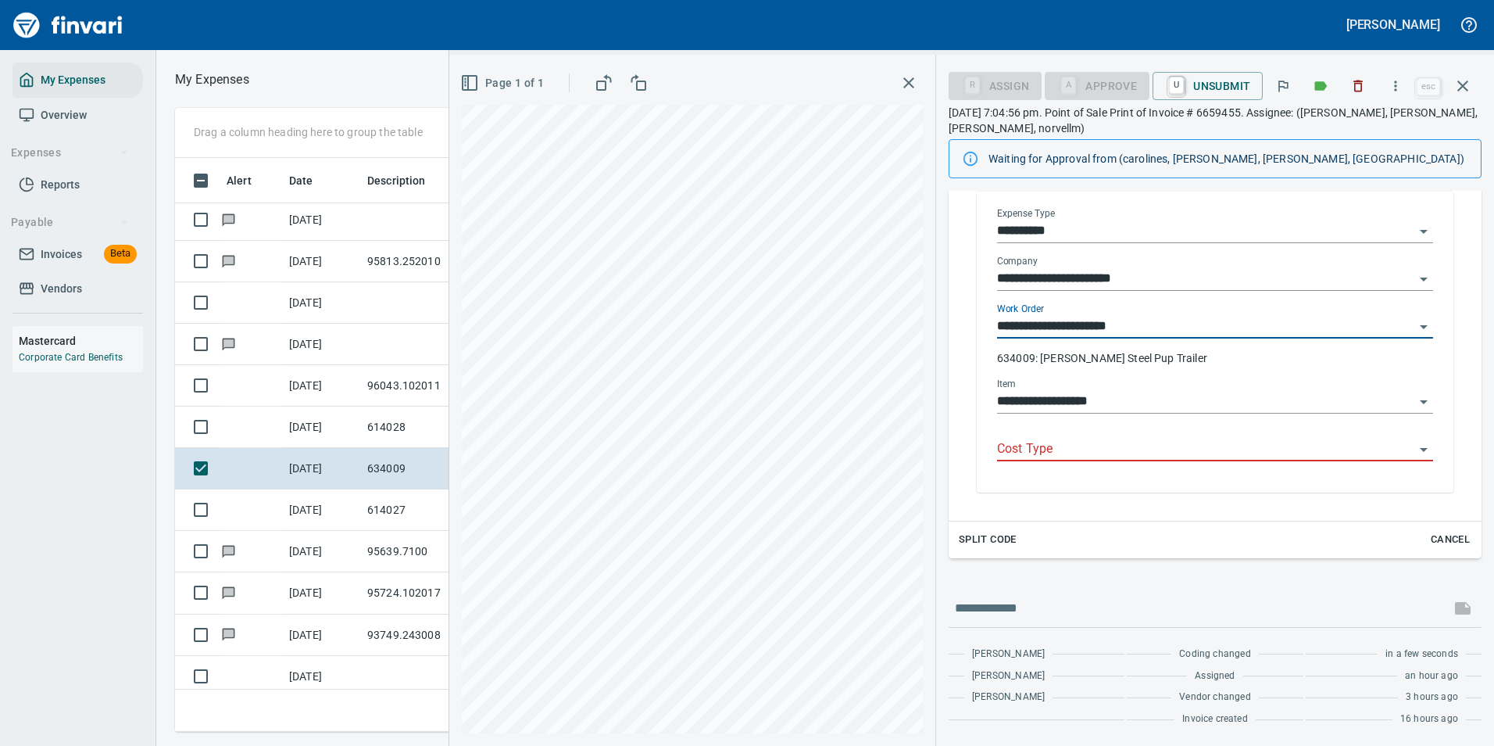
type input "**********"
click at [1028, 452] on input "Cost Type" at bounding box center [1205, 449] width 417 height 22
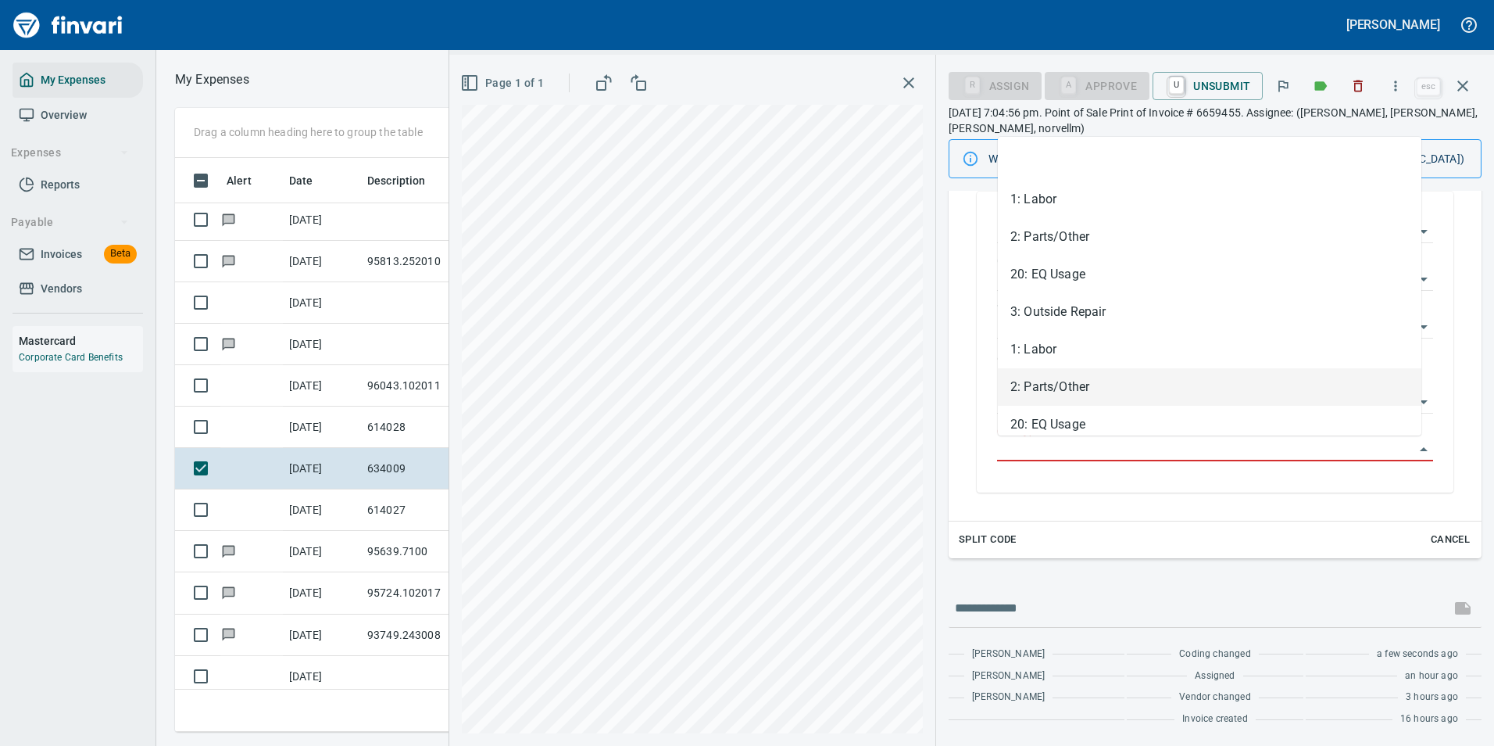
click at [1030, 392] on li "2: Parts/Other" at bounding box center [1210, 387] width 424 height 38
type input "**********"
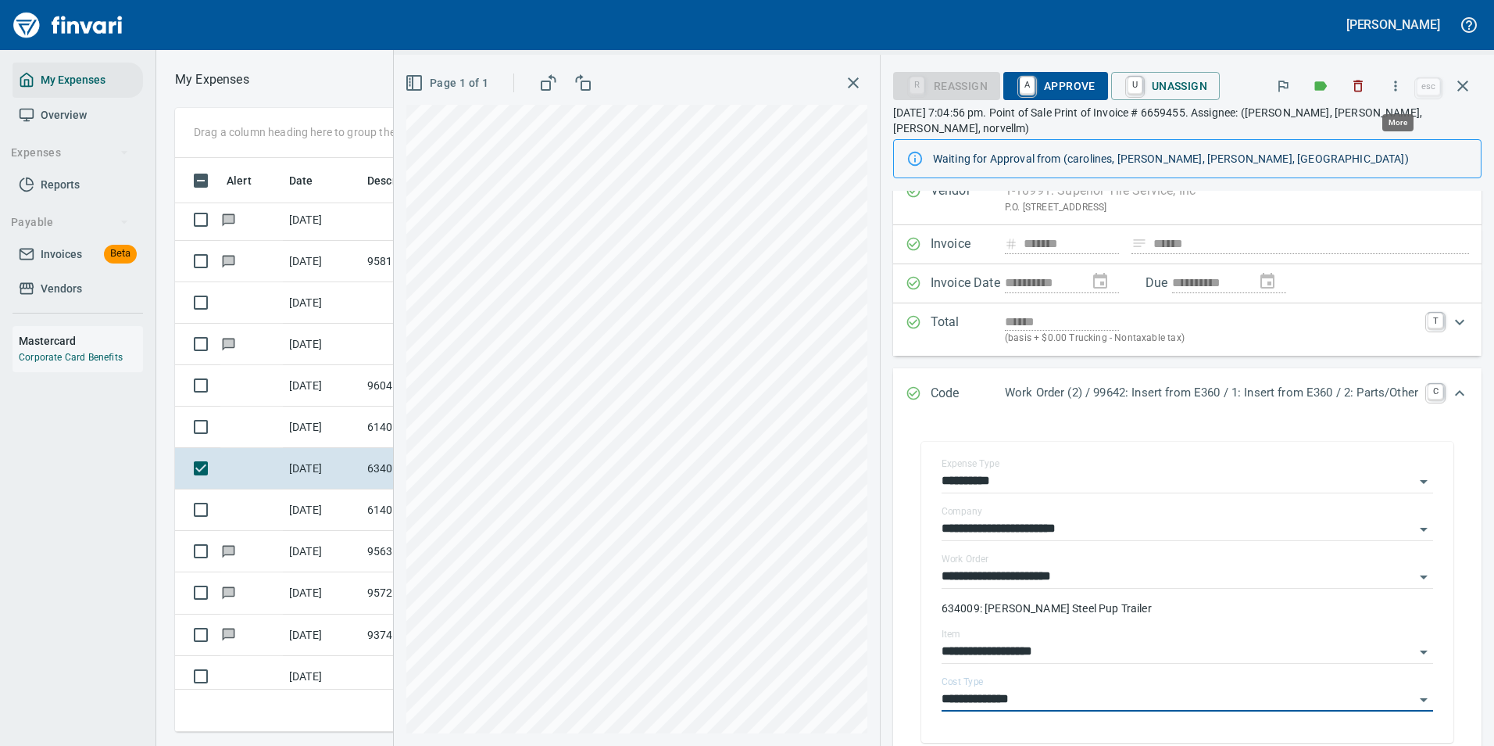
click at [1395, 93] on icon "button" at bounding box center [1396, 86] width 16 height 16
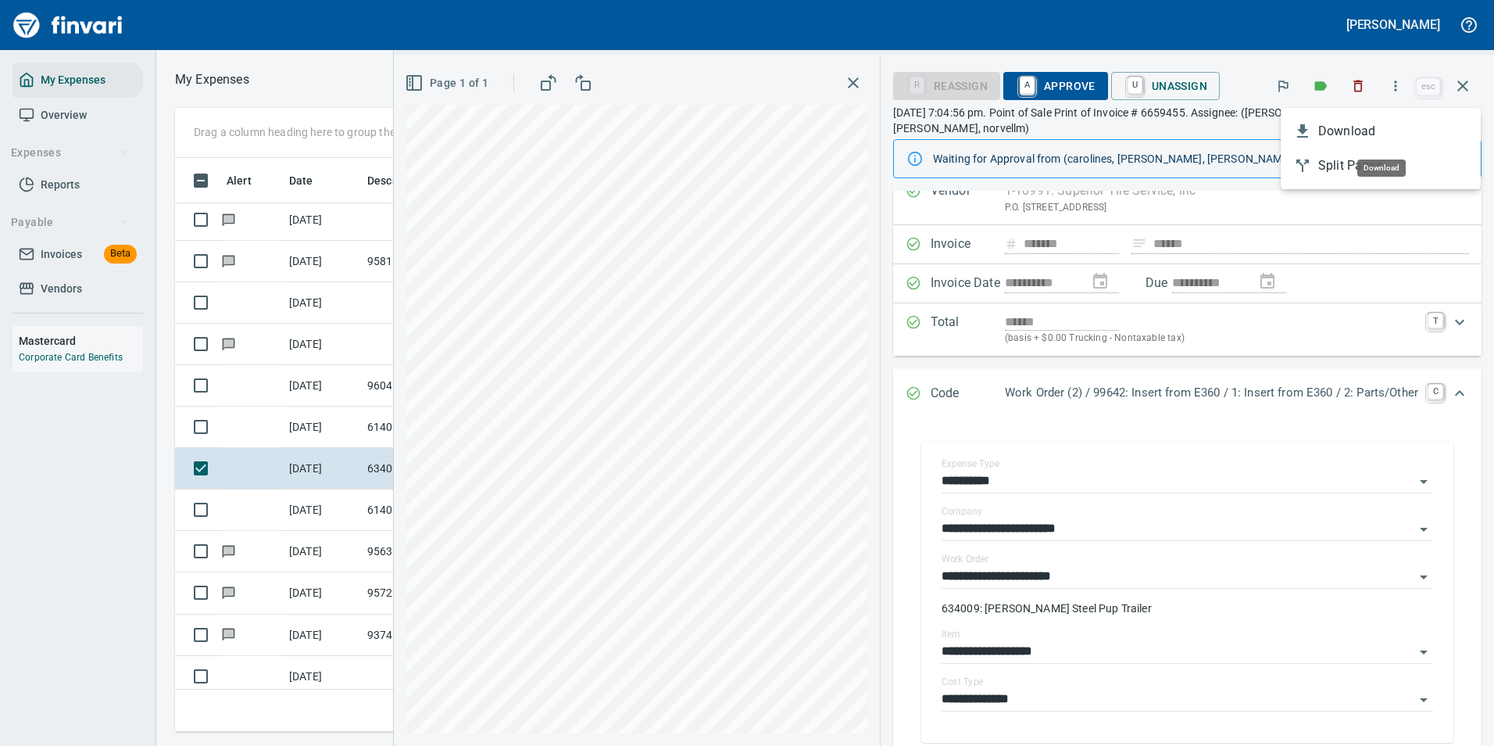
click at [1350, 127] on span "Download" at bounding box center [1393, 131] width 150 height 19
click at [1399, 93] on icon "button" at bounding box center [1396, 86] width 16 height 16
click at [1080, 561] on div at bounding box center [747, 373] width 1494 height 746
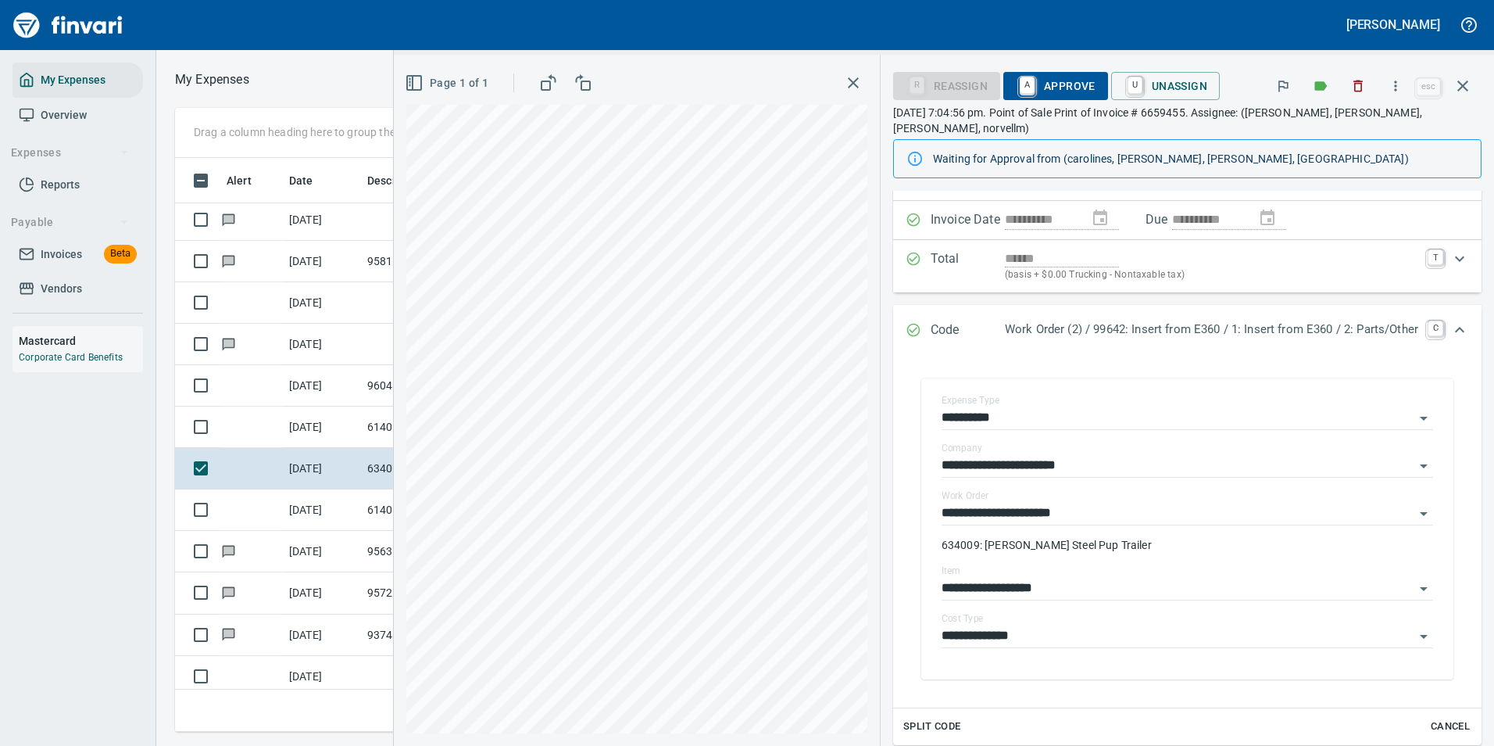
scroll to position [0, 0]
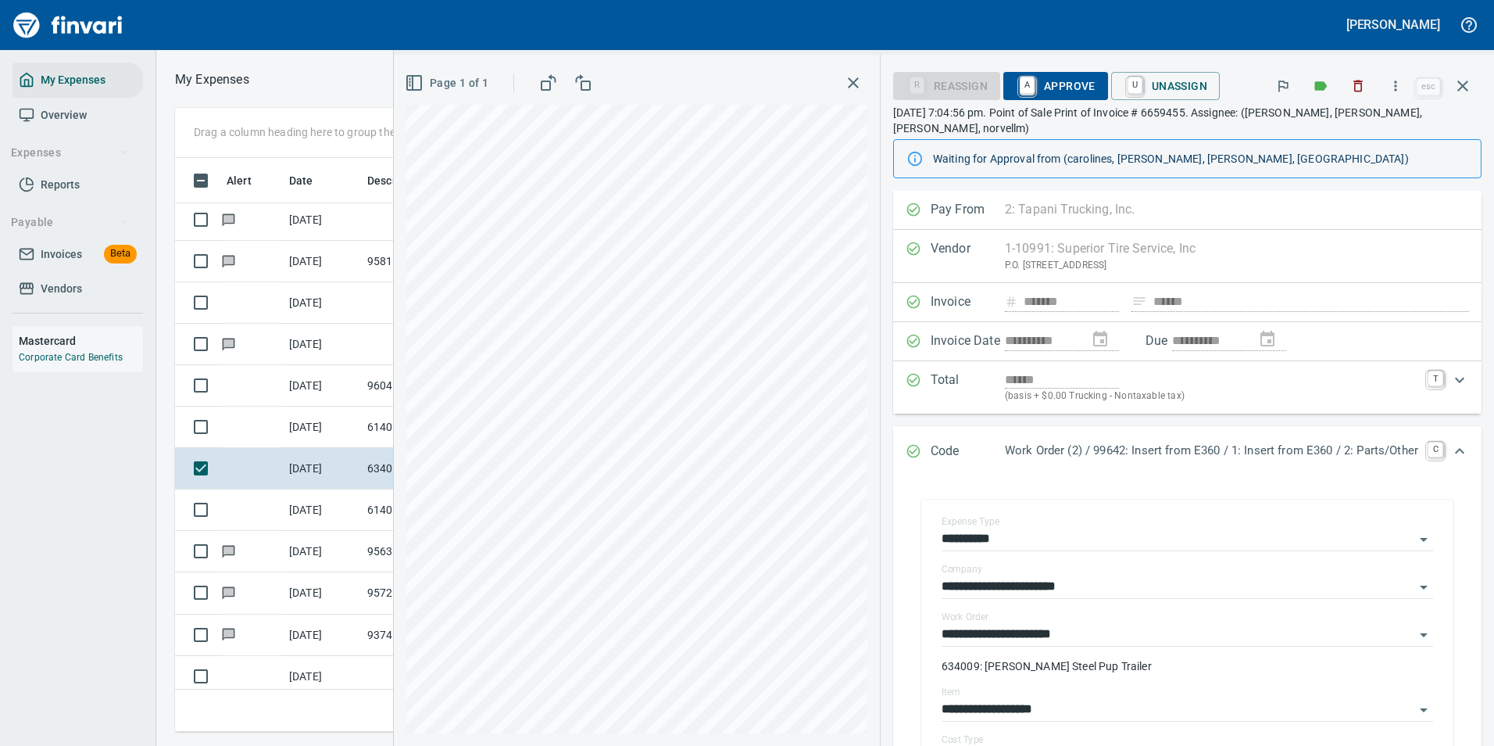
click at [1048, 80] on span "A Approve" at bounding box center [1056, 86] width 80 height 27
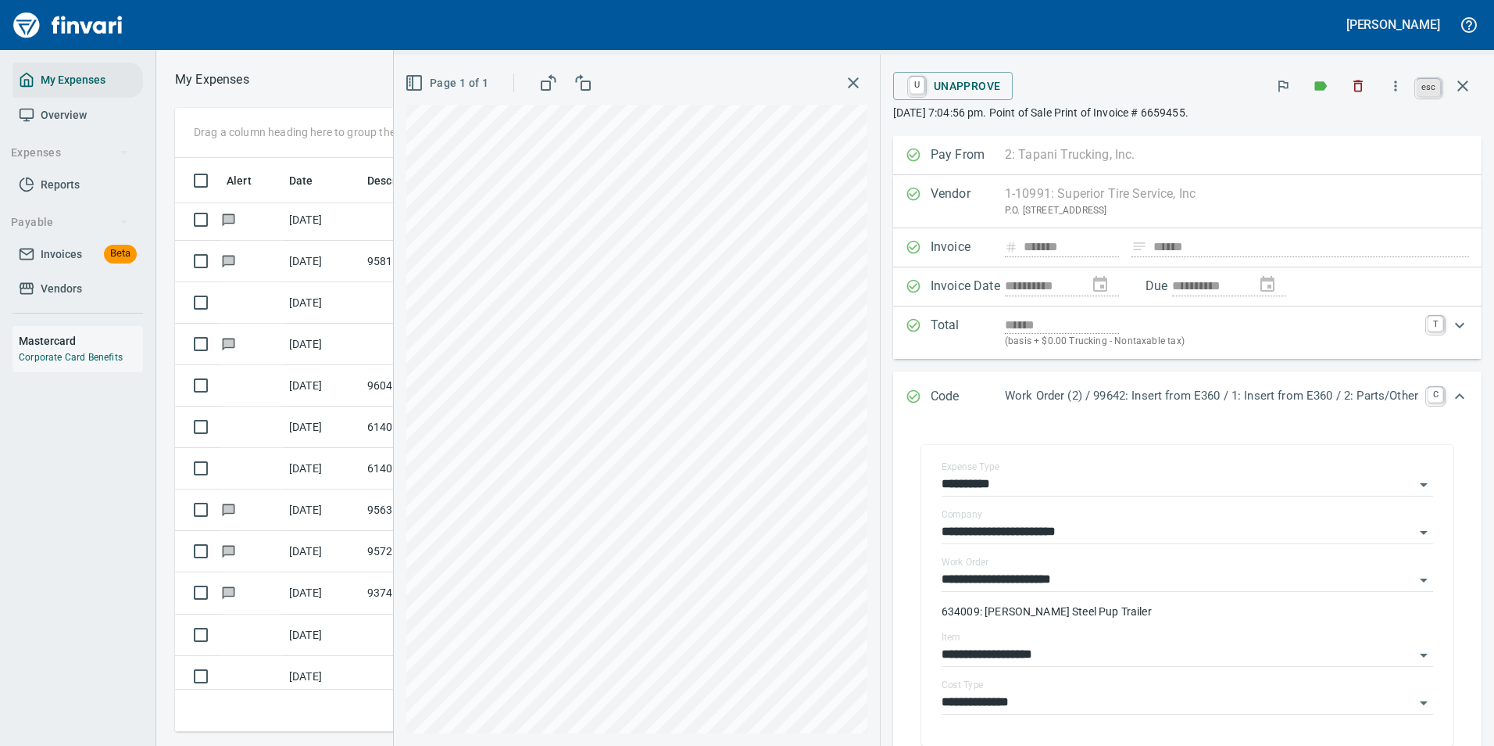
scroll to position [550, 886]
click at [1452, 82] on button "button" at bounding box center [1463, 86] width 38 height 38
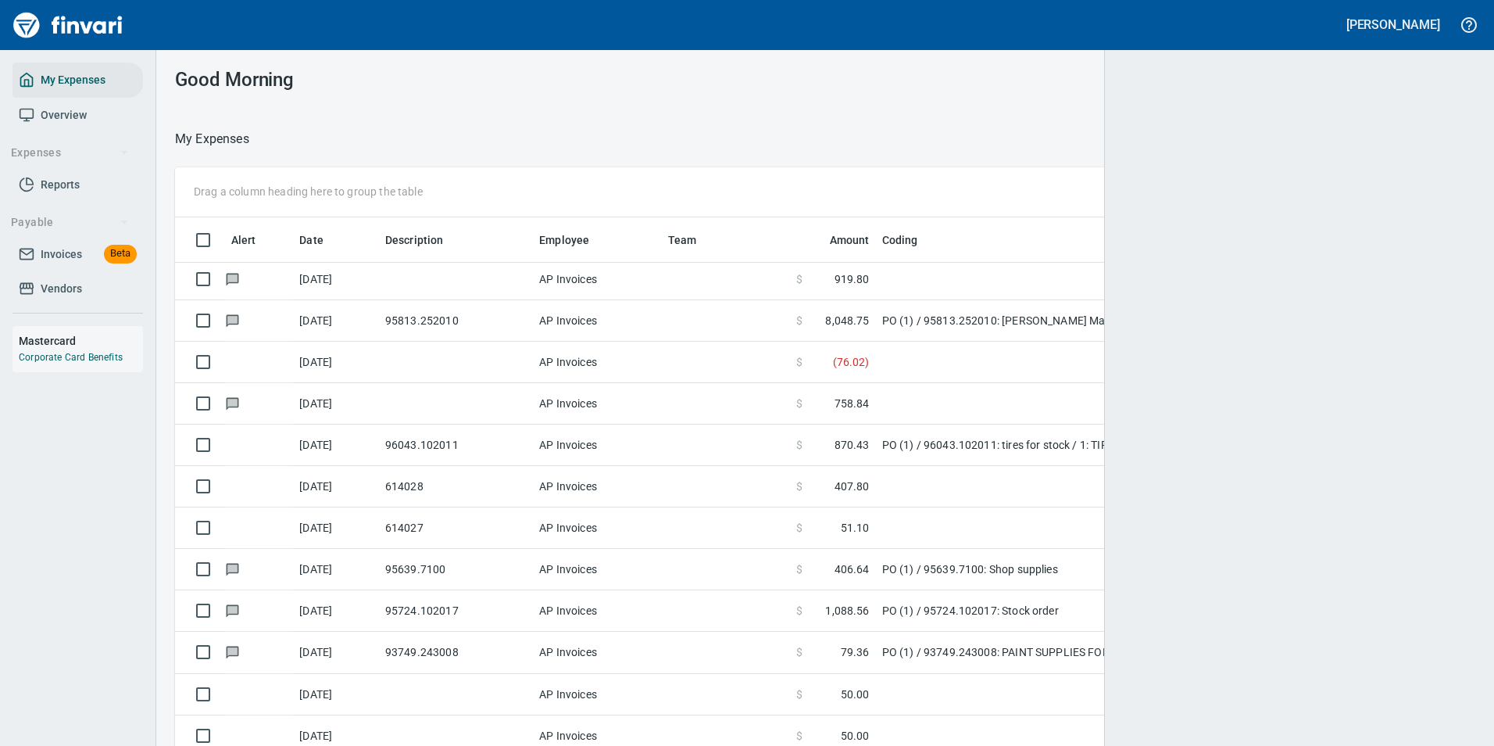
scroll to position [2, 2]
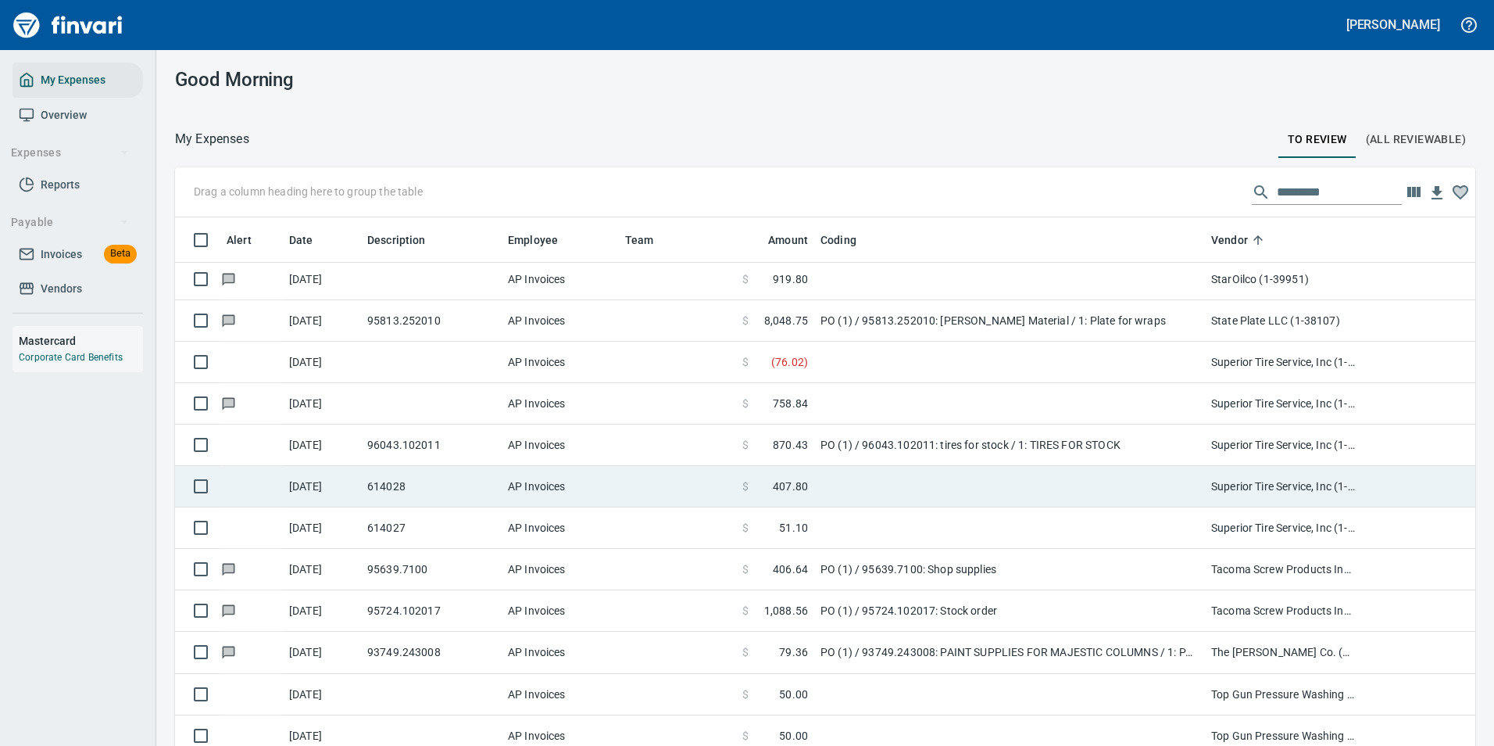
click at [850, 481] on td at bounding box center [1009, 486] width 391 height 41
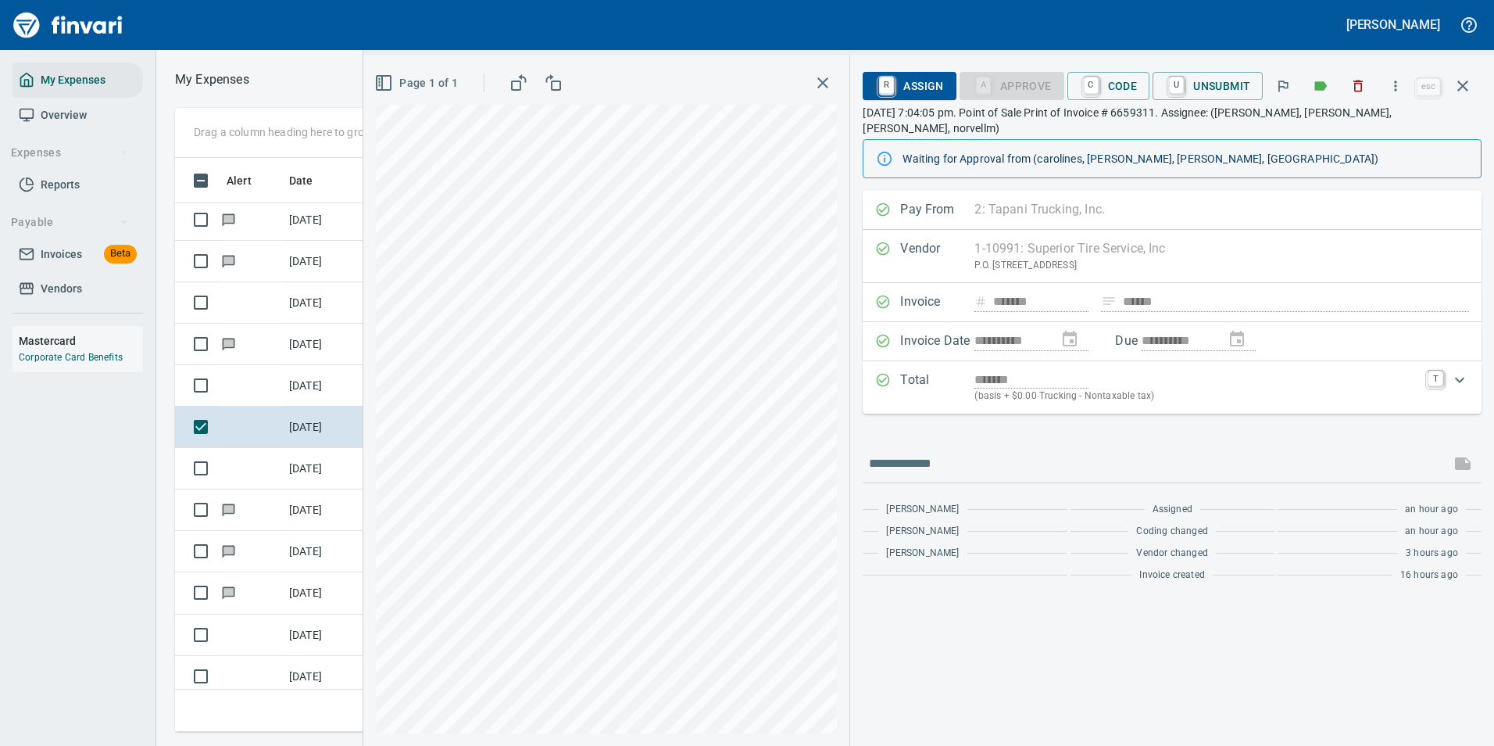
scroll to position [550, 886]
click at [1395, 78] on icon "button" at bounding box center [1396, 86] width 16 height 16
click at [1346, 121] on li "Download" at bounding box center [1381, 131] width 200 height 34
click at [1124, 91] on span "C Code" at bounding box center [1109, 86] width 58 height 27
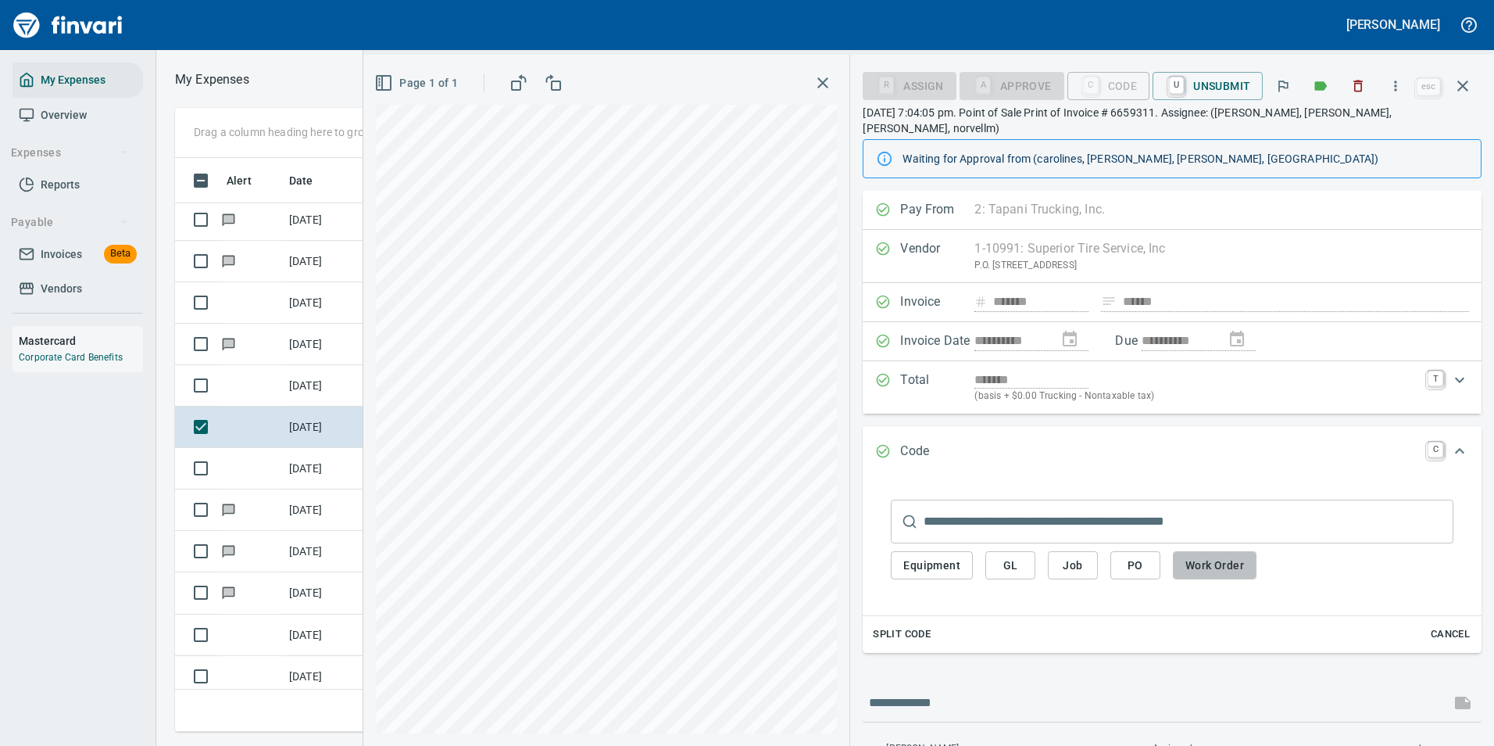
drag, startPoint x: 1203, startPoint y: 556, endPoint x: 1193, endPoint y: 555, distance: 10.2
click at [1203, 556] on span "Work Order" at bounding box center [1214, 566] width 59 height 20
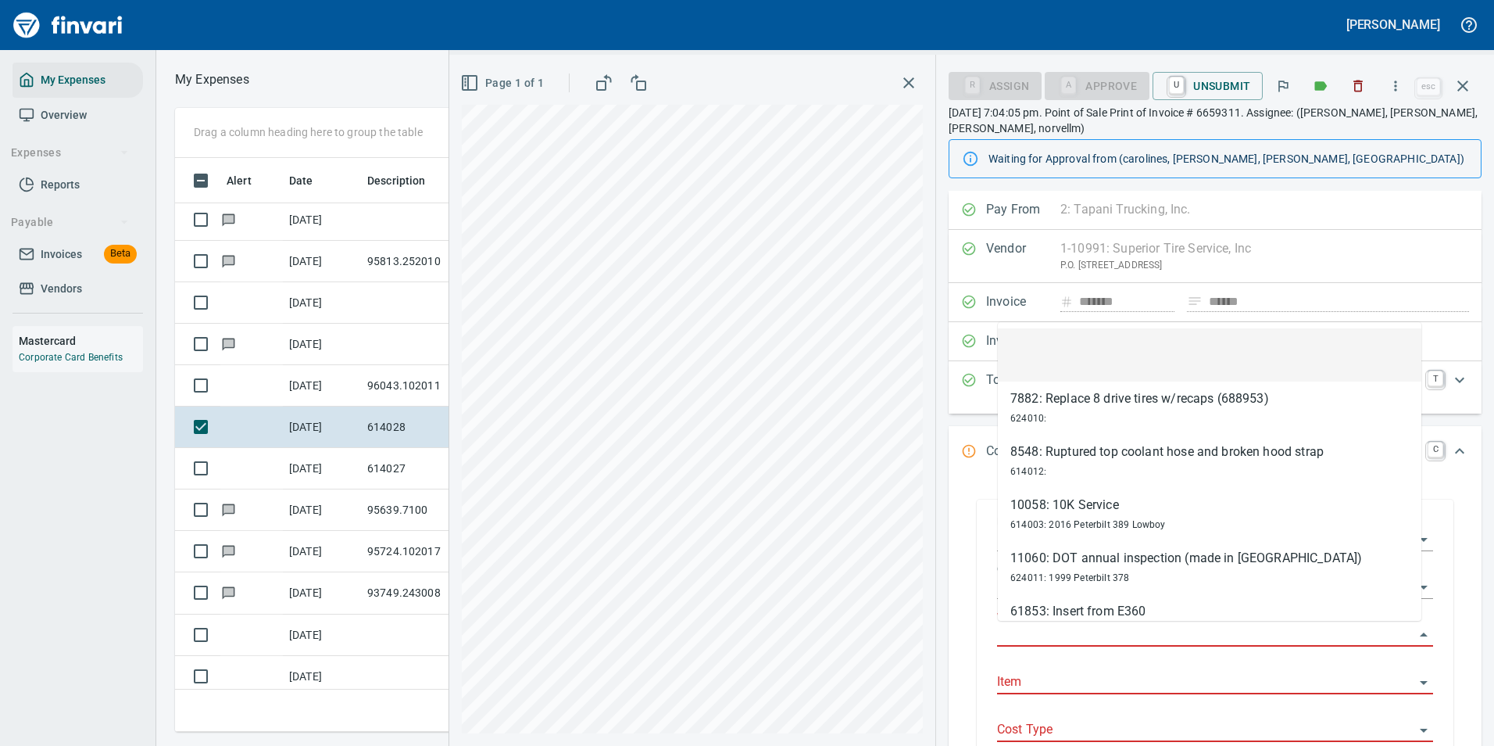
click at [1024, 632] on input "Work Order" at bounding box center [1205, 635] width 417 height 22
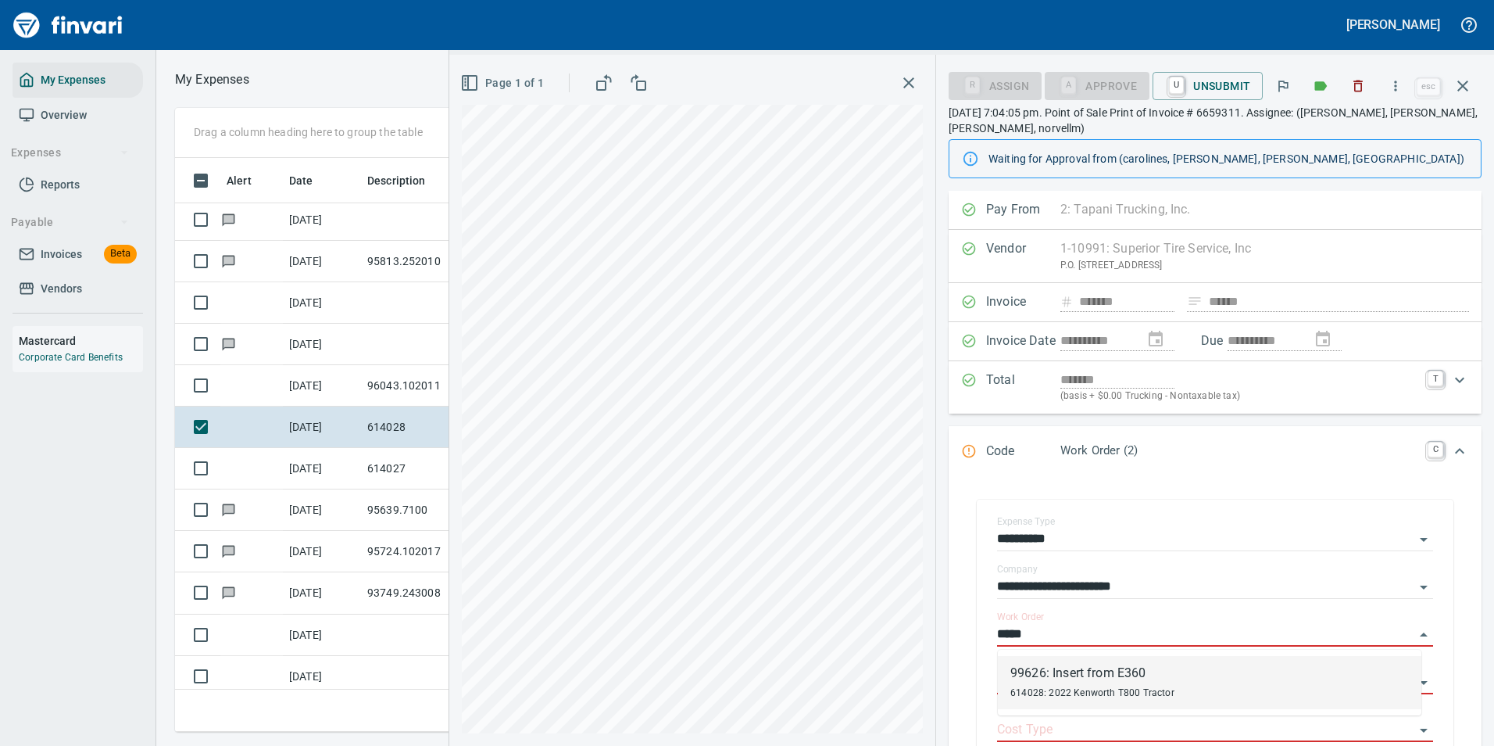
click at [1092, 688] on span "614028: 2022 Kenworth T800 Tractor" at bounding box center [1092, 692] width 164 height 11
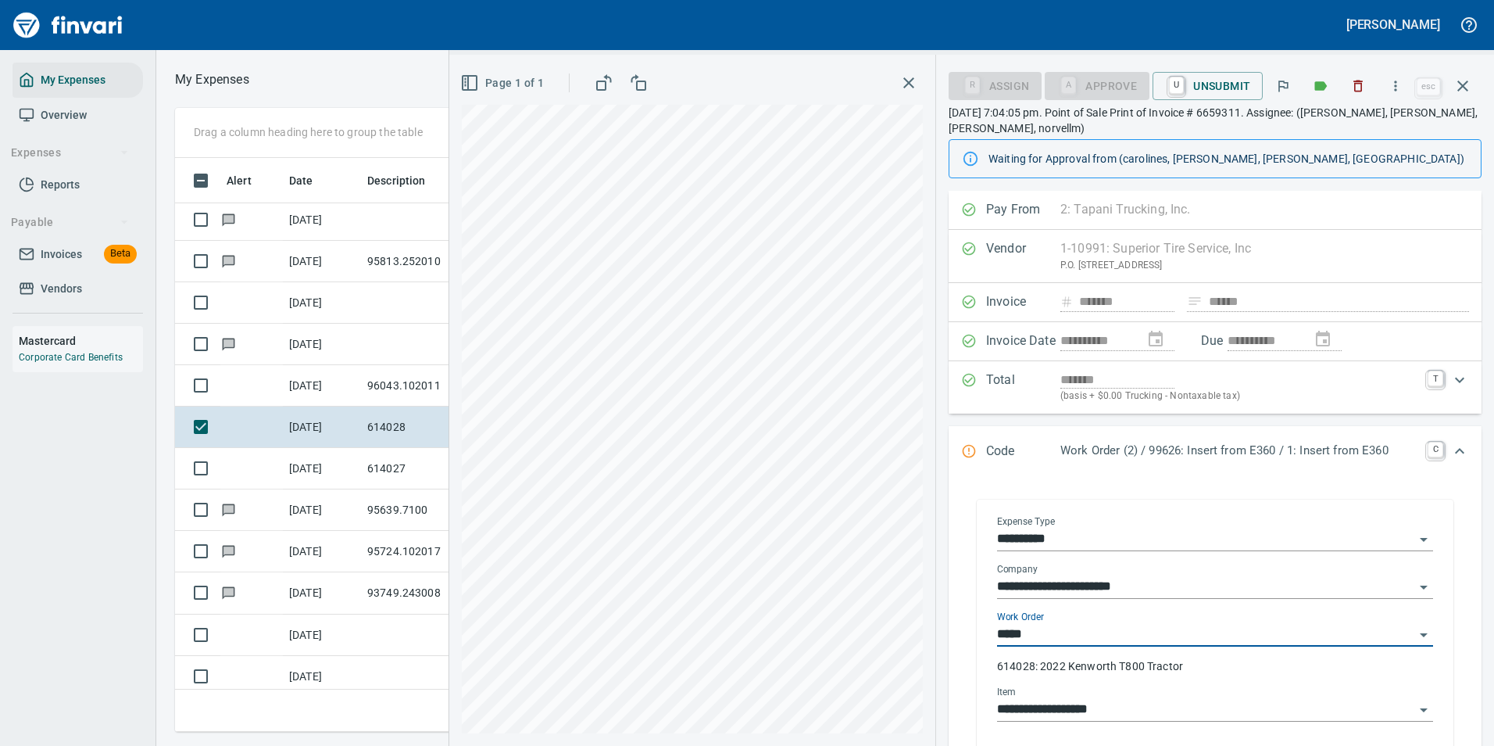
type input "**********"
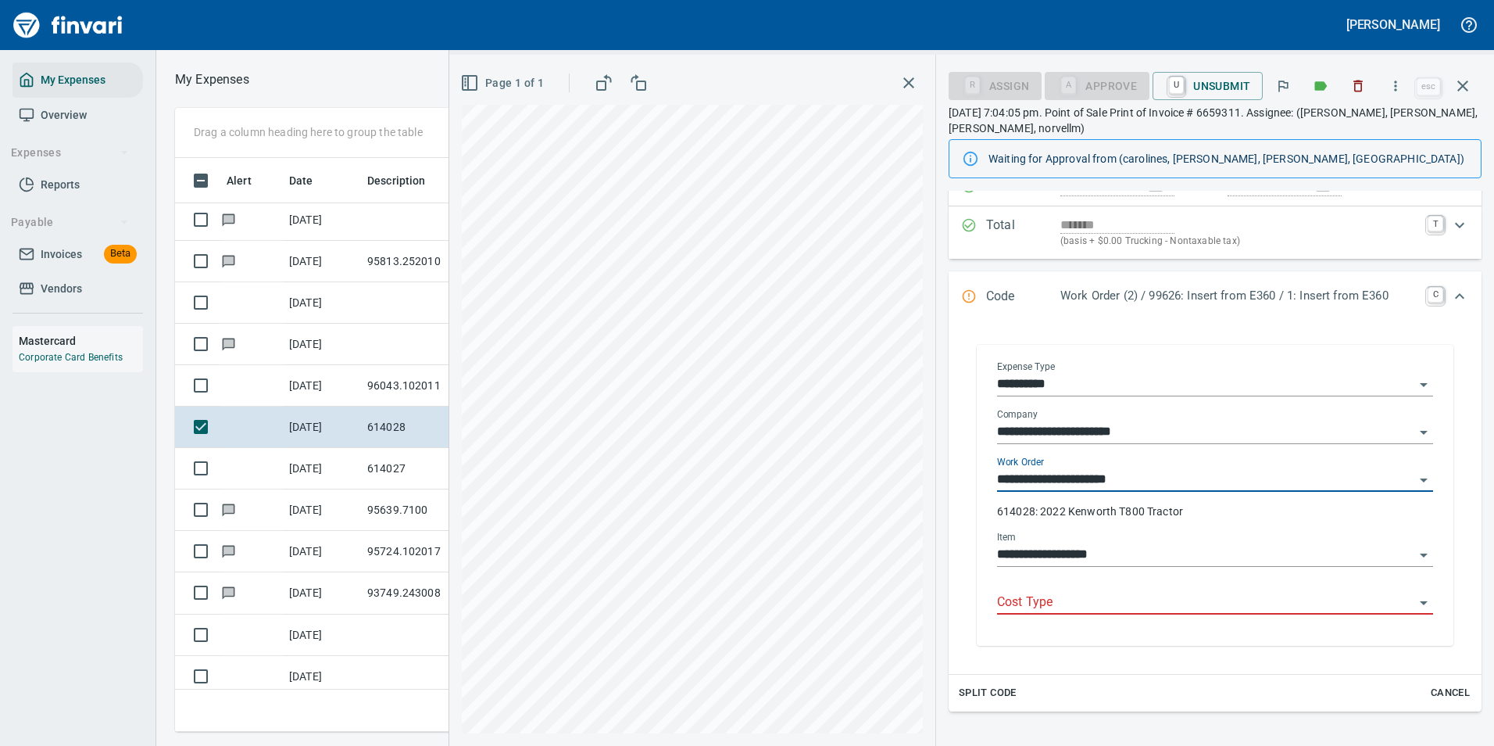
scroll to position [156, 0]
type input "**********"
click at [1051, 604] on input "Cost Type" at bounding box center [1205, 601] width 417 height 22
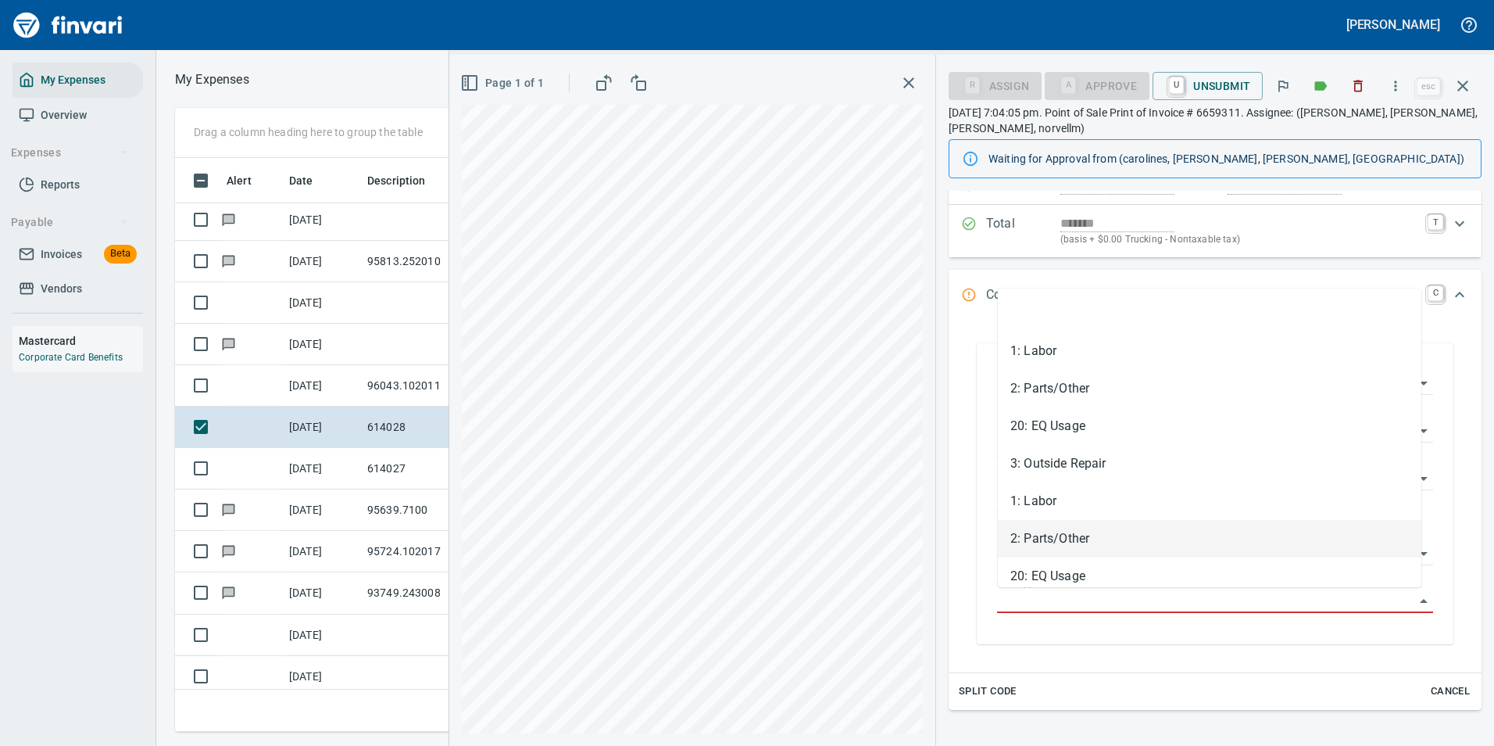
click at [1057, 536] on li "2: Parts/Other" at bounding box center [1210, 539] width 424 height 38
type input "**********"
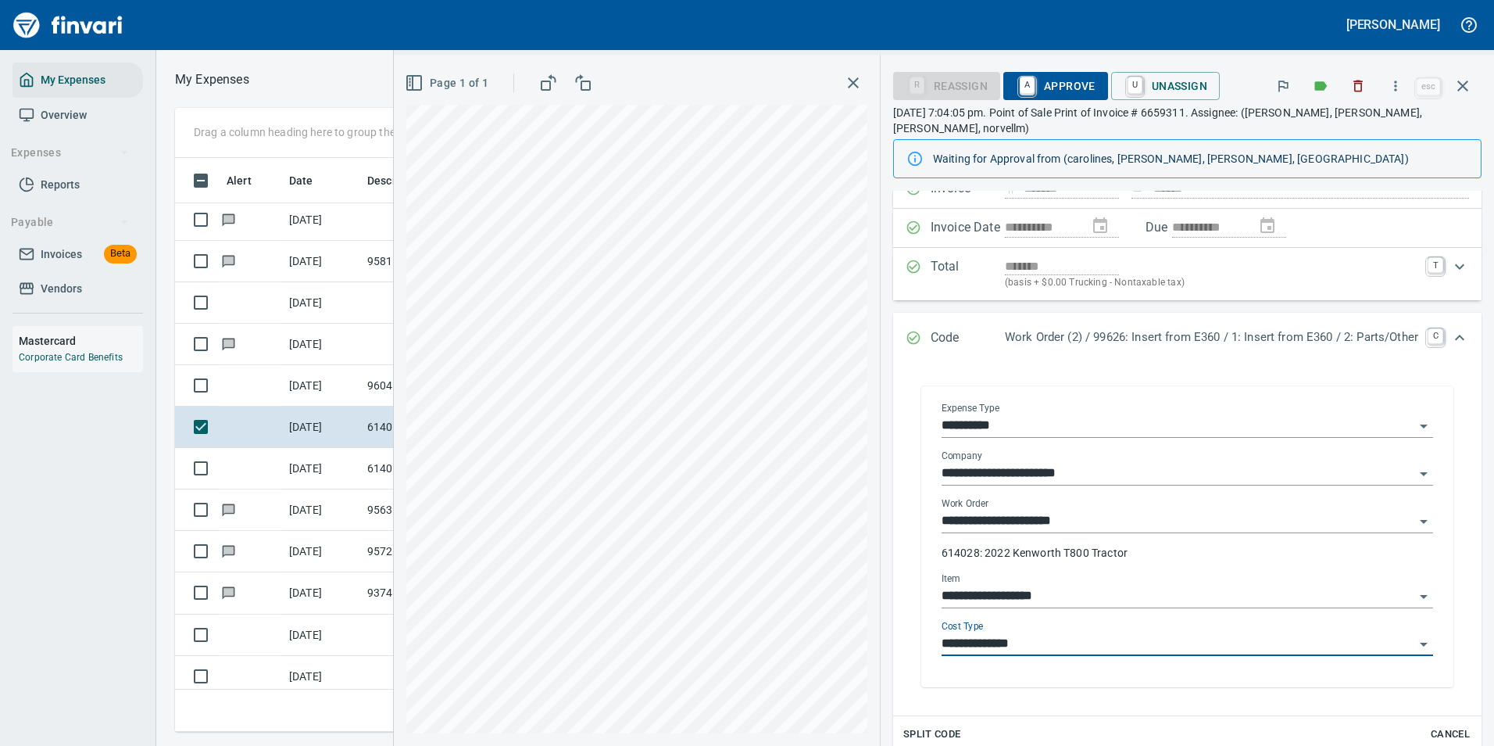
scroll to position [78, 0]
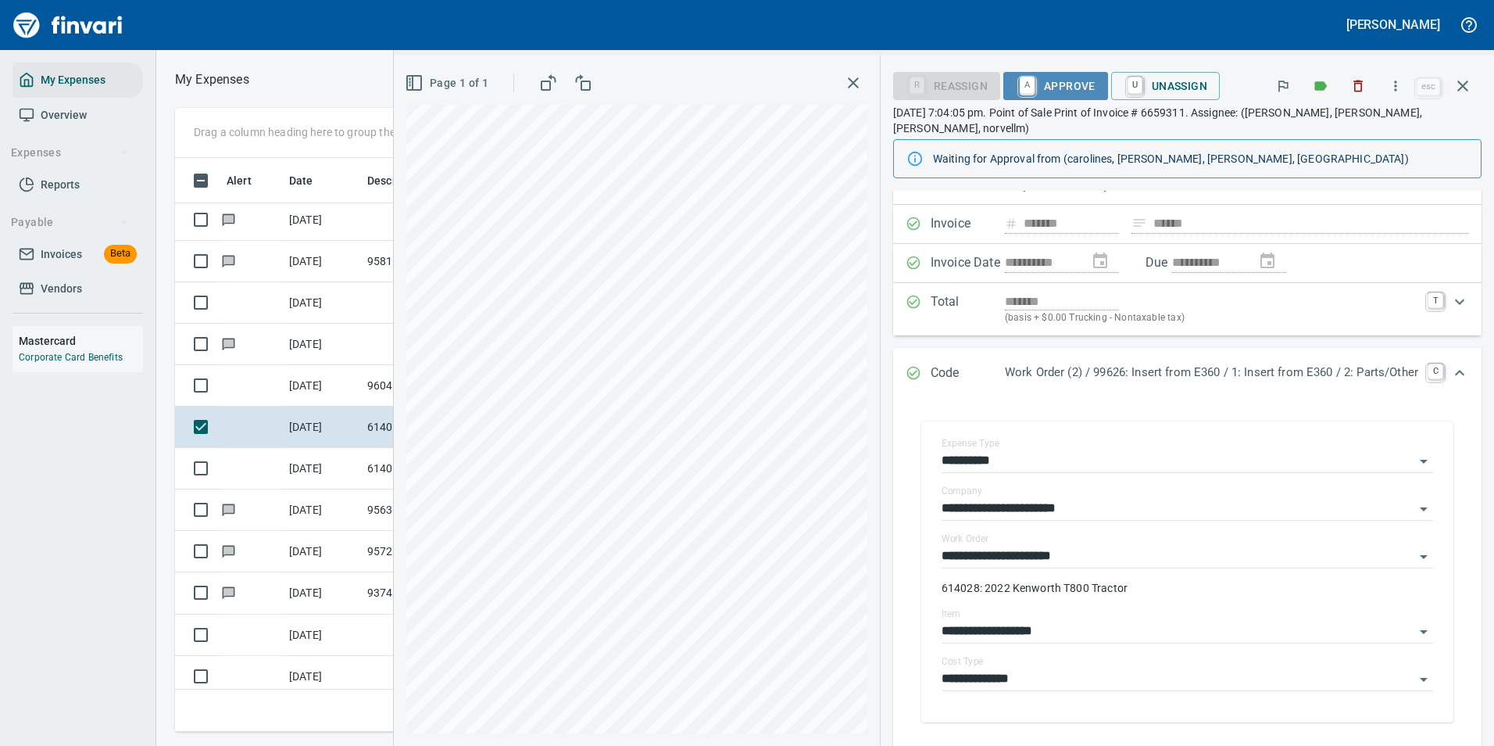
click at [1045, 80] on span "A Approve" at bounding box center [1056, 86] width 80 height 27
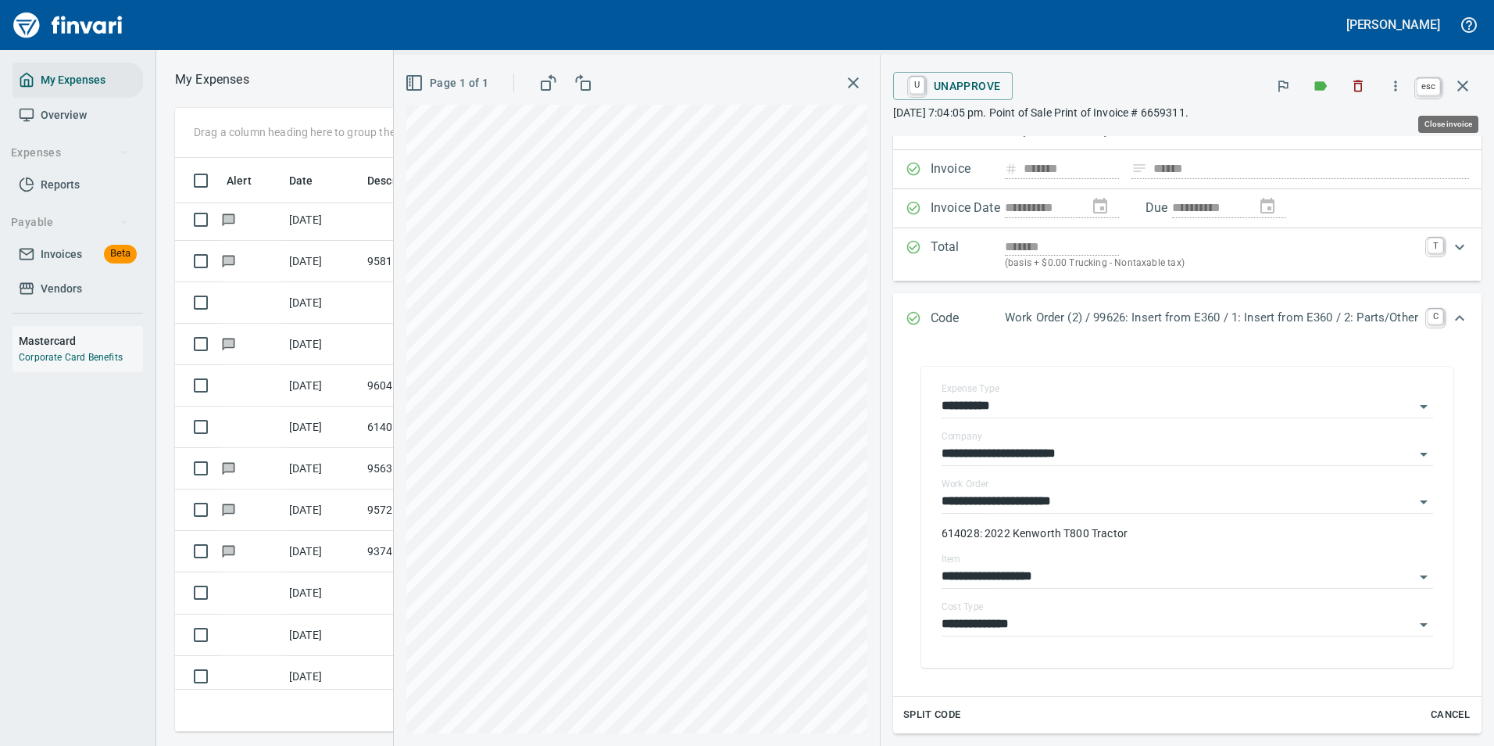
scroll to position [550, 886]
drag, startPoint x: 1465, startPoint y: 83, endPoint x: 656, endPoint y: 428, distance: 880.2
click at [1465, 83] on icon "button" at bounding box center [1462, 85] width 11 height 11
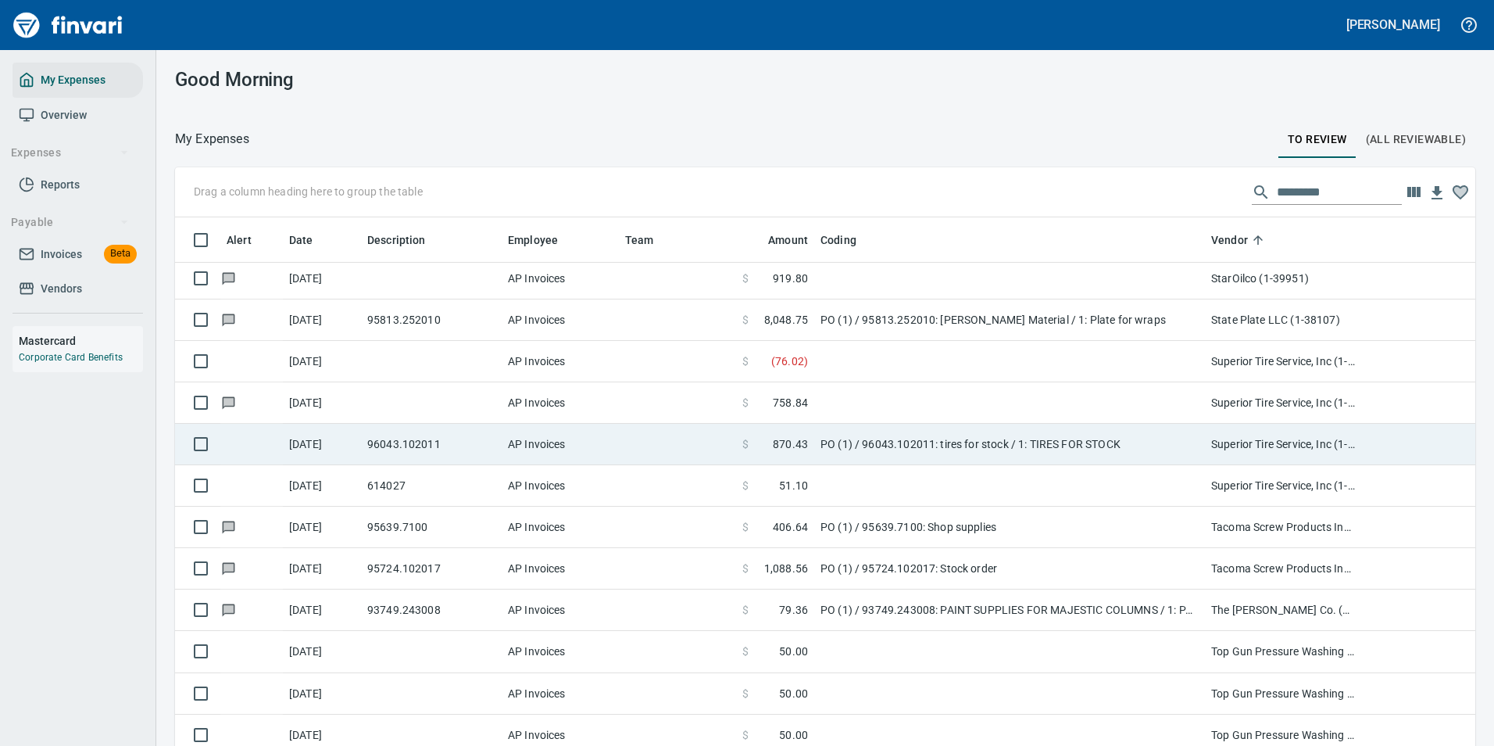
scroll to position [8538, 0]
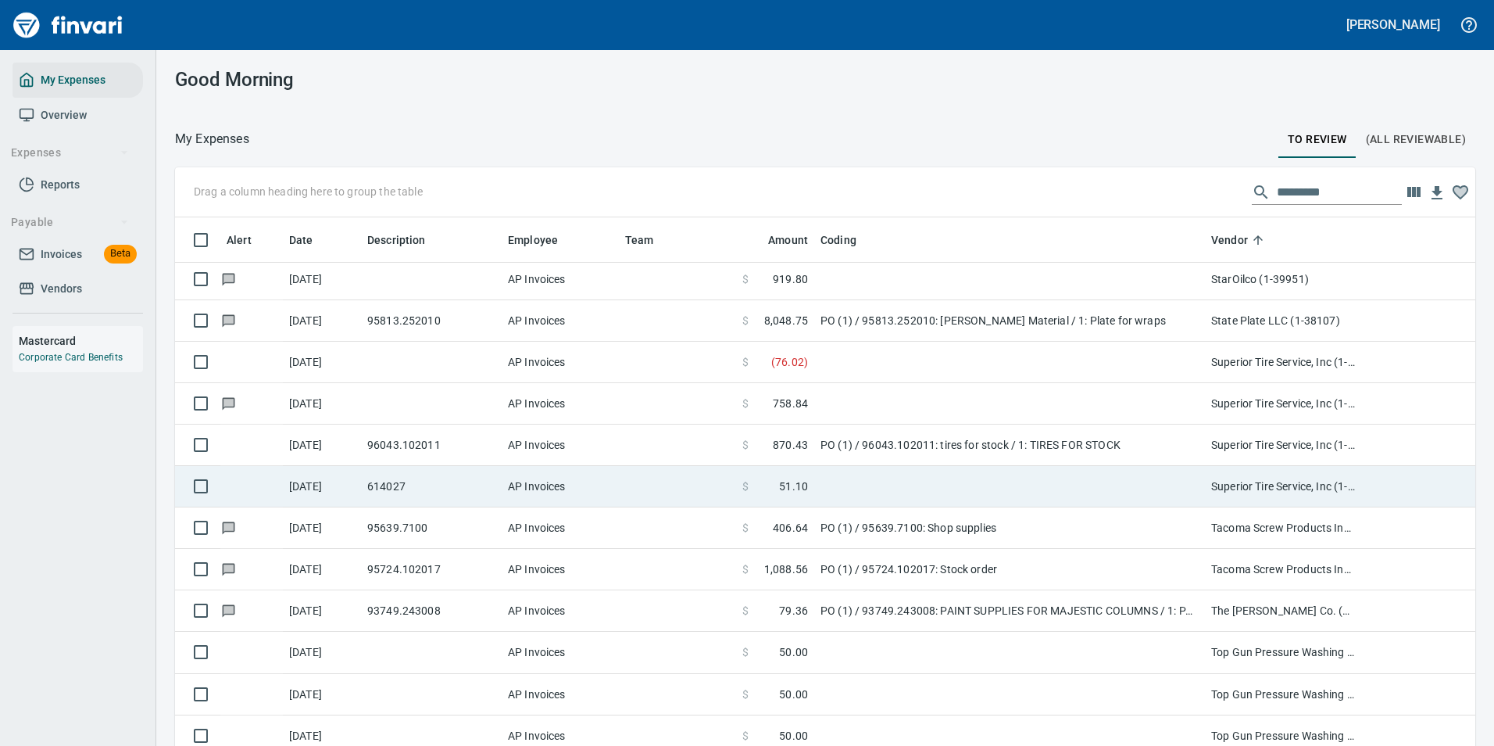
click at [770, 486] on span at bounding box center [764, 486] width 30 height 16
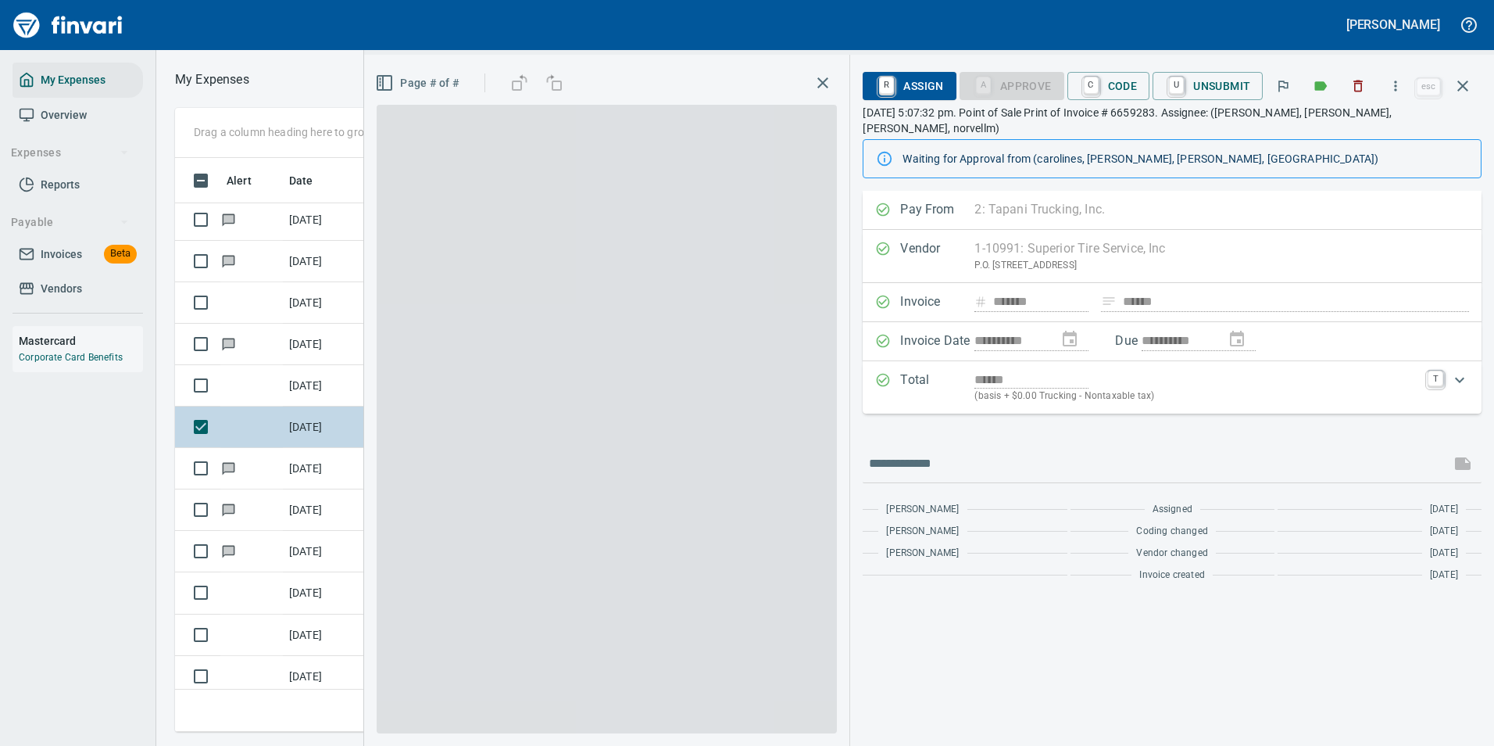
scroll to position [550, 886]
